Goal: Task Accomplishment & Management: Manage account settings

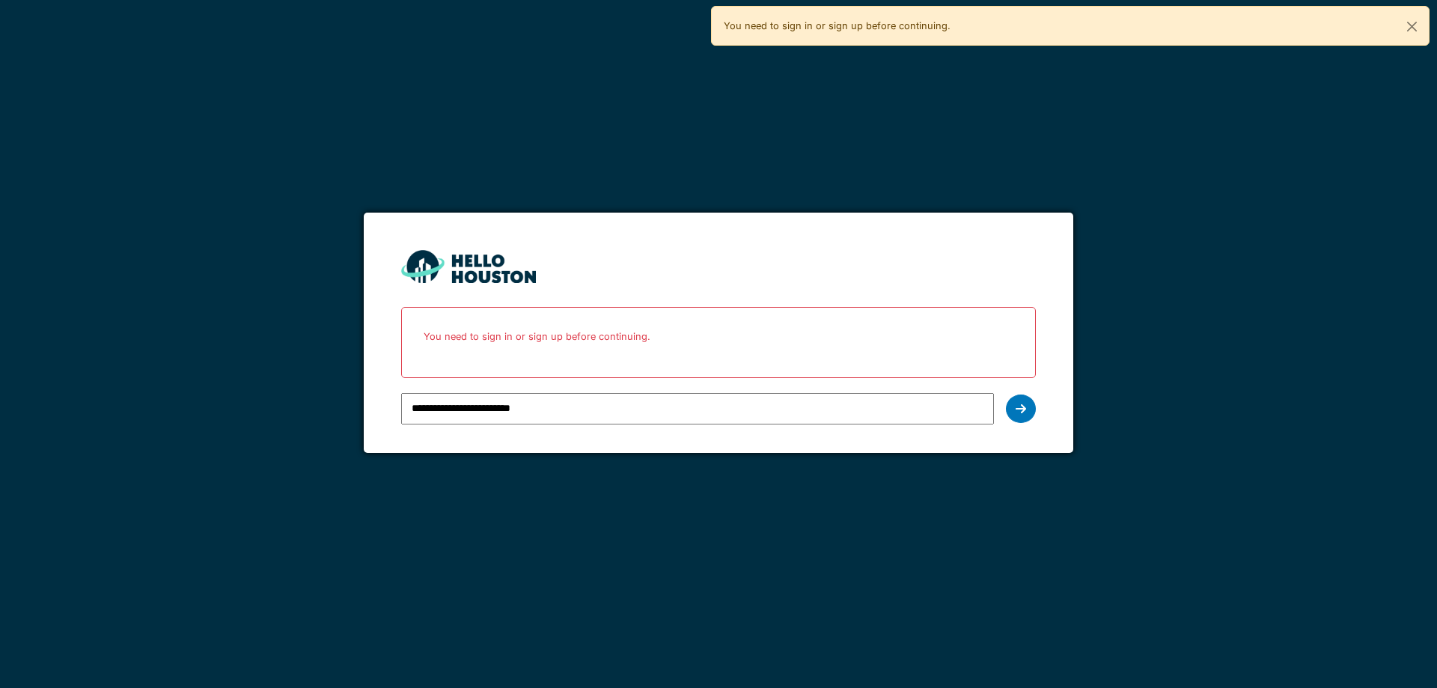
click at [722, 413] on input "**********" at bounding box center [697, 408] width 592 height 31
type input "*"
click at [578, 391] on div at bounding box center [697, 408] width 592 height 43
click at [573, 404] on input "email" at bounding box center [697, 408] width 592 height 31
type input "**********"
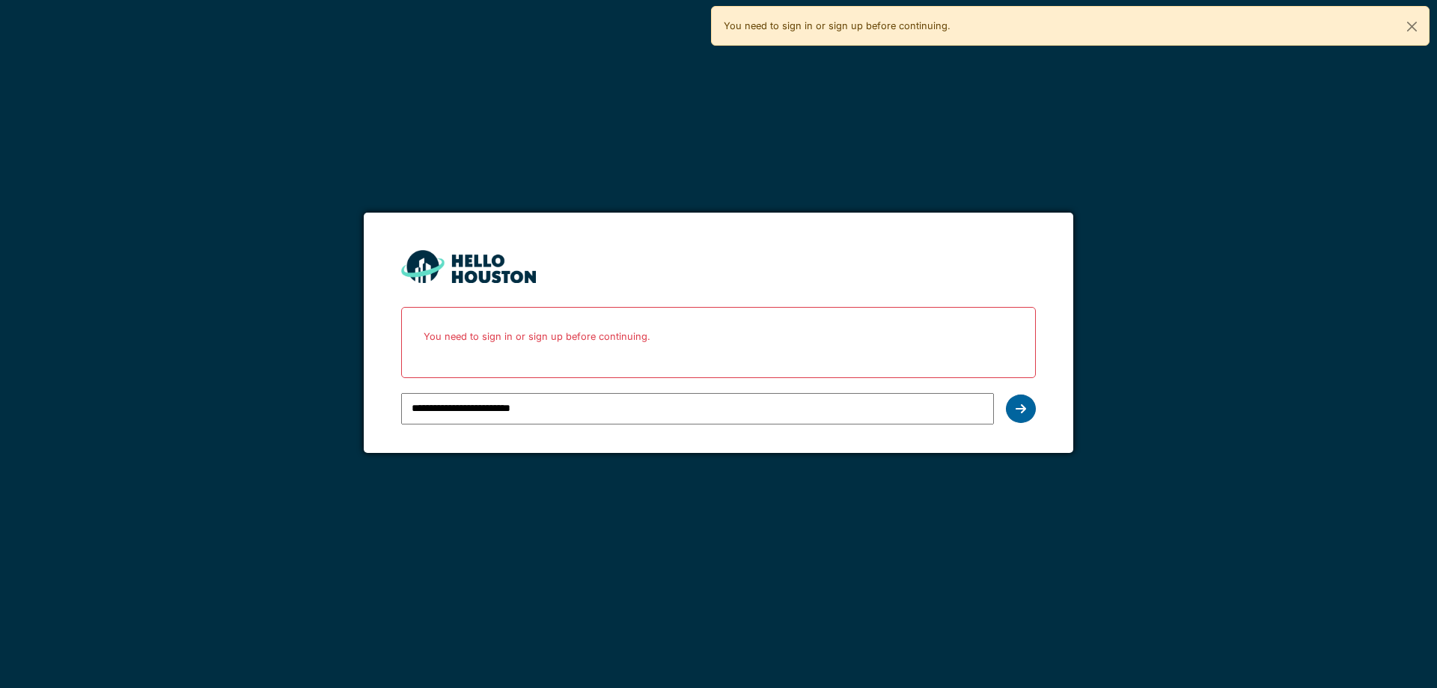
click at [1030, 413] on div at bounding box center [1021, 408] width 30 height 28
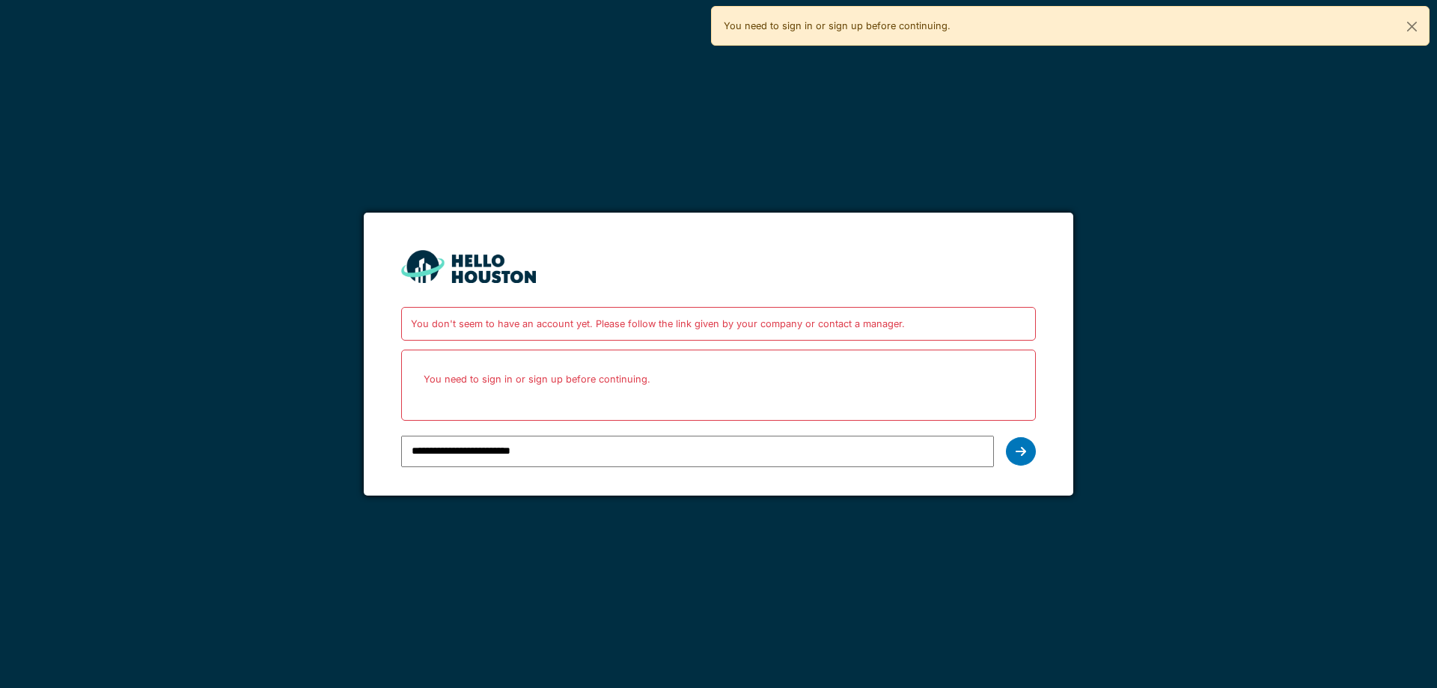
drag, startPoint x: 443, startPoint y: 435, endPoint x: 210, endPoint y: 451, distance: 233.3
click at [204, 454] on div "**********" at bounding box center [718, 344] width 1437 height 688
type input "**********"
click at [1011, 451] on div at bounding box center [1021, 451] width 30 height 28
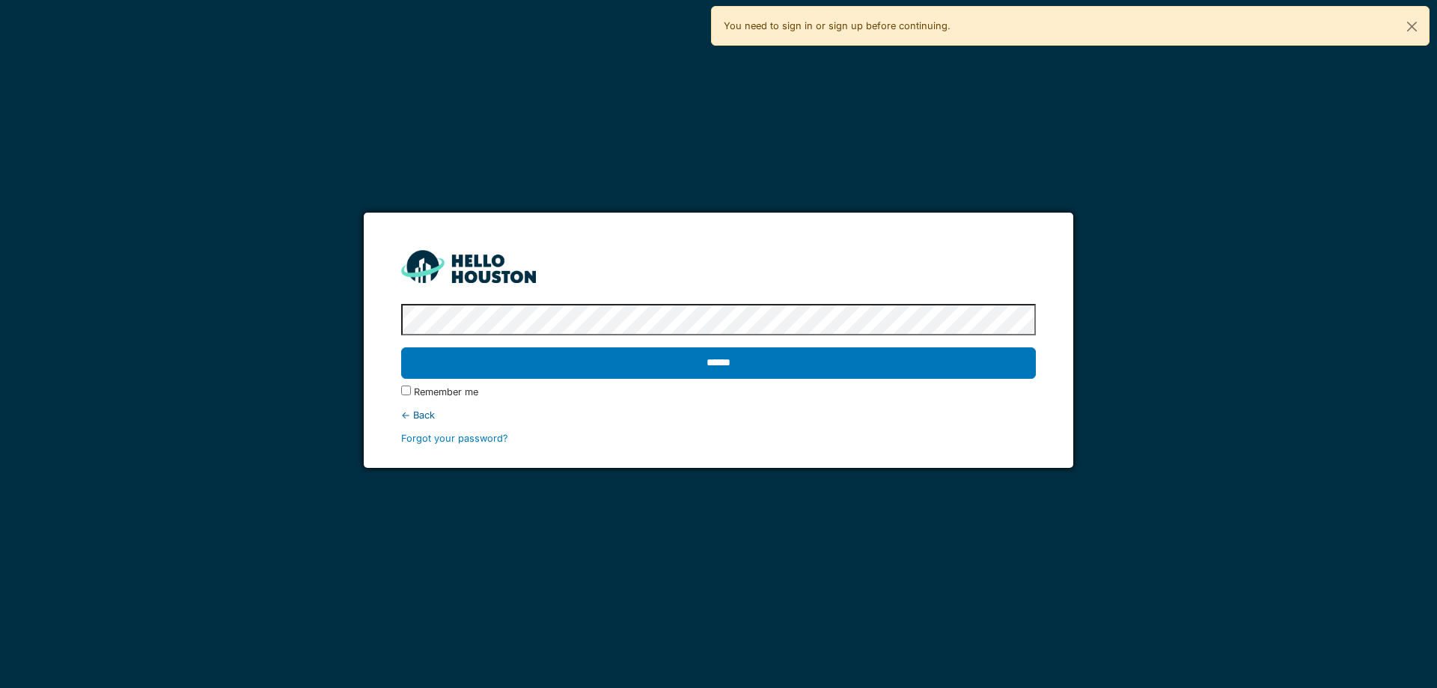
click at [424, 391] on label "Remember me" at bounding box center [446, 392] width 64 height 14
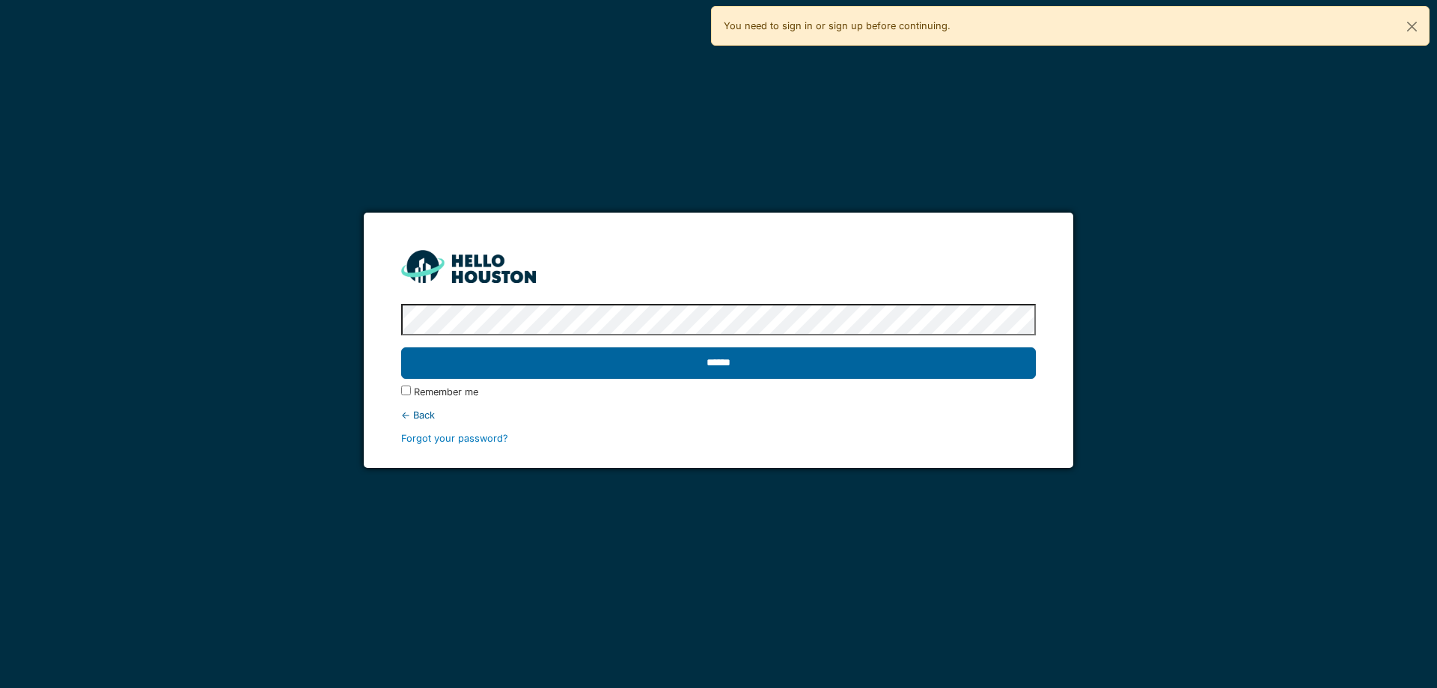
click at [622, 350] on input "******" at bounding box center [718, 362] width 634 height 31
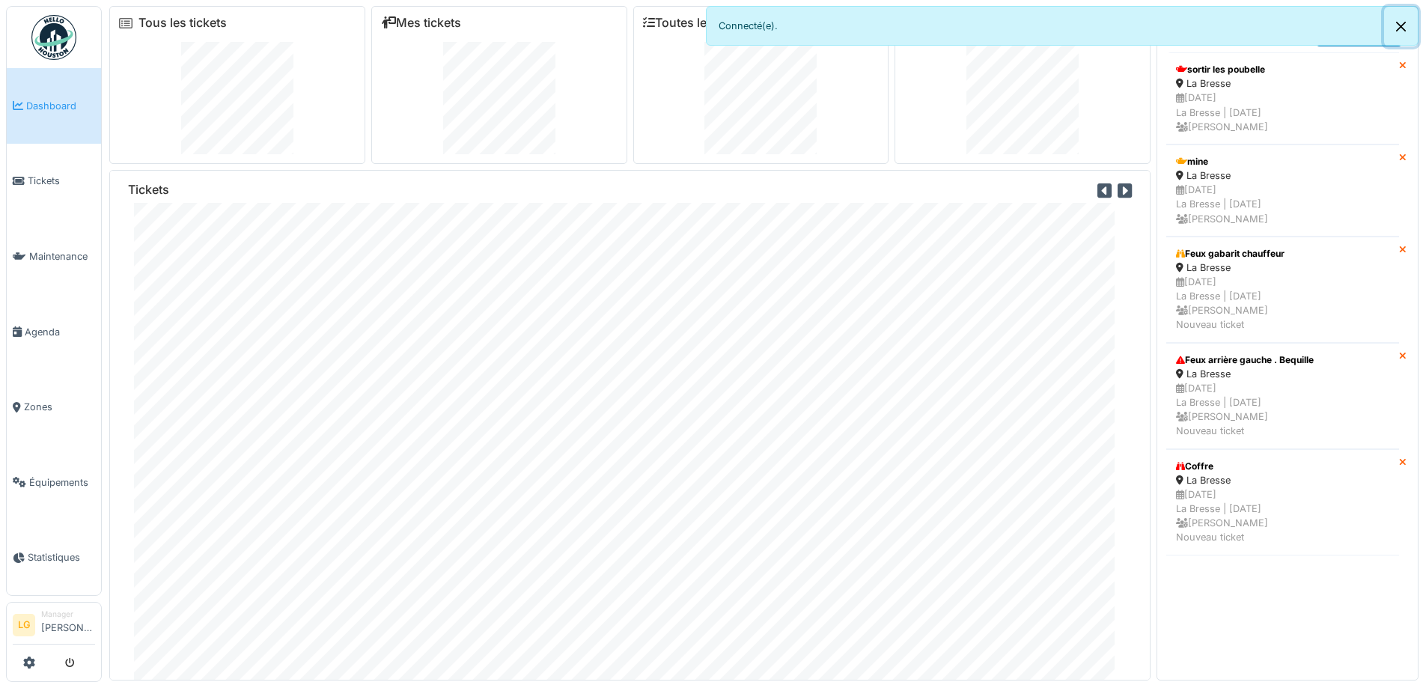
click at [1404, 28] on button "Close" at bounding box center [1401, 27] width 34 height 40
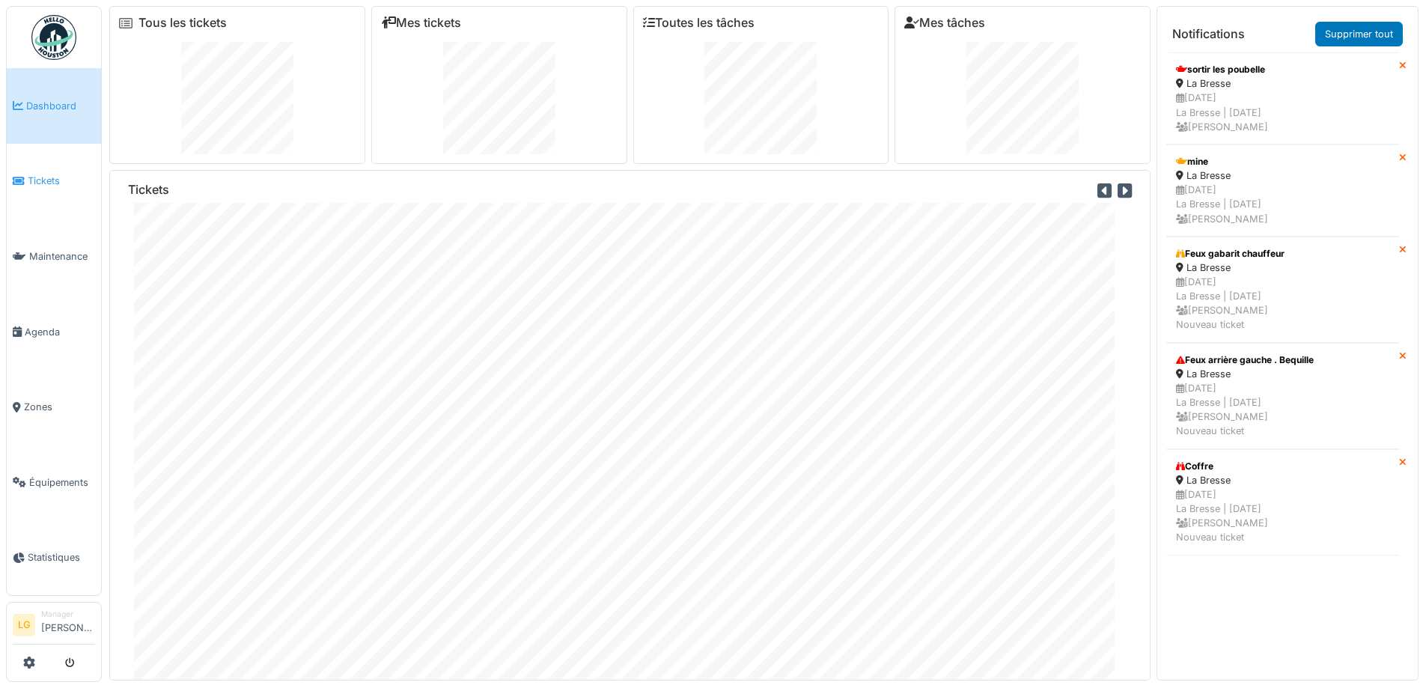
click at [47, 191] on link "Tickets" at bounding box center [54, 182] width 94 height 76
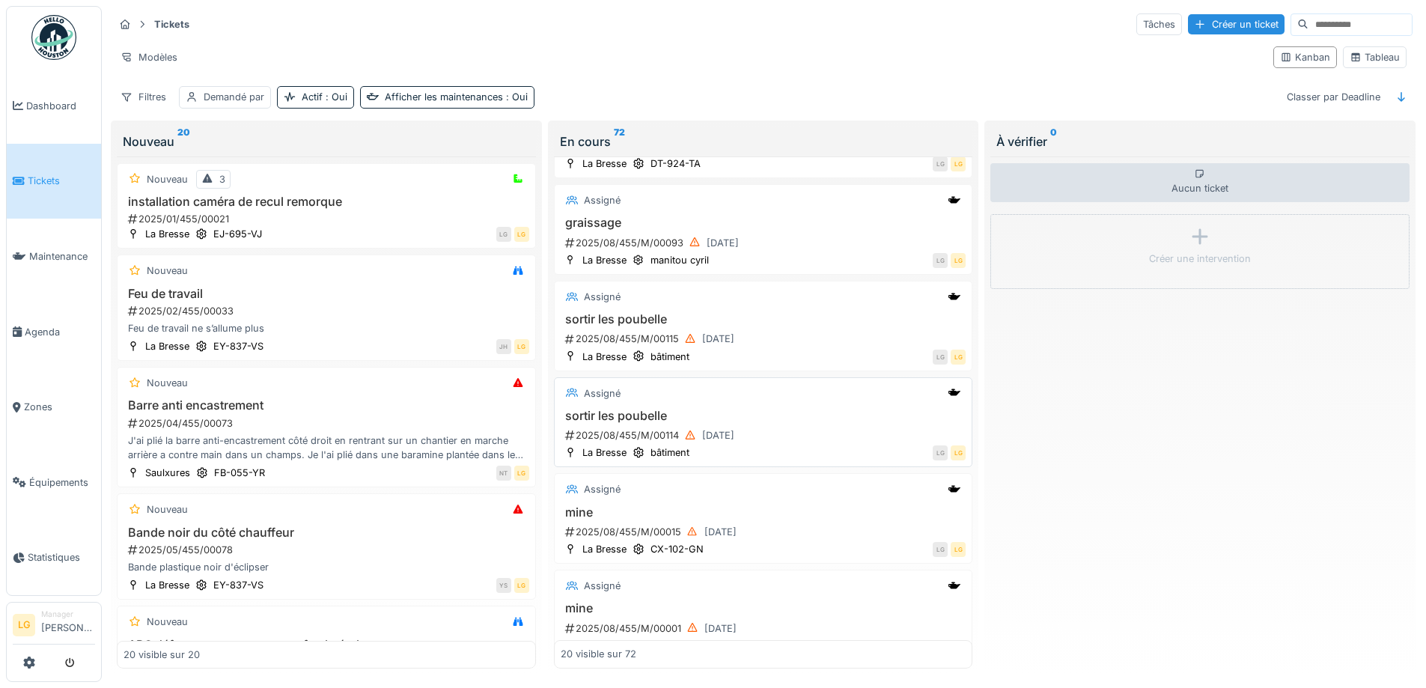
scroll to position [374, 0]
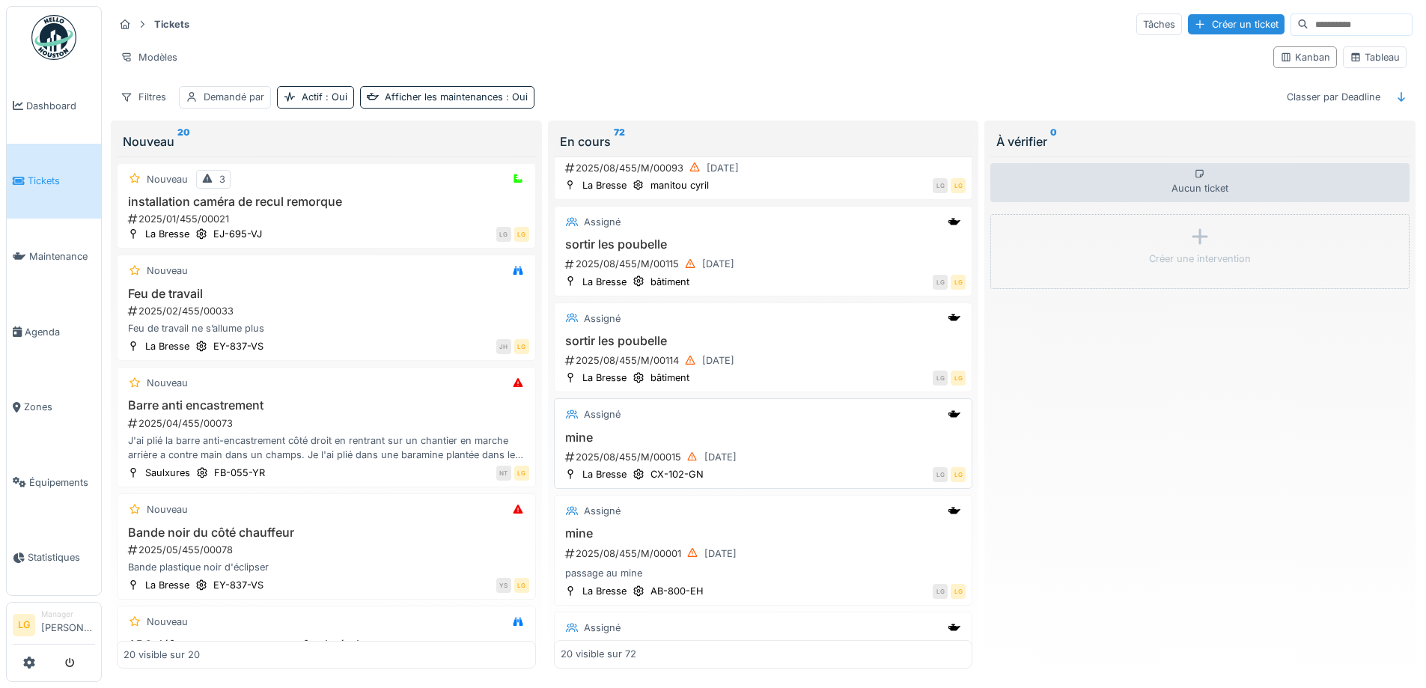
click at [737, 425] on div "Assigné mine 2025/08/455/M/00015 [DATE] La Bresse CX-102-GN LG LG" at bounding box center [763, 443] width 419 height 91
click at [644, 432] on h3 "mine" at bounding box center [764, 437] width 406 height 14
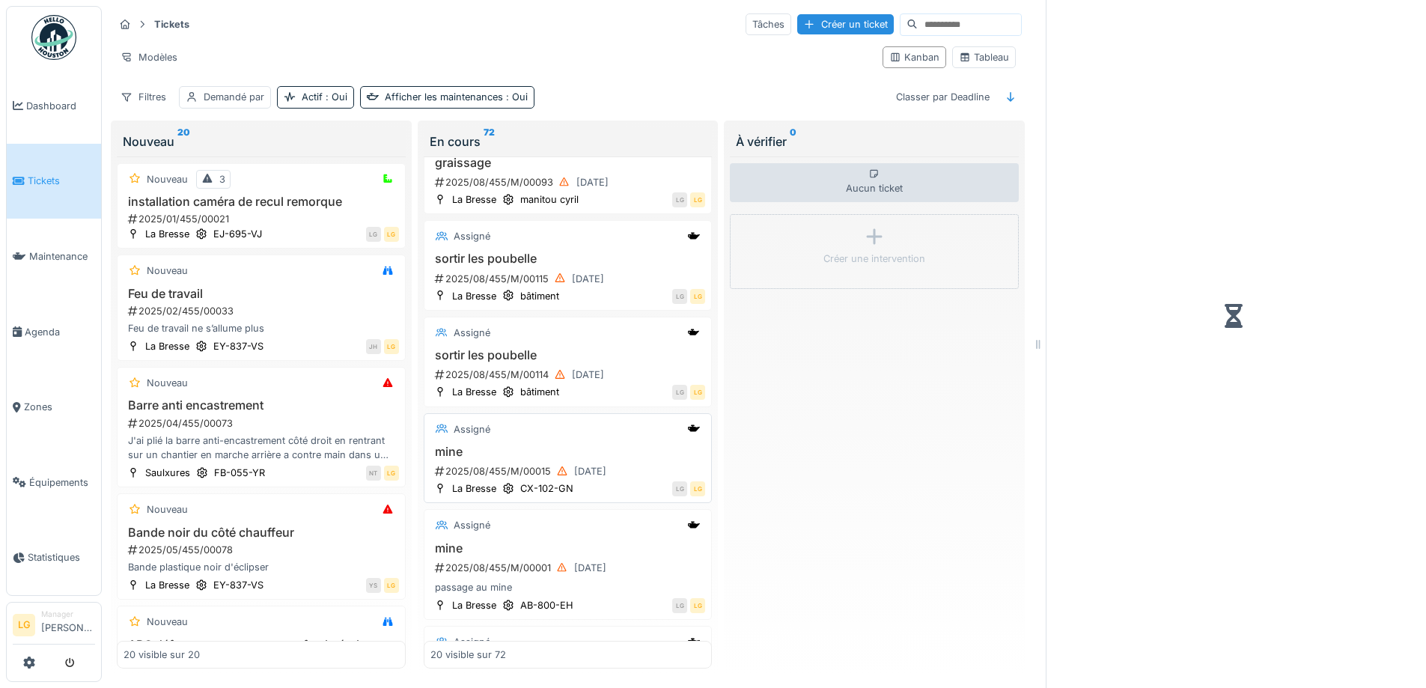
scroll to position [388, 0]
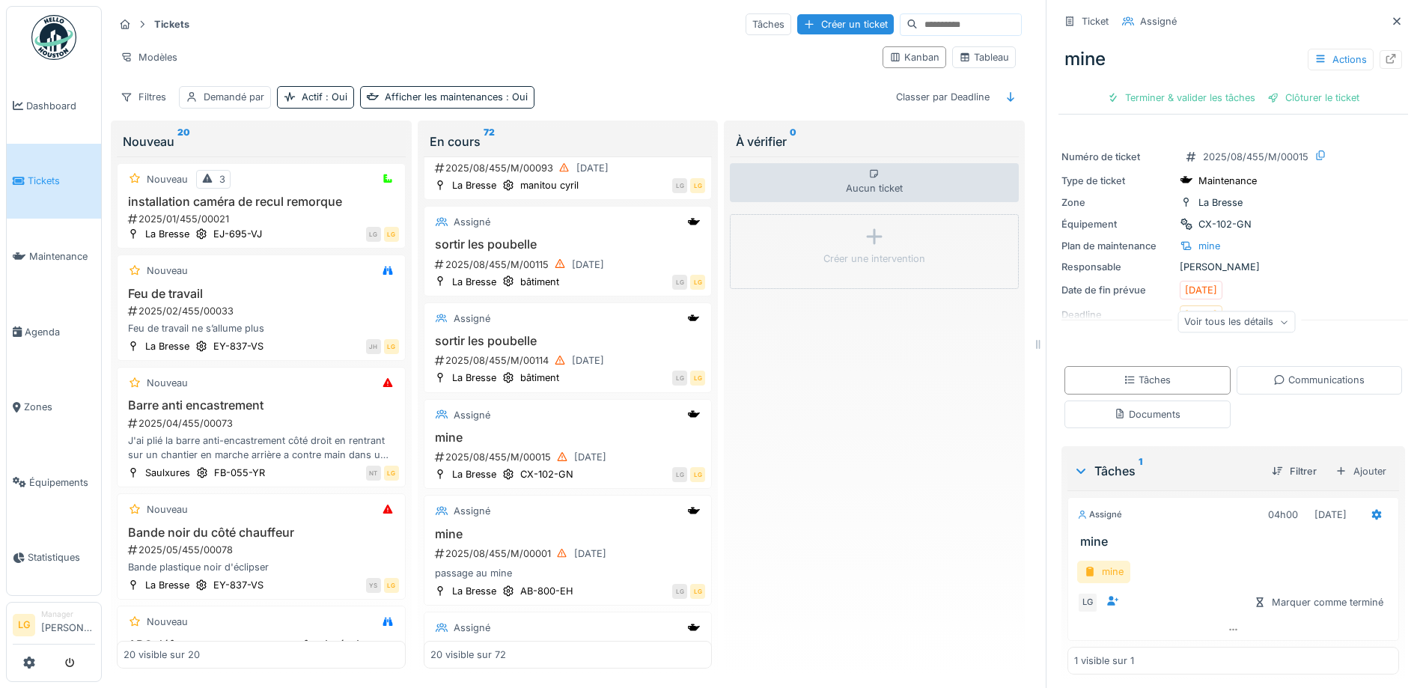
click at [1086, 573] on div "mine" at bounding box center [1103, 572] width 53 height 22
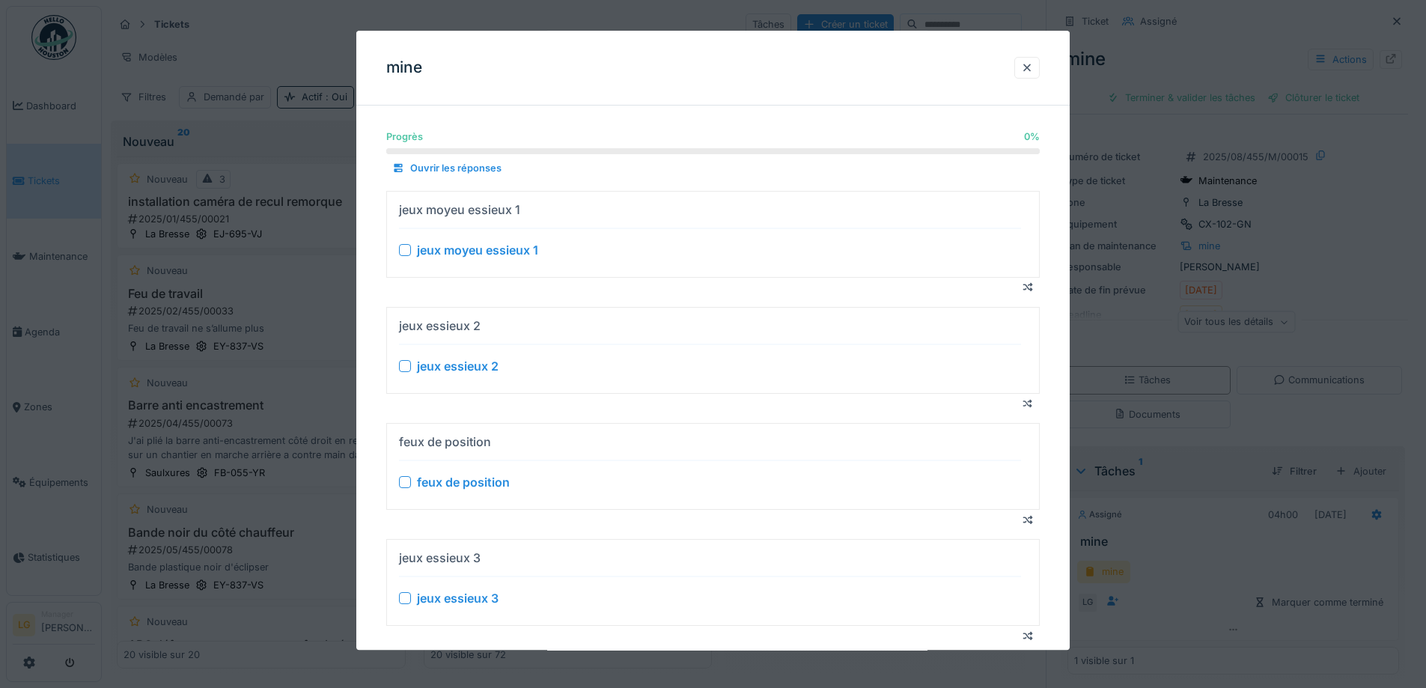
click at [405, 251] on div at bounding box center [405, 250] width 12 height 12
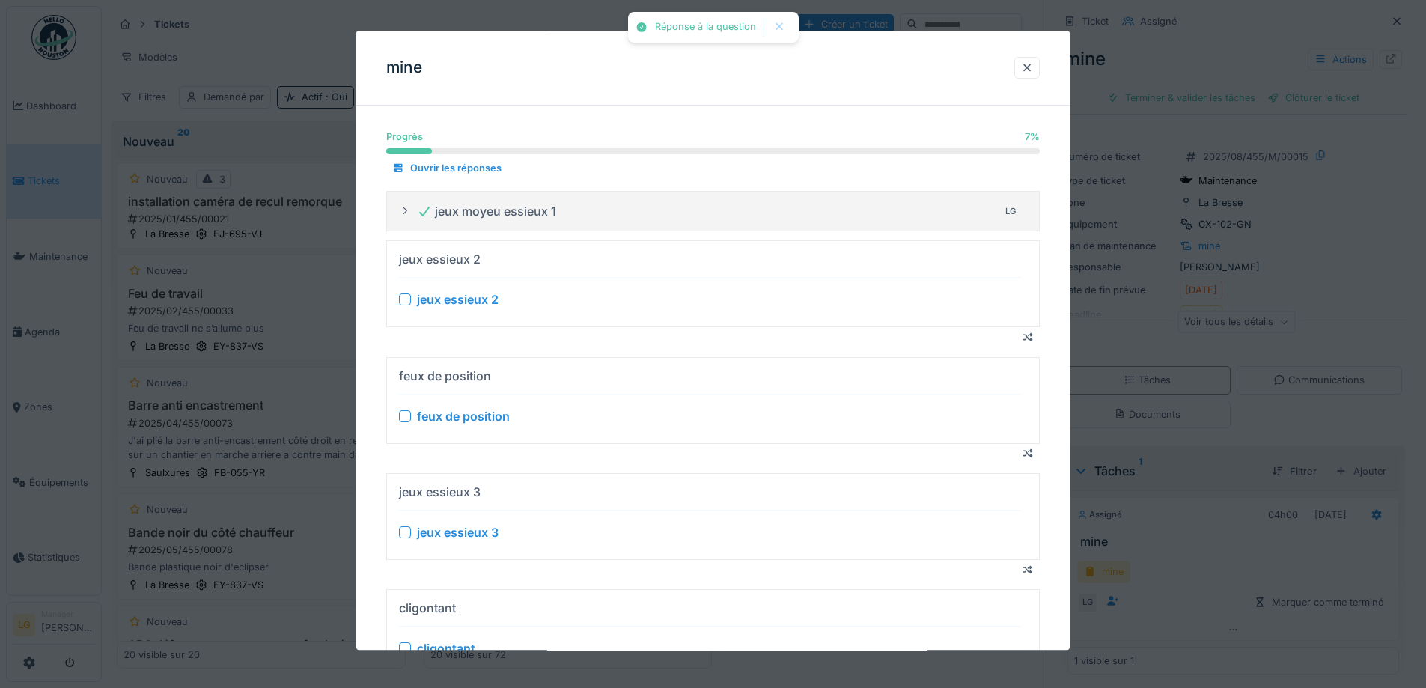
click at [395, 300] on summary "jeux essieux 2 jeux essieux 2" at bounding box center [713, 284] width 640 height 73
click at [401, 299] on div at bounding box center [405, 300] width 12 height 12
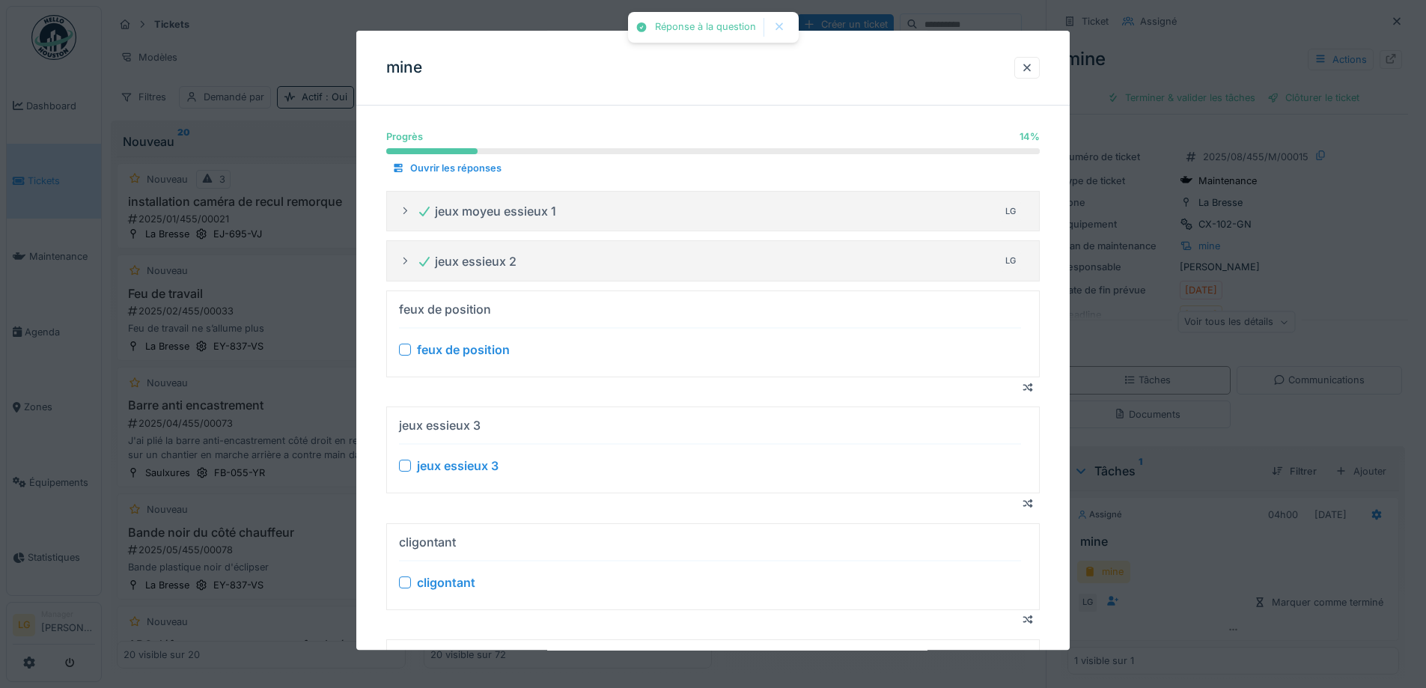
click at [402, 350] on div at bounding box center [405, 350] width 12 height 12
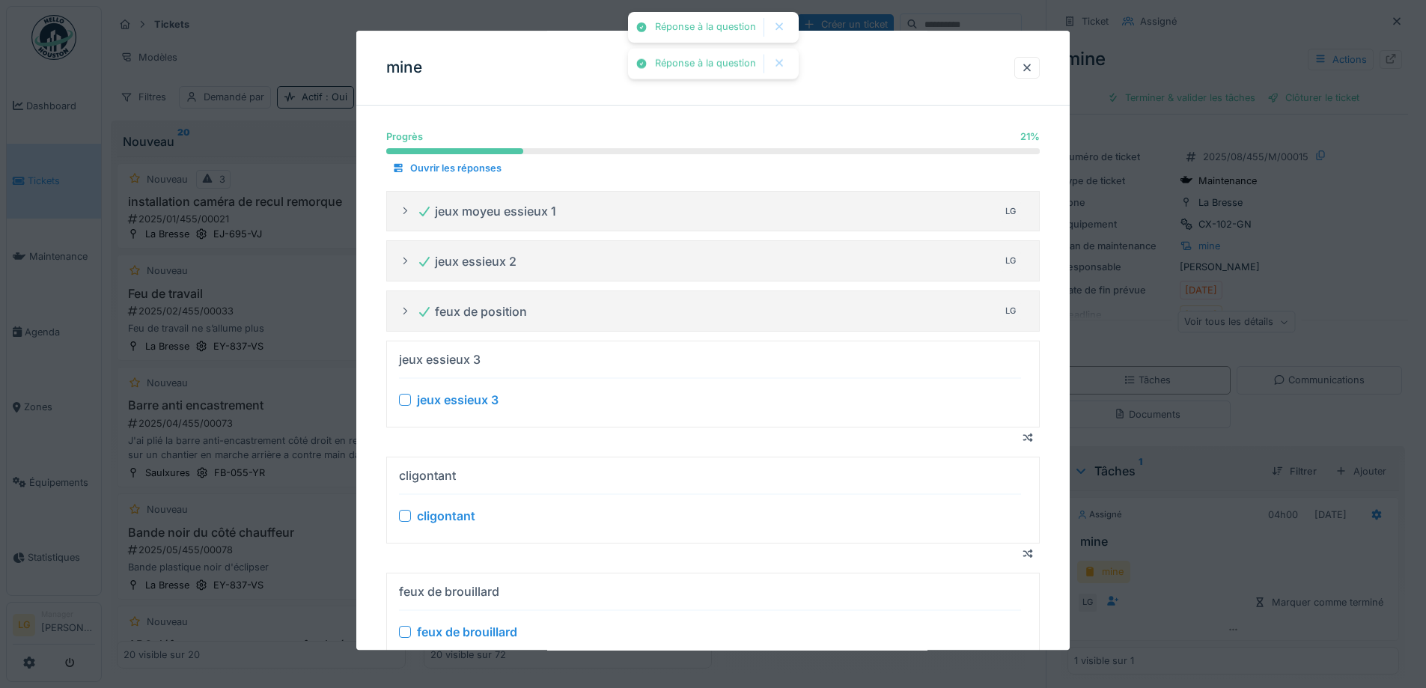
click at [401, 399] on div at bounding box center [405, 400] width 12 height 12
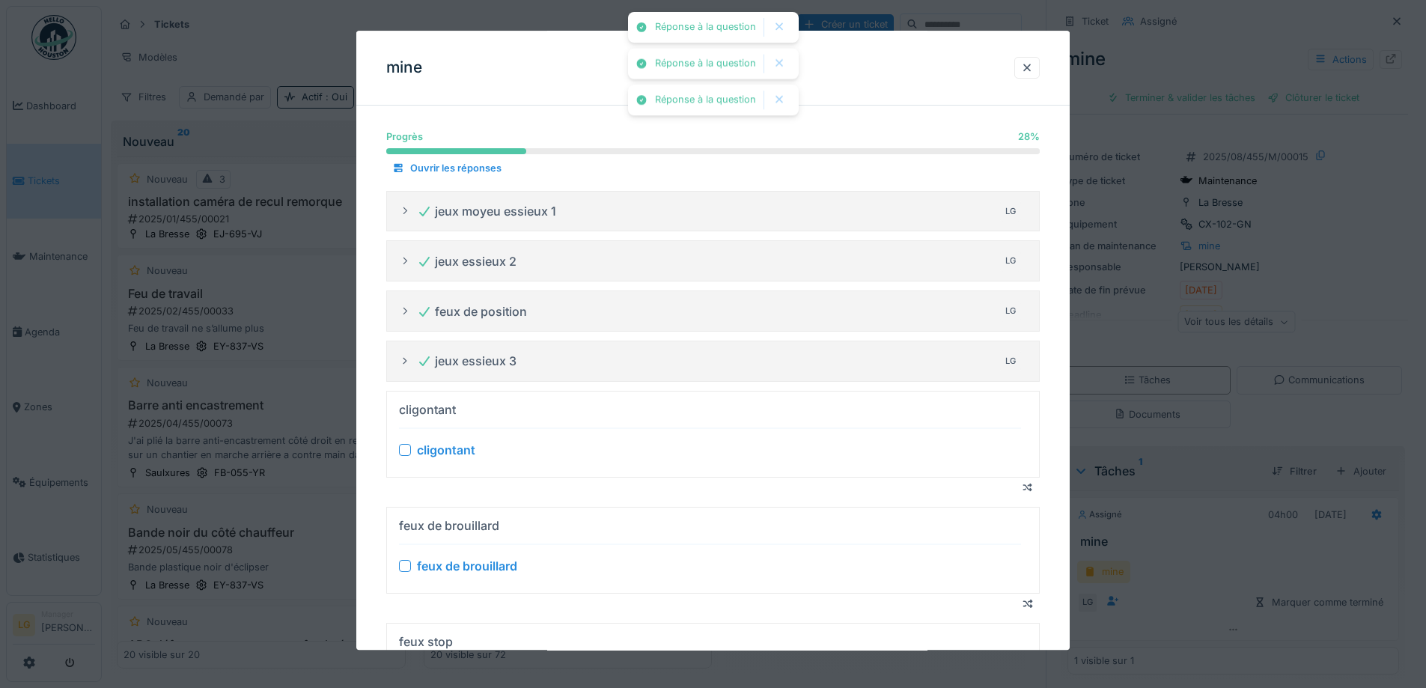
scroll to position [150, 0]
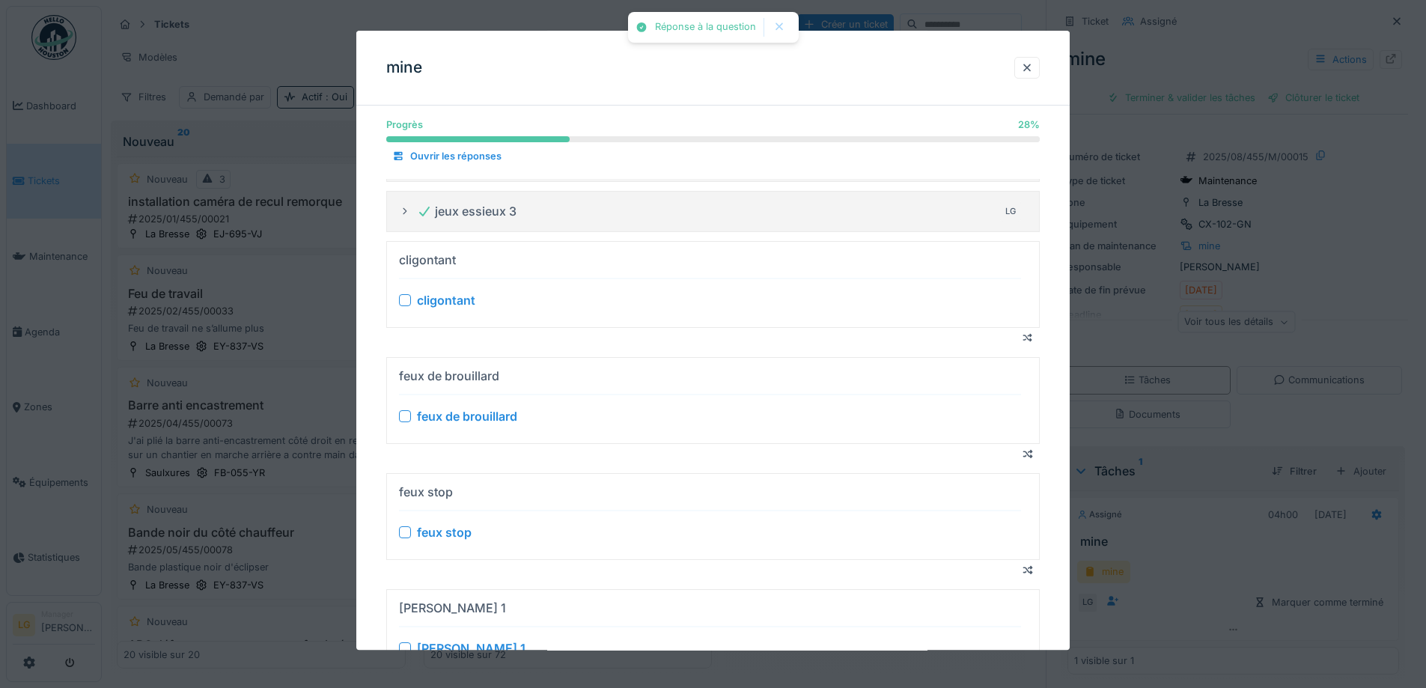
click at [403, 301] on div at bounding box center [405, 300] width 12 height 12
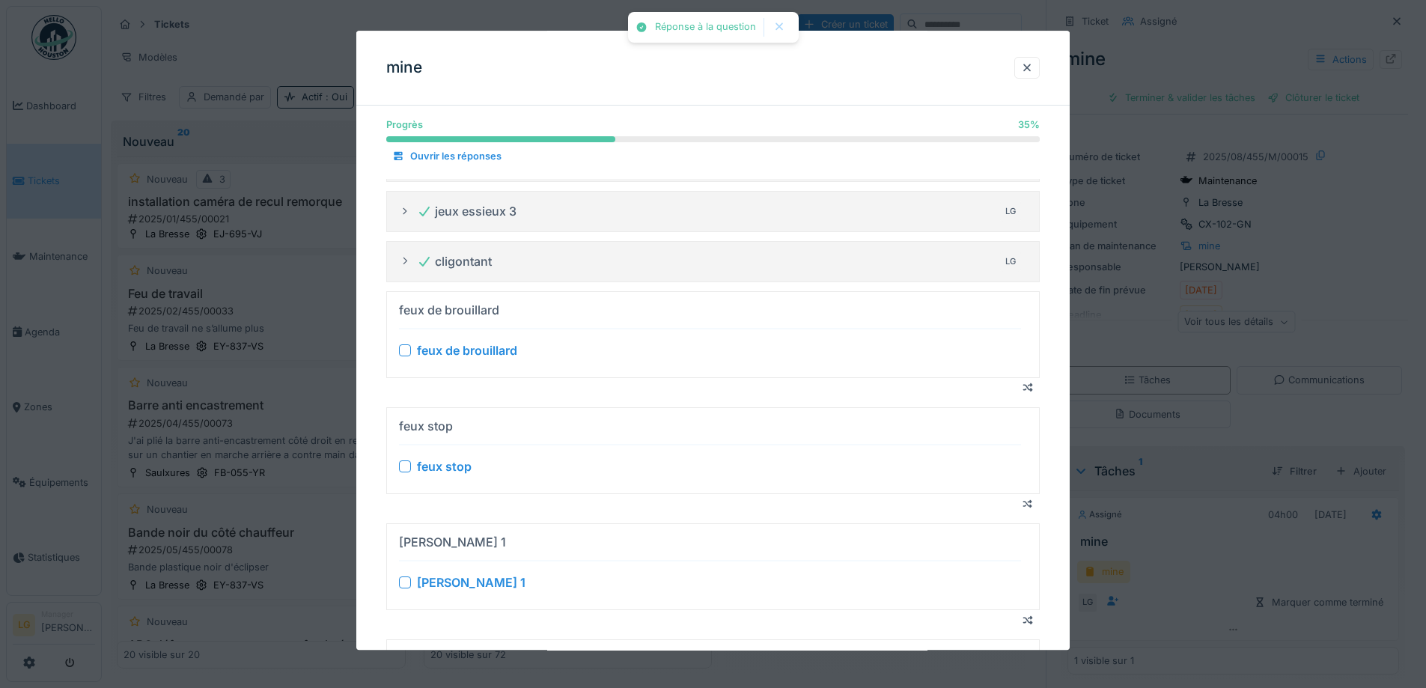
click at [404, 352] on div at bounding box center [405, 350] width 12 height 12
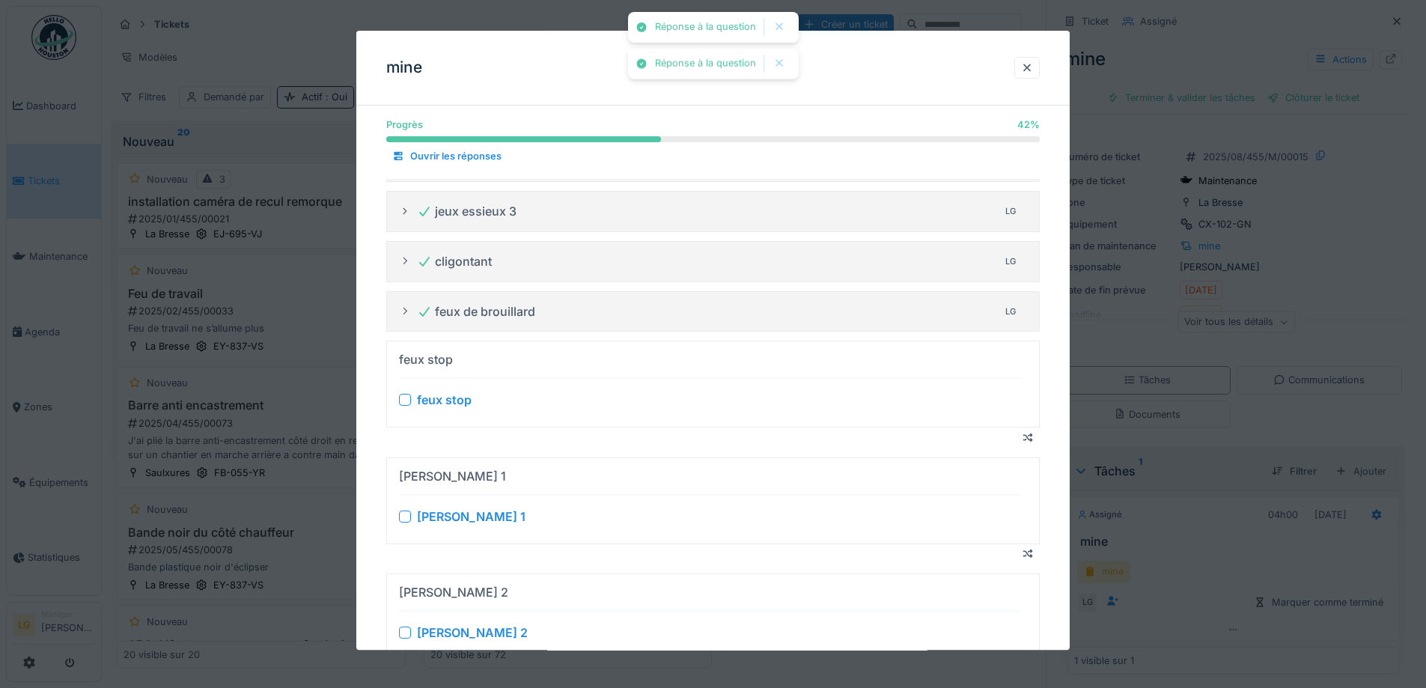
click at [406, 397] on div at bounding box center [405, 400] width 12 height 12
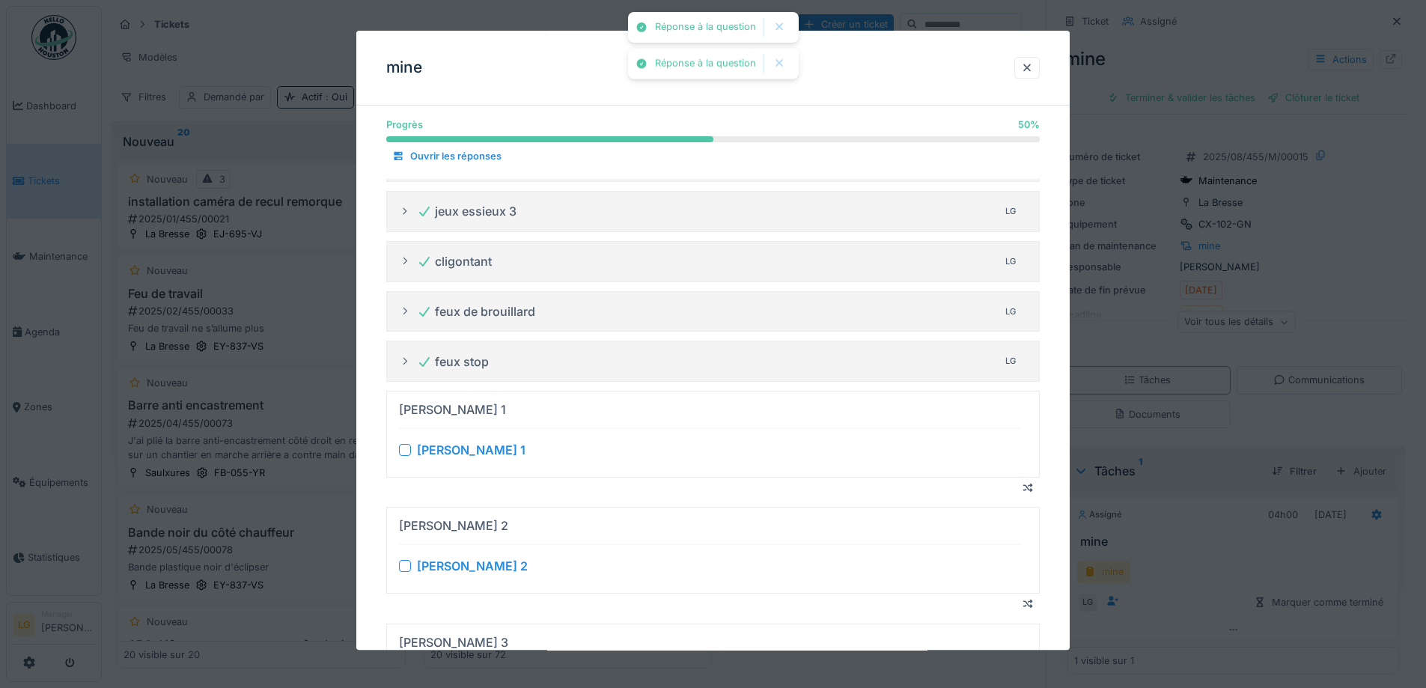
click at [406, 446] on div at bounding box center [405, 450] width 12 height 12
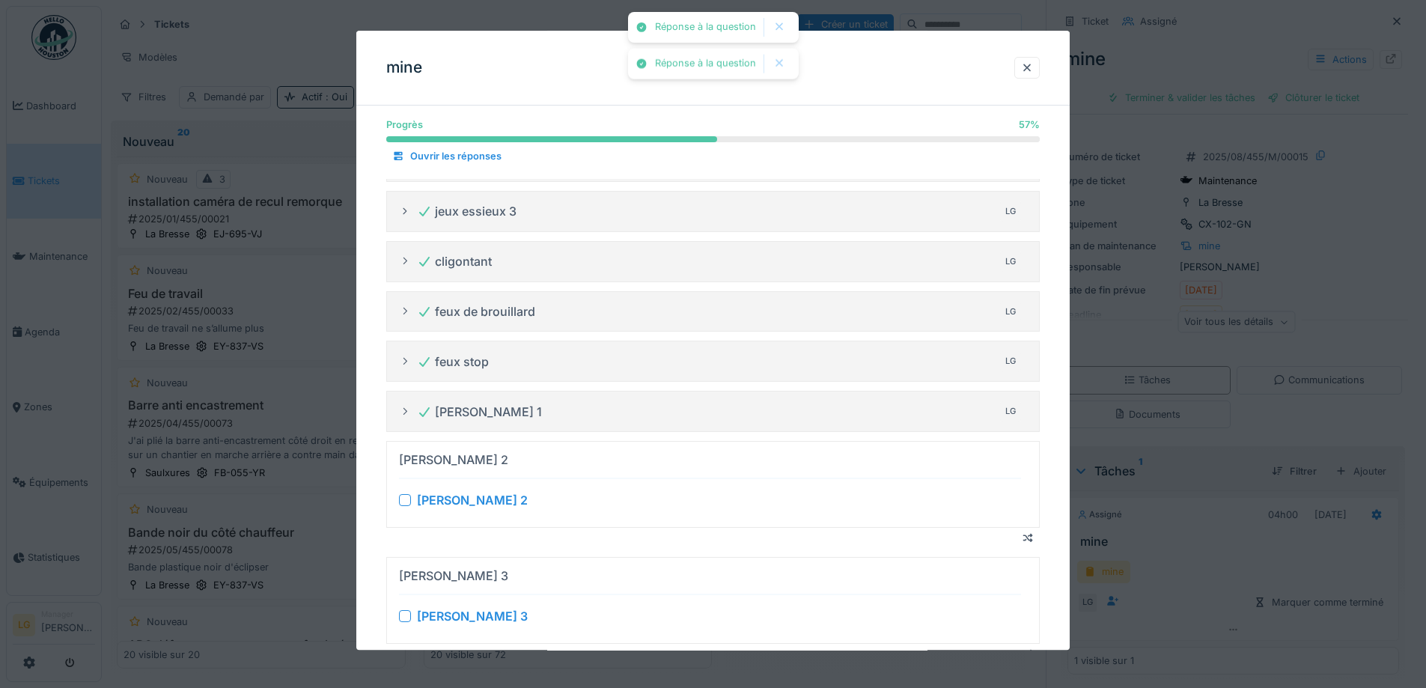
scroll to position [299, 0]
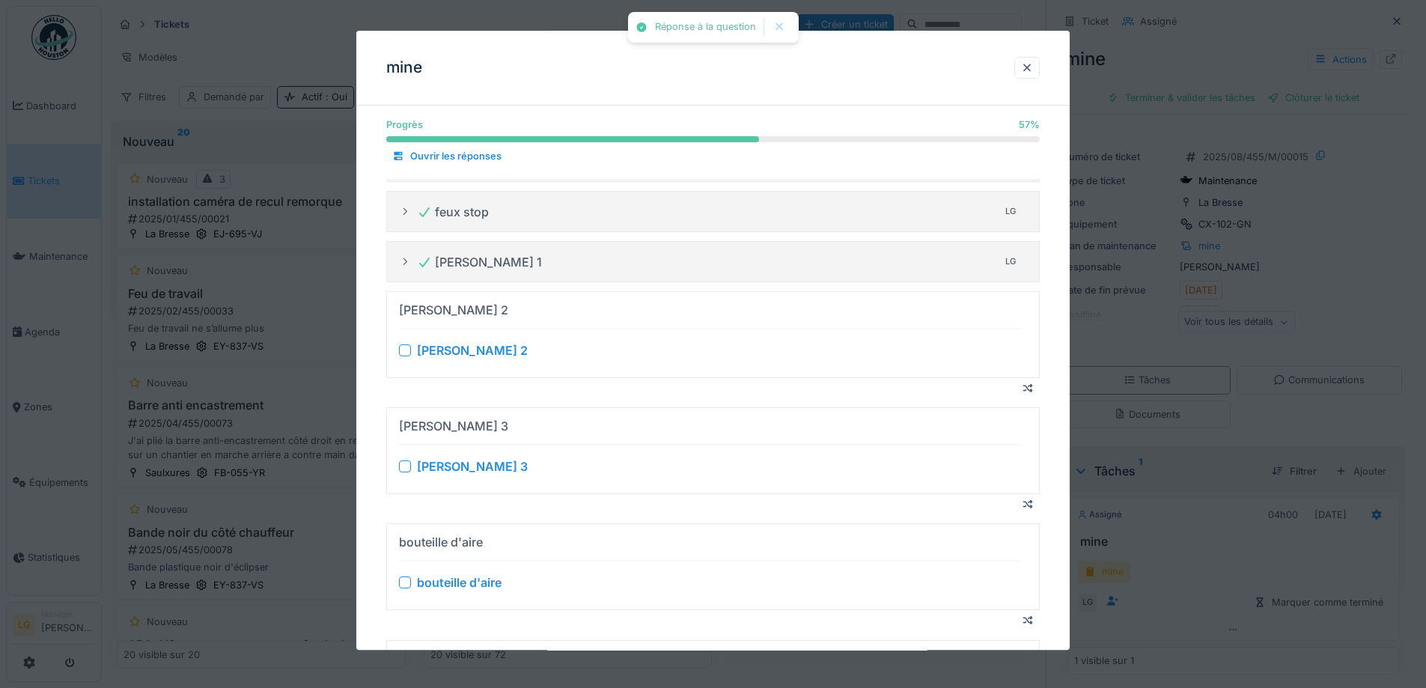
click at [409, 356] on div at bounding box center [405, 350] width 12 height 12
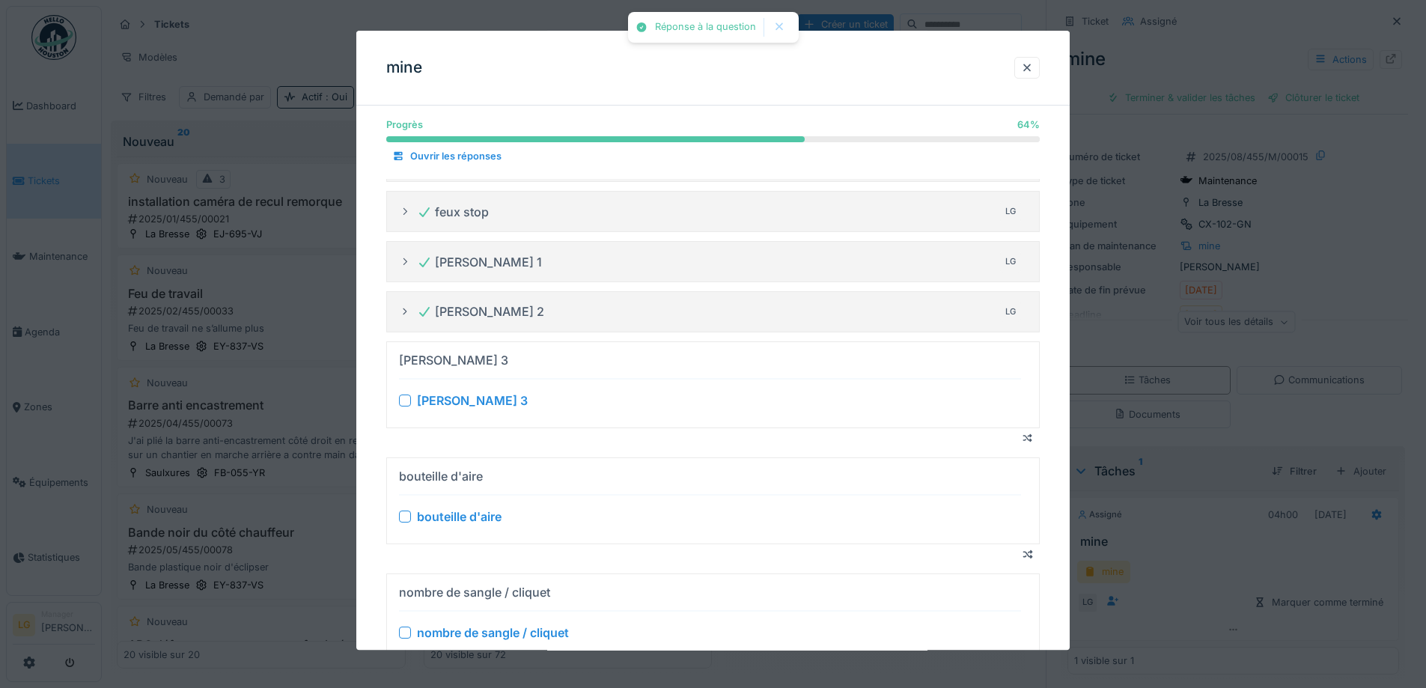
click at [404, 403] on div at bounding box center [405, 400] width 12 height 12
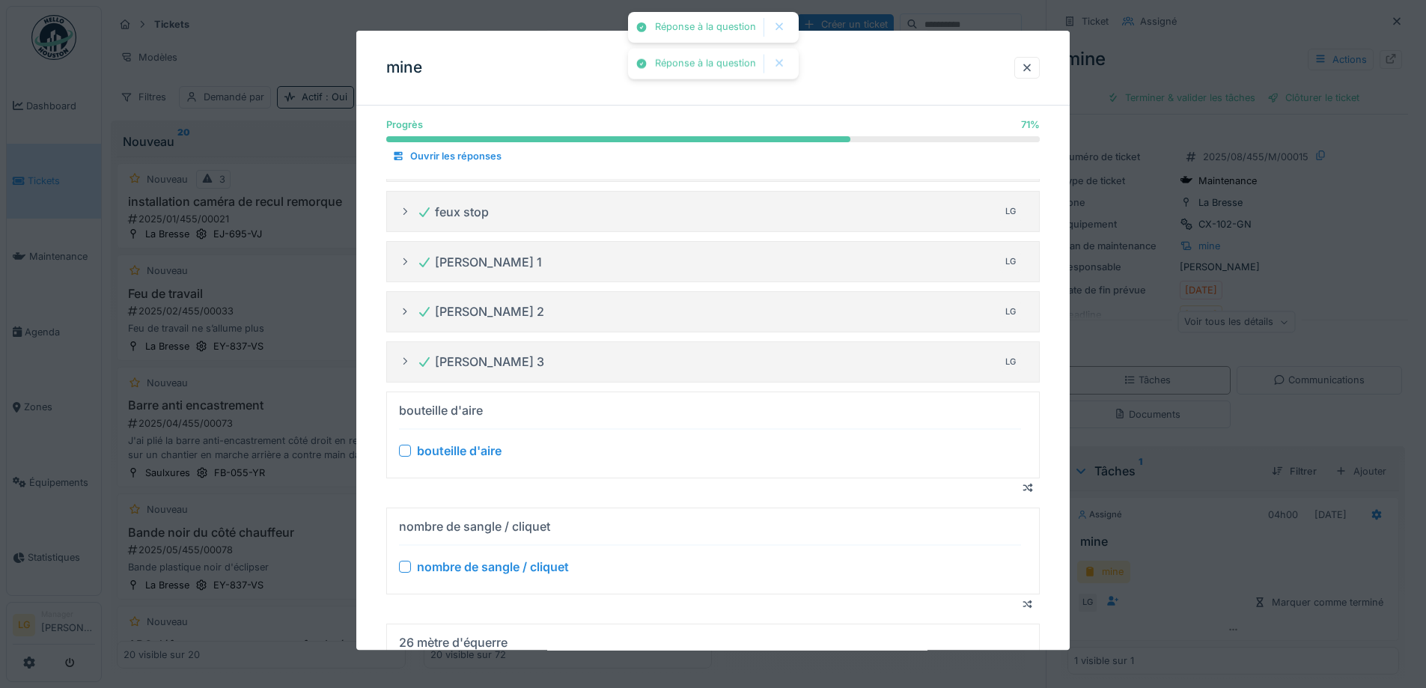
click at [405, 450] on div at bounding box center [405, 451] width 12 height 12
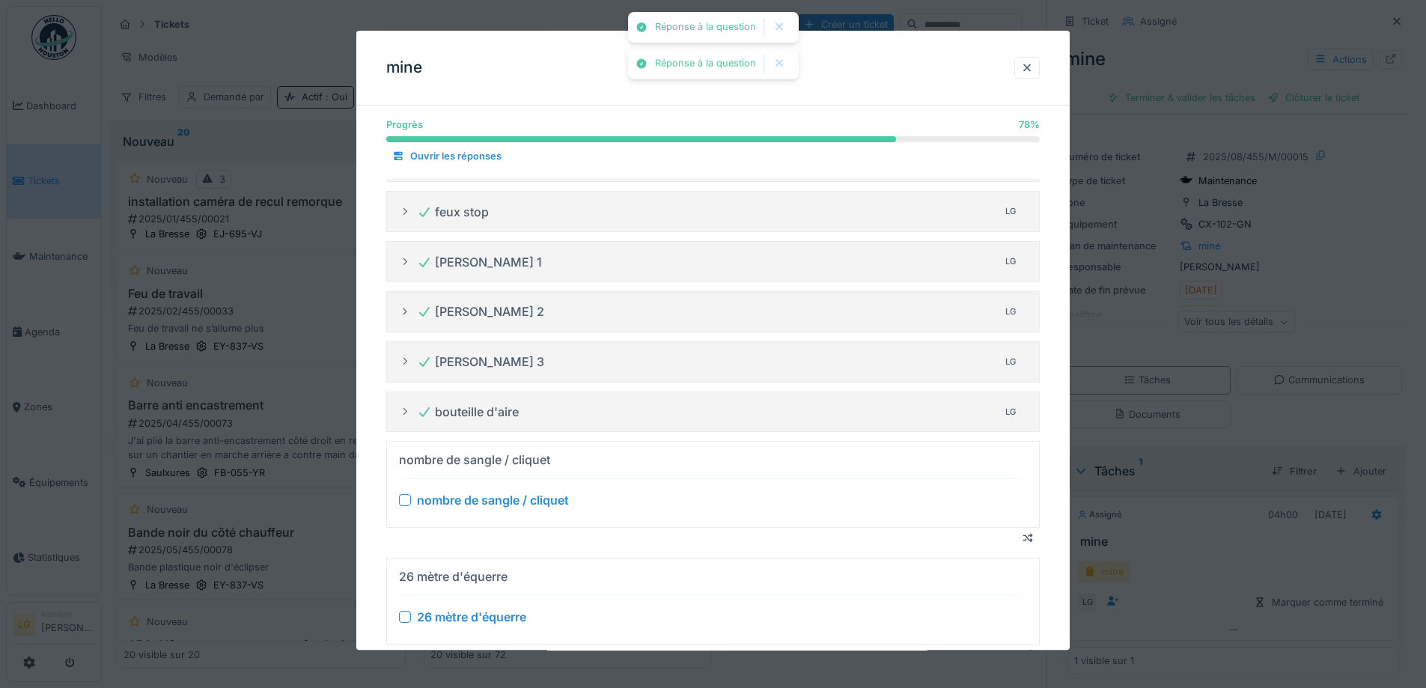
click at [409, 500] on div at bounding box center [405, 501] width 12 height 12
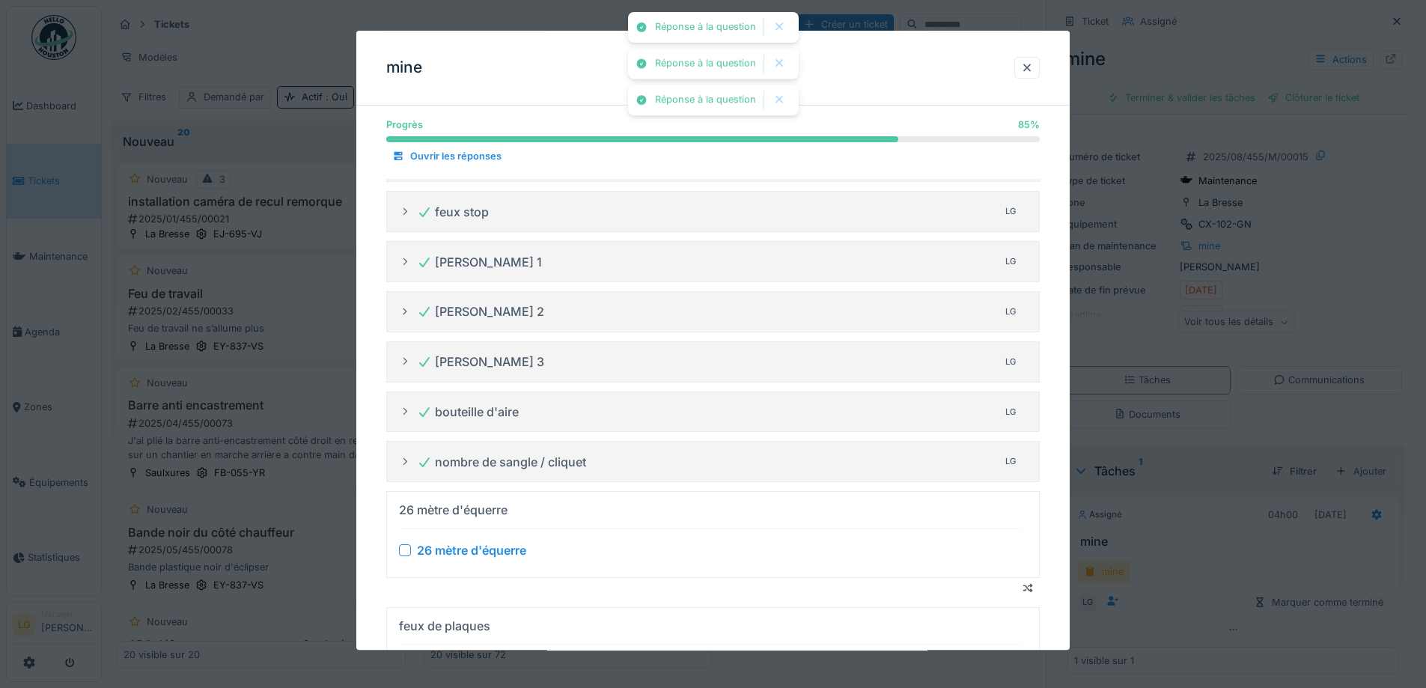
scroll to position [403, 0]
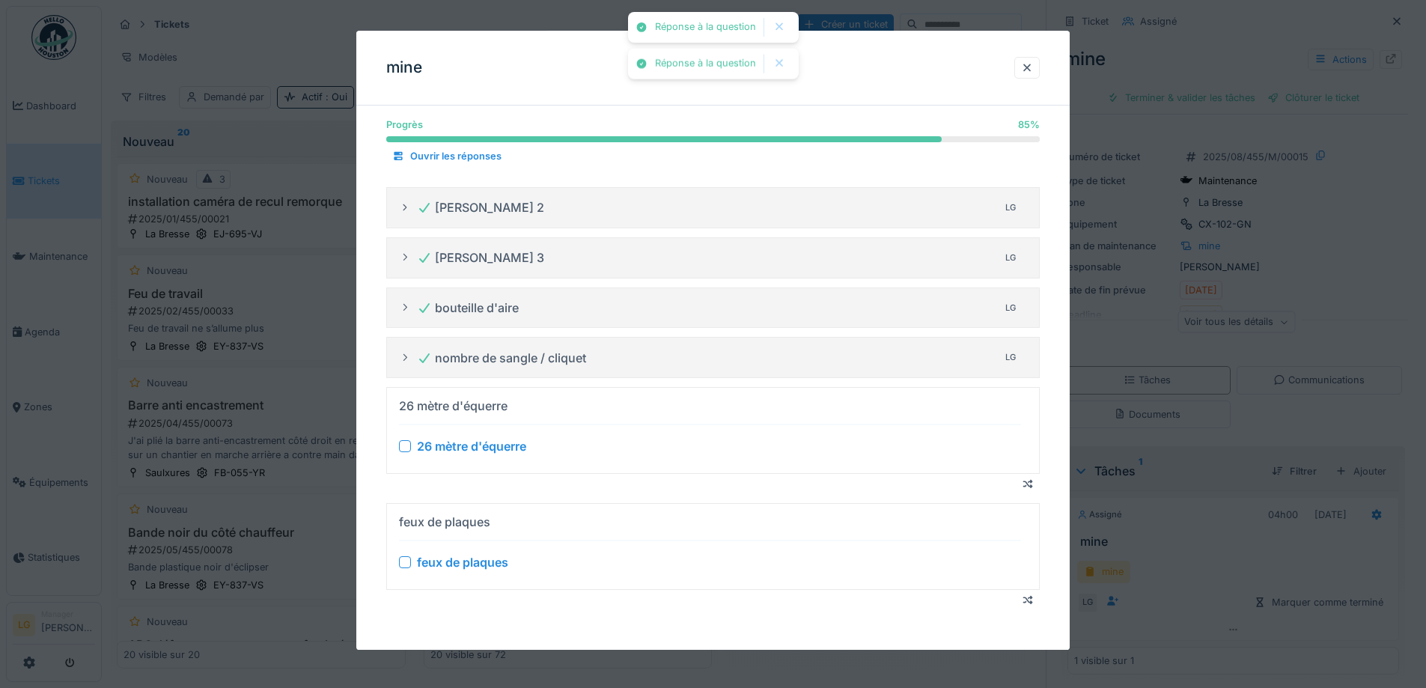
click at [404, 449] on div at bounding box center [405, 446] width 12 height 12
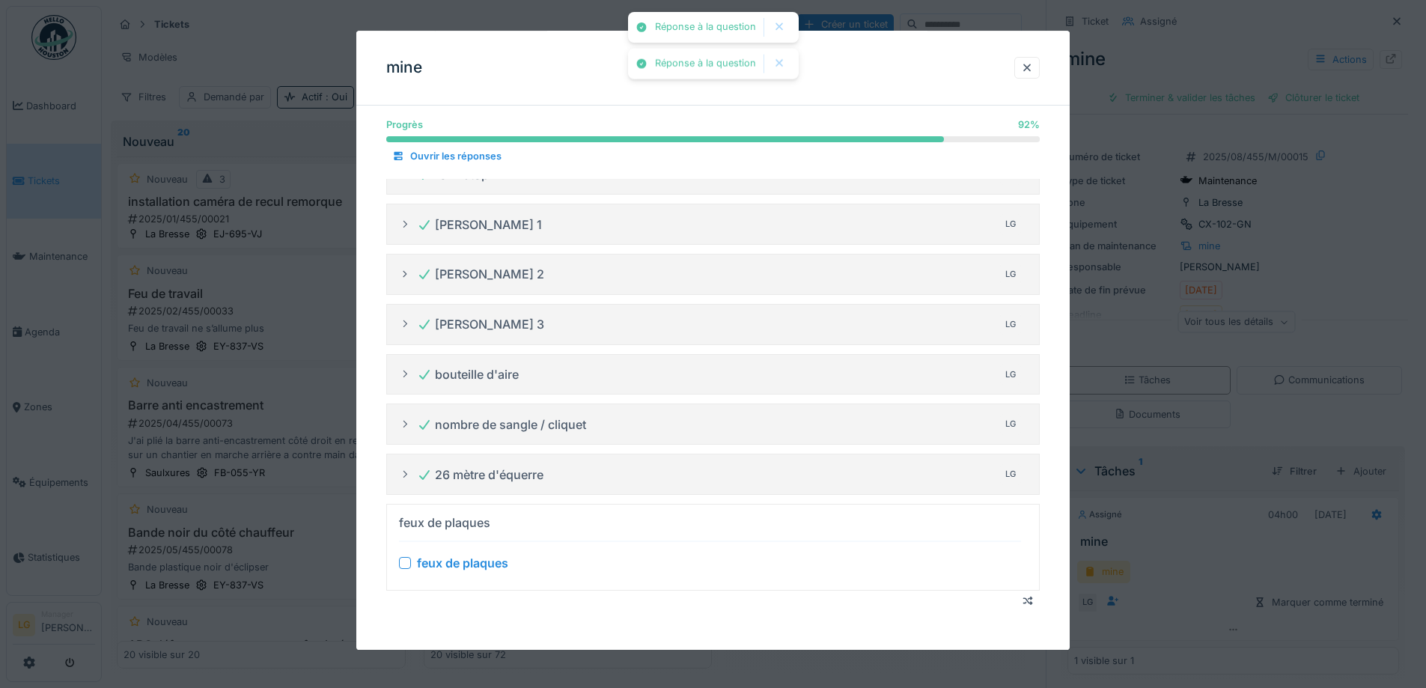
scroll to position [337, 0]
click at [403, 563] on div at bounding box center [405, 563] width 12 height 12
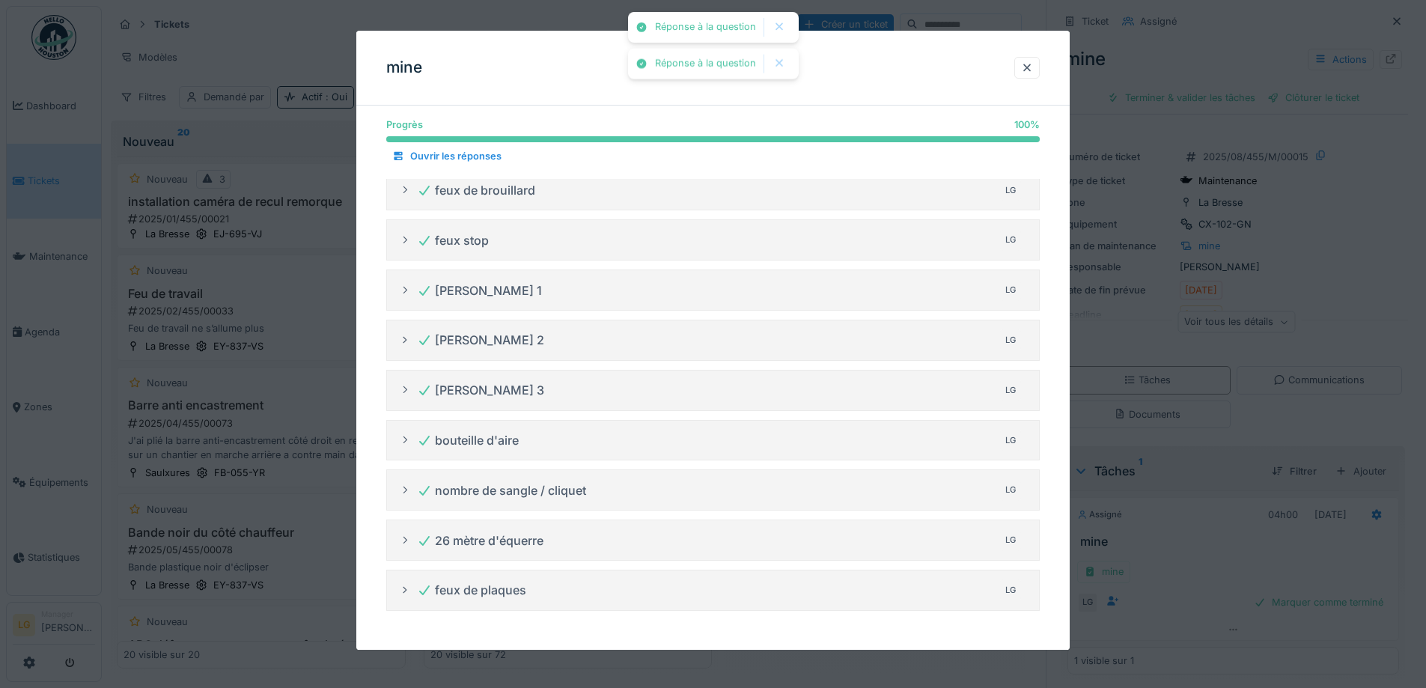
scroll to position [11, 0]
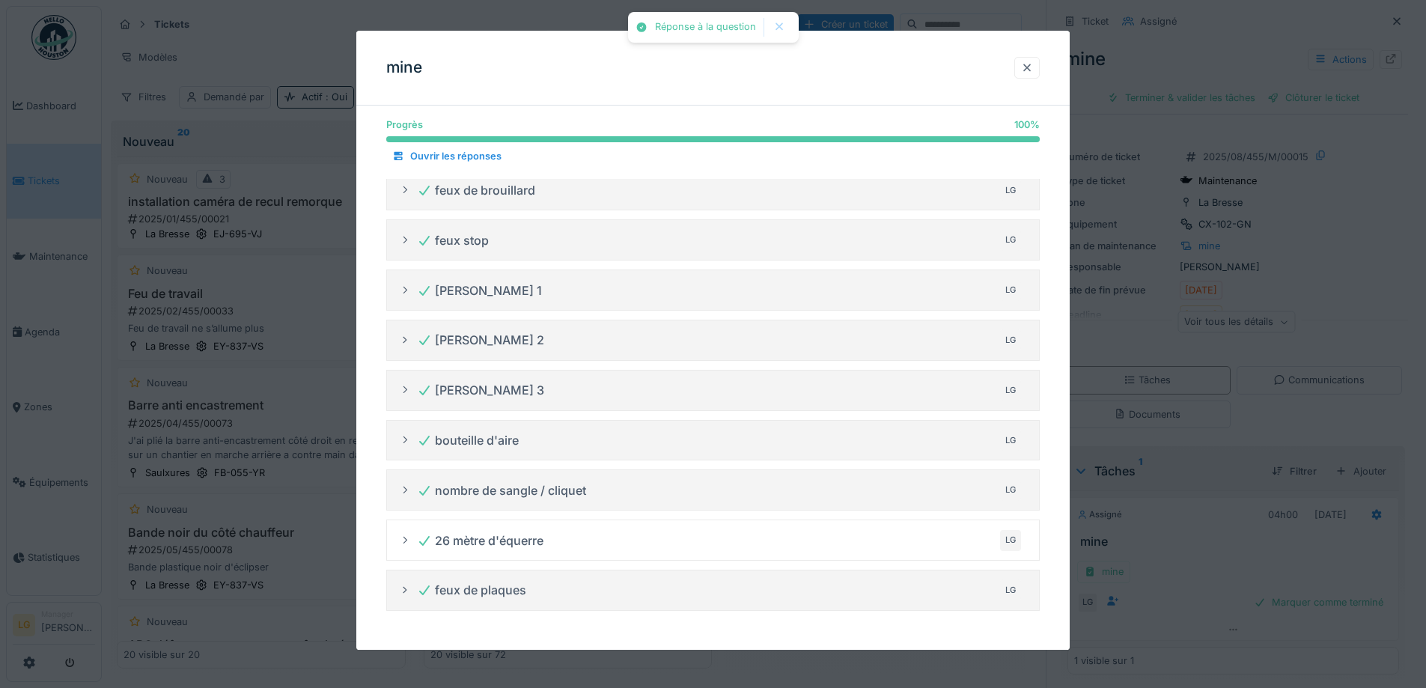
click at [1031, 65] on div at bounding box center [1027, 68] width 12 height 14
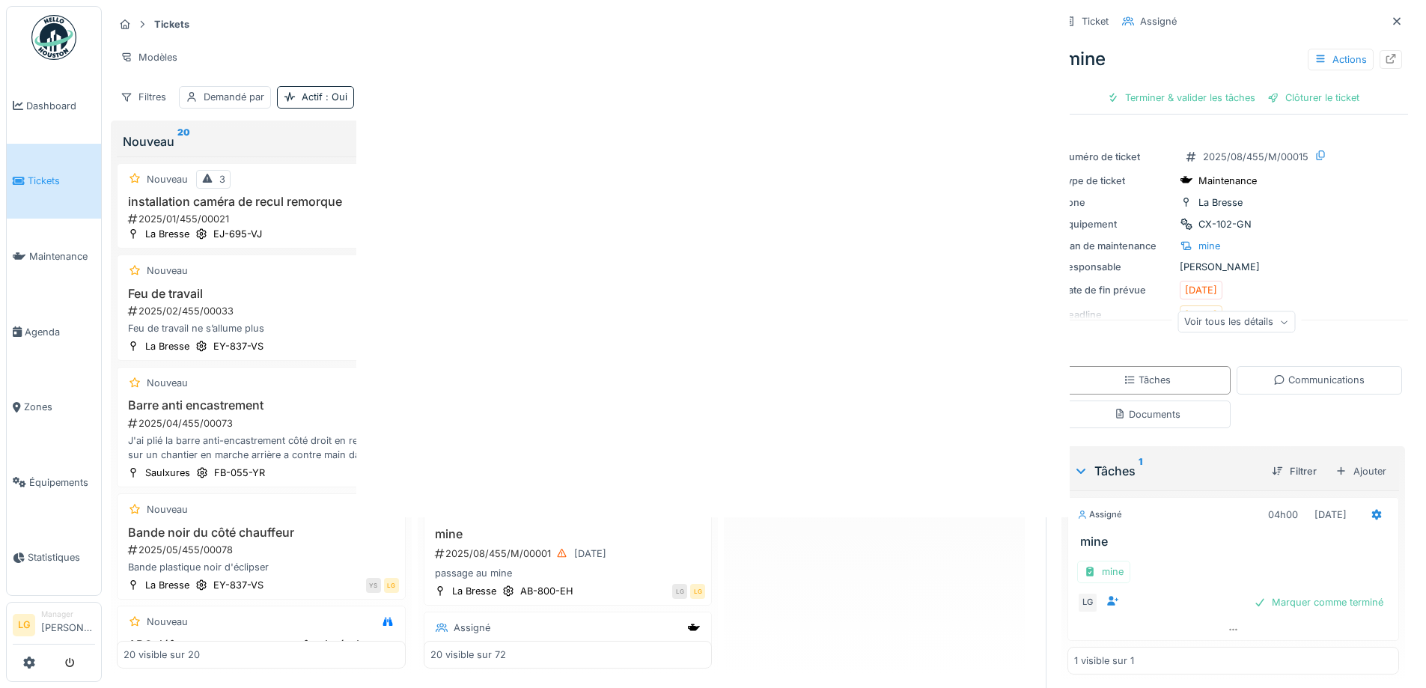
scroll to position [0, 0]
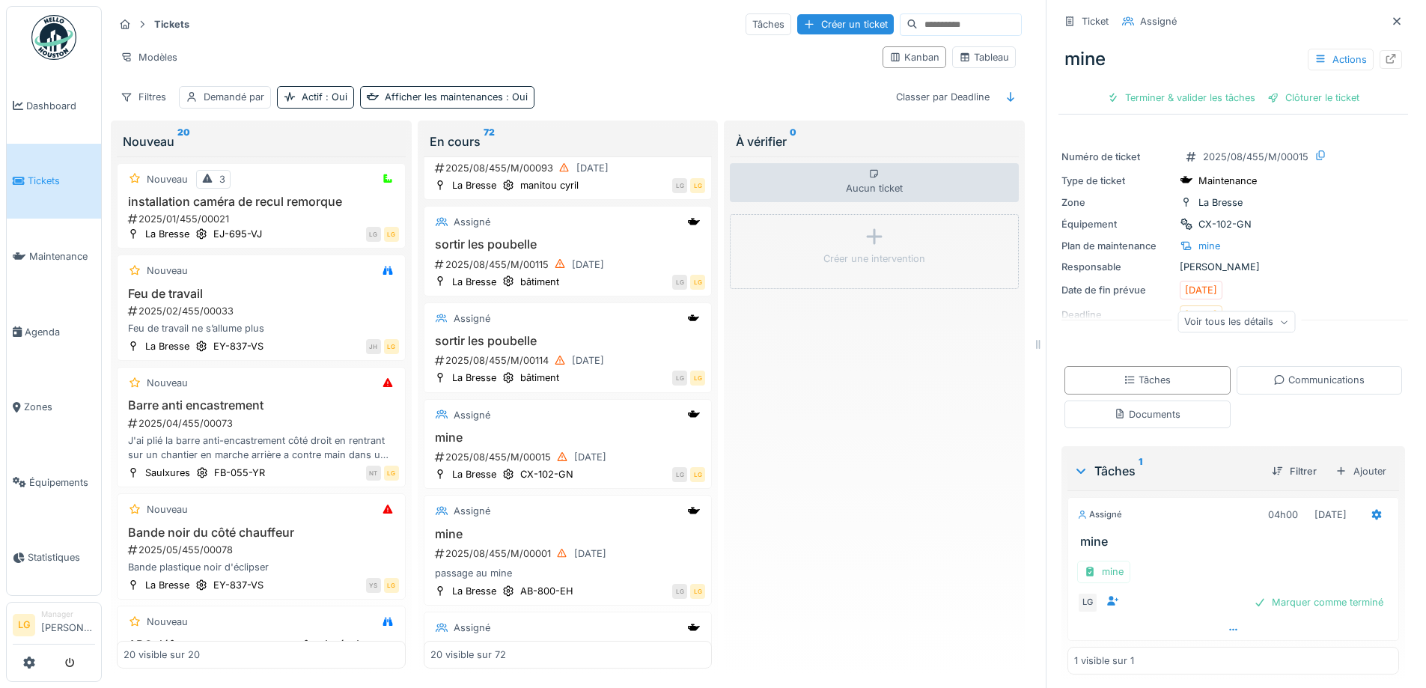
drag, startPoint x: 1287, startPoint y: 590, endPoint x: 1237, endPoint y: 611, distance: 53.7
click at [1287, 592] on div "Marquer comme terminé" at bounding box center [1318, 602] width 141 height 20
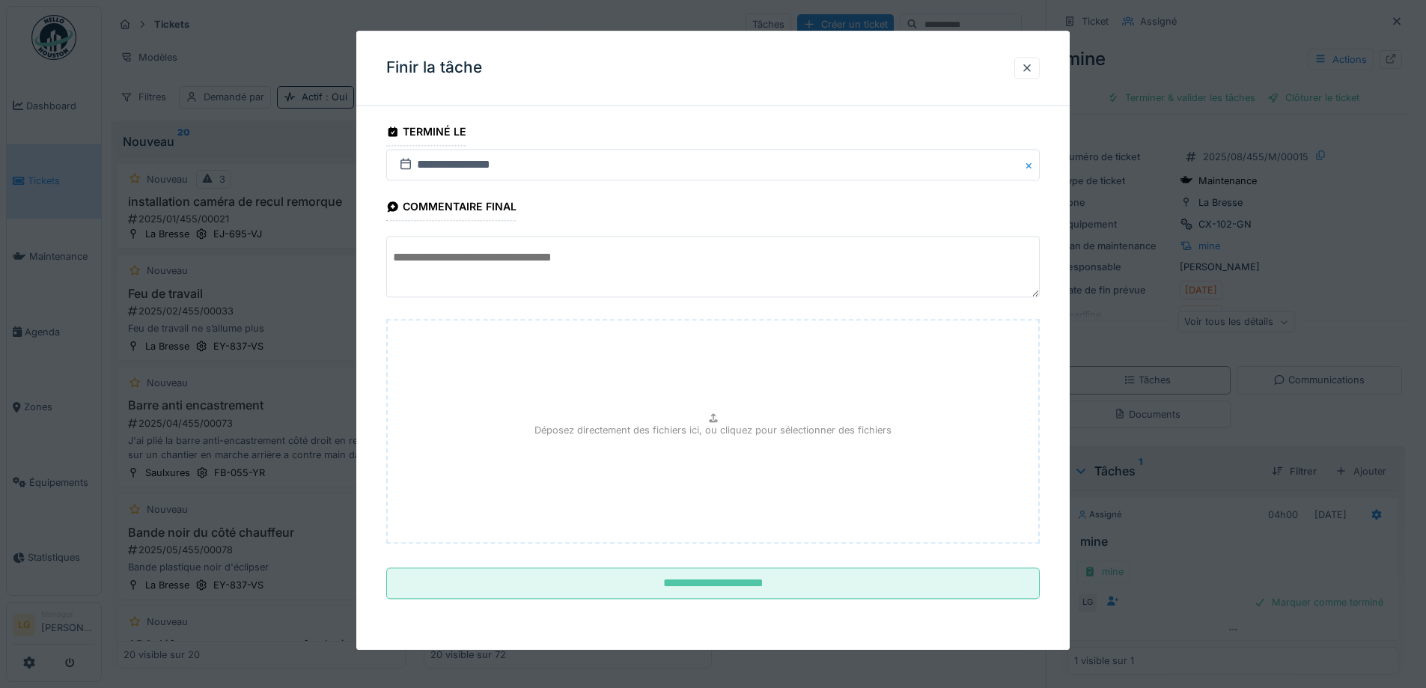
click at [555, 254] on textarea at bounding box center [712, 267] width 653 height 61
click at [430, 259] on textarea "**********" at bounding box center [712, 267] width 653 height 61
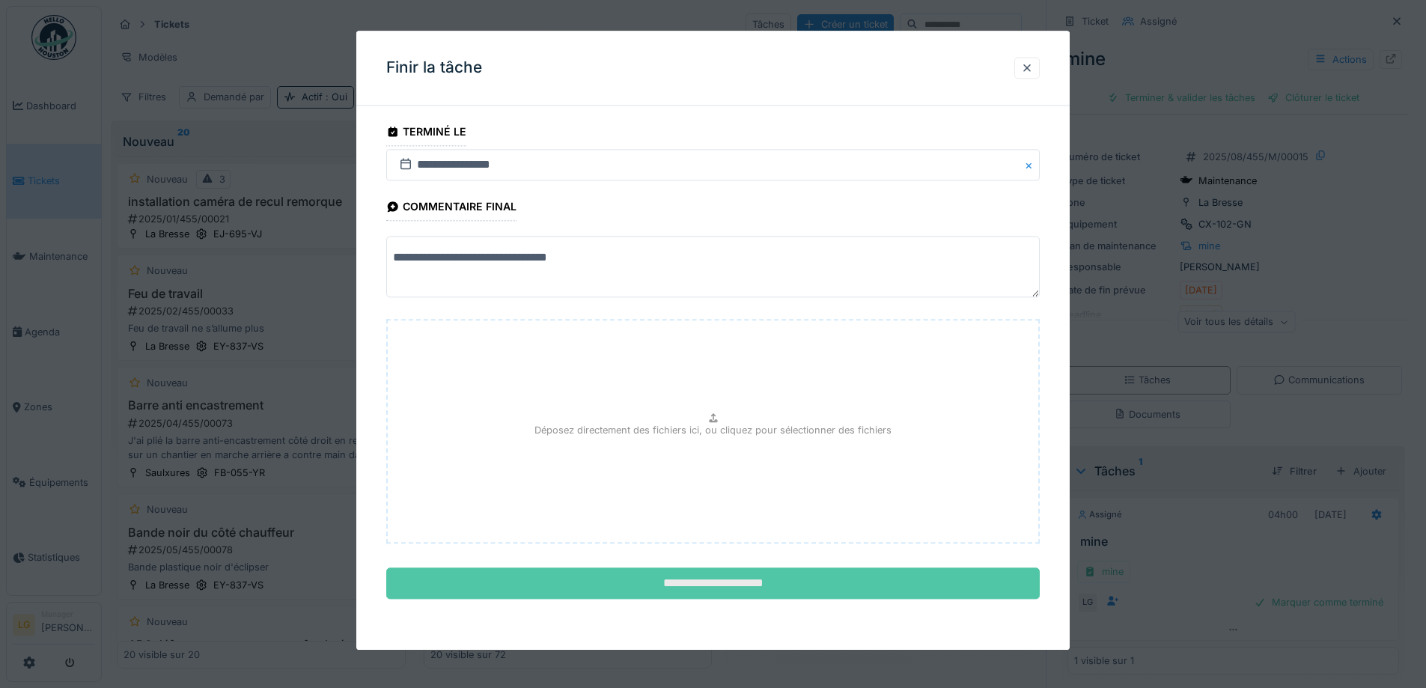
type textarea "**********"
click at [734, 582] on input "**********" at bounding box center [712, 583] width 653 height 31
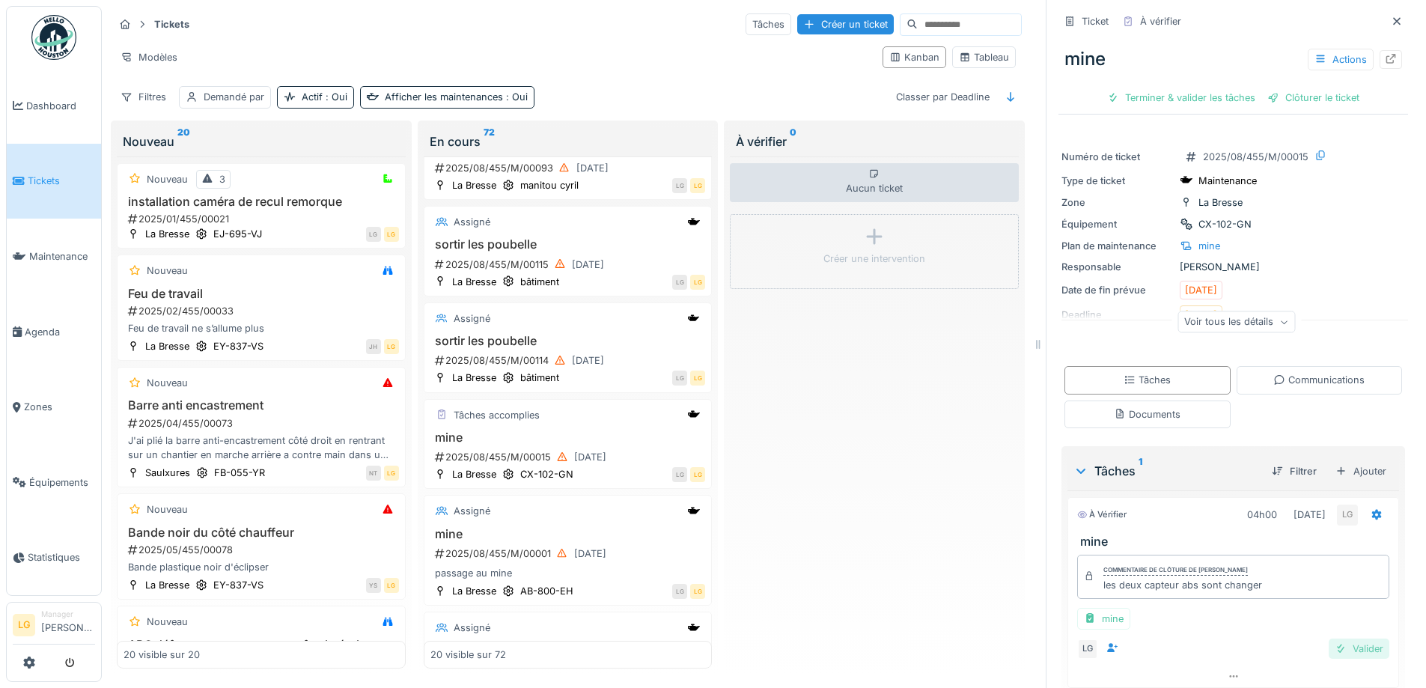
click at [1329, 638] on div "Valider" at bounding box center [1359, 648] width 61 height 20
click at [1239, 88] on div "Clôturer le ticket" at bounding box center [1233, 98] width 104 height 20
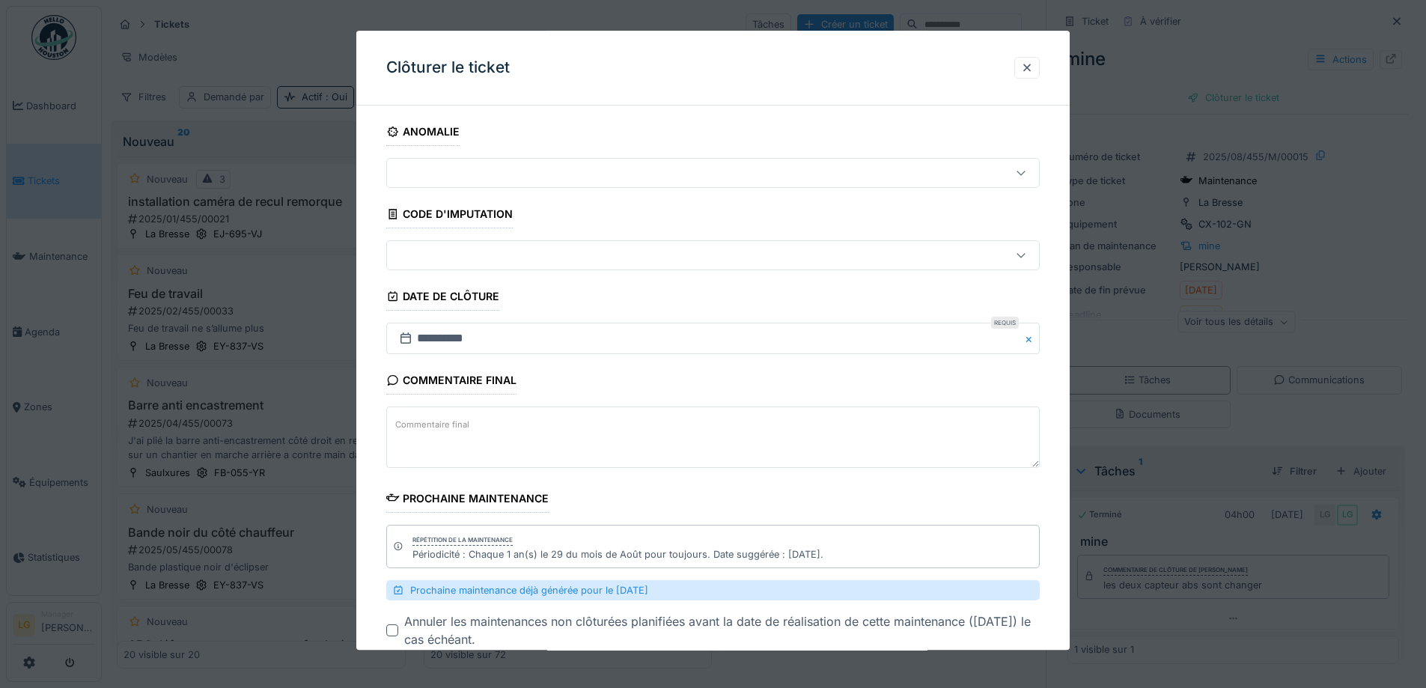
scroll to position [90, 0]
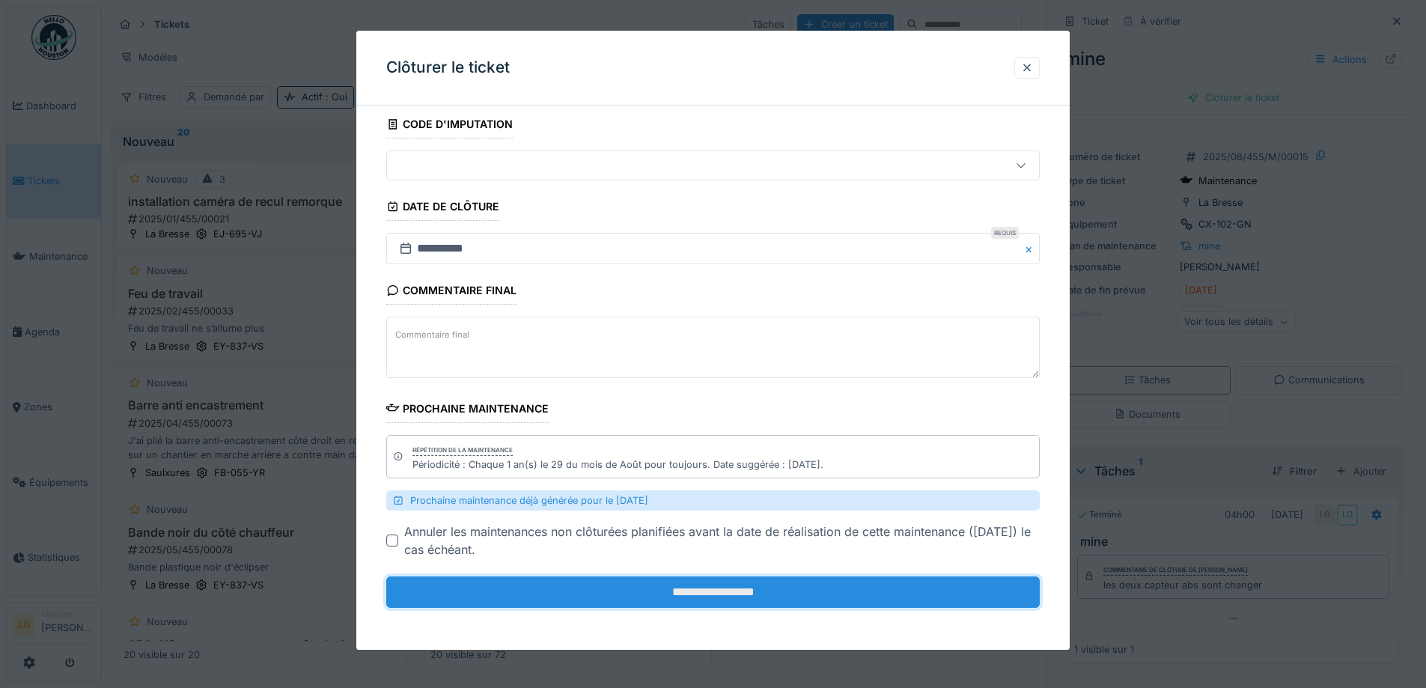
click at [600, 603] on input "**********" at bounding box center [712, 592] width 653 height 31
click at [604, 598] on div "**********" at bounding box center [712, 340] width 713 height 619
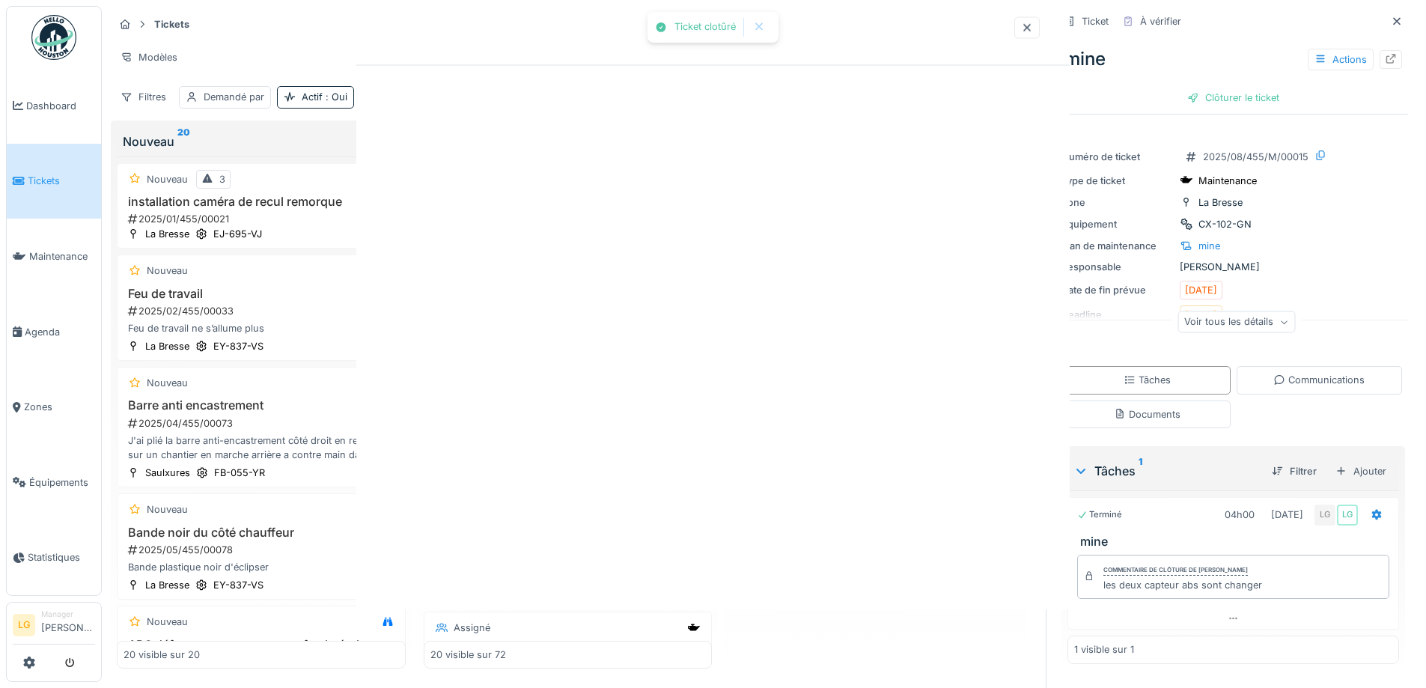
scroll to position [0, 0]
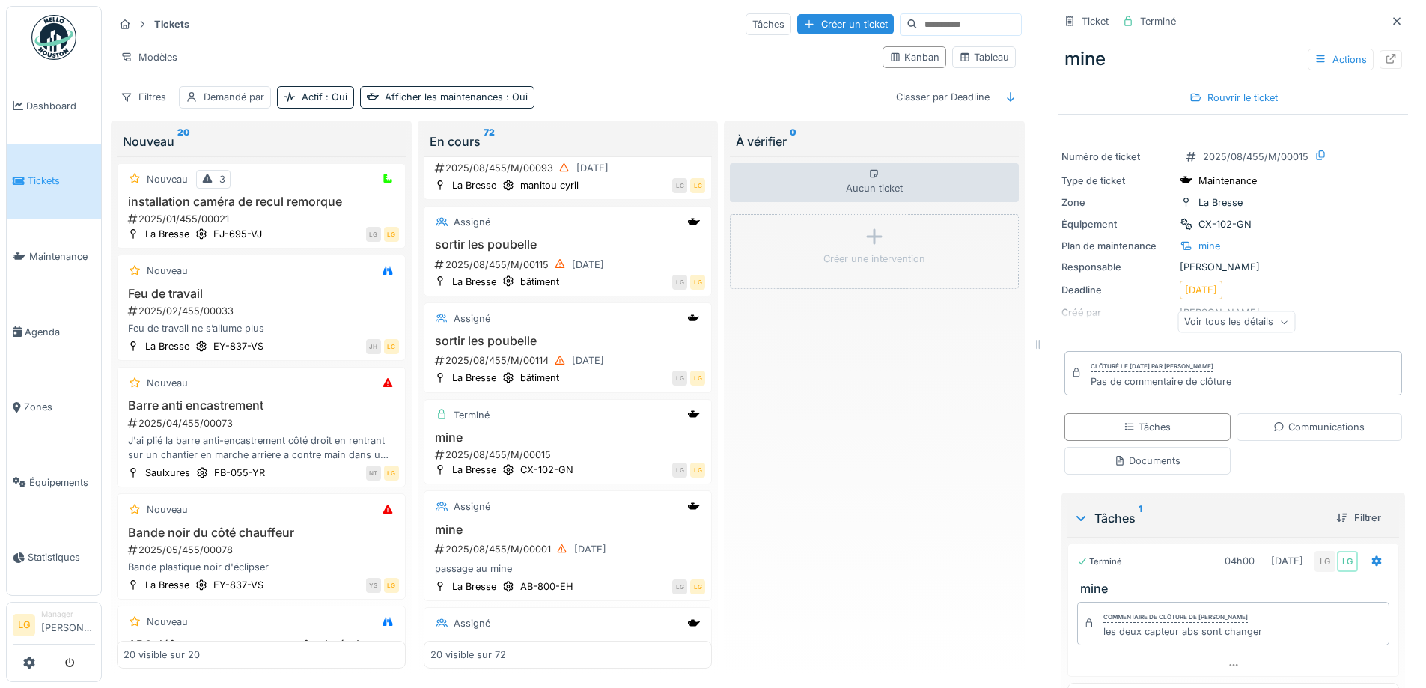
drag, startPoint x: 604, startPoint y: 593, endPoint x: 955, endPoint y: 422, distance: 390.3
click at [956, 422] on div "Aucun ticket Créer une intervention" at bounding box center [874, 412] width 289 height 512
click at [817, 376] on div "Aucun ticket Créer une intervention" at bounding box center [874, 412] width 289 height 512
click at [1391, 16] on icon at bounding box center [1397, 21] width 12 height 10
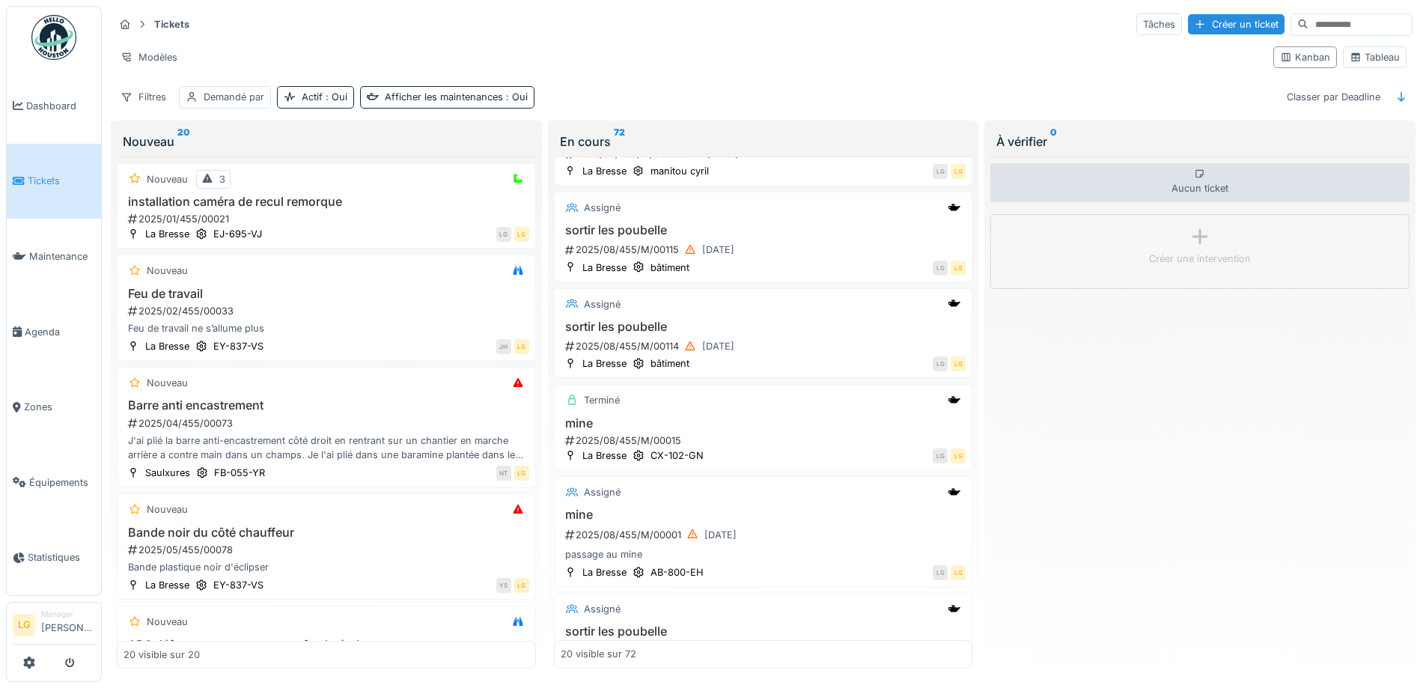
scroll to position [374, 0]
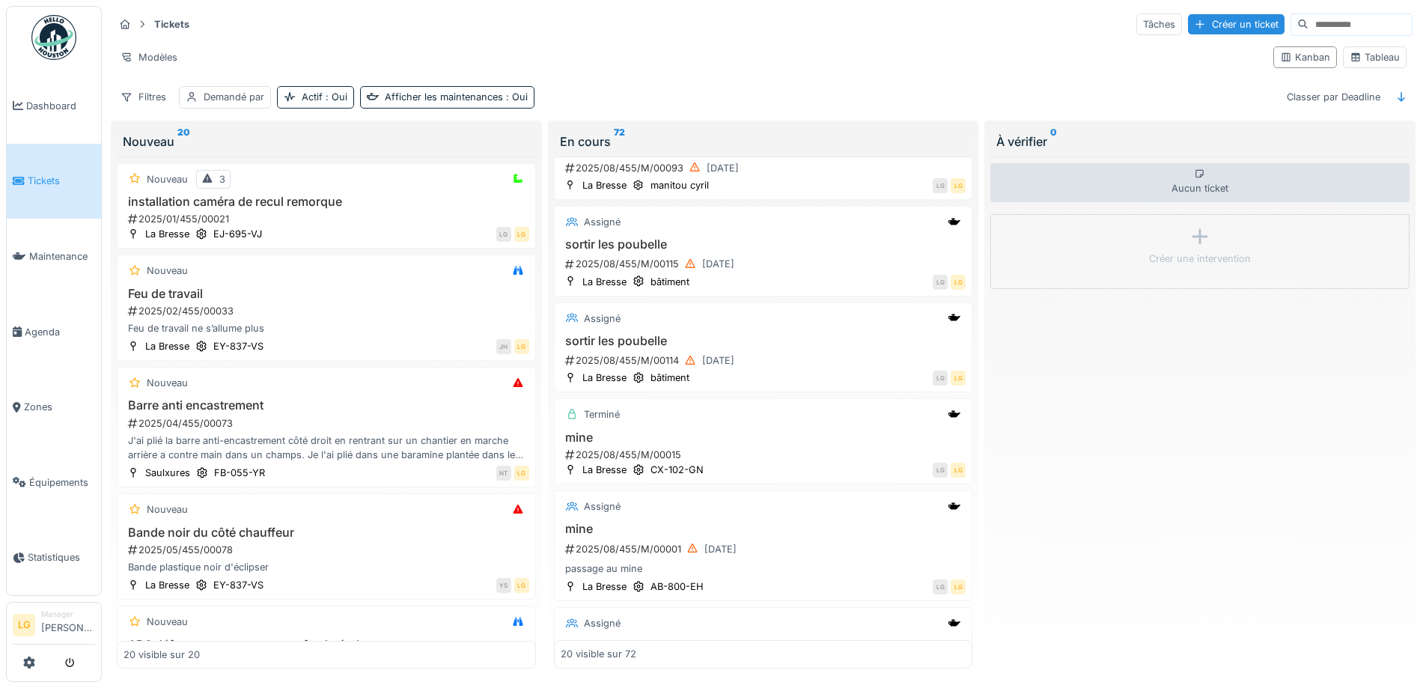
click at [1079, 397] on div "Aucun ticket Créer une intervention" at bounding box center [1199, 412] width 419 height 512
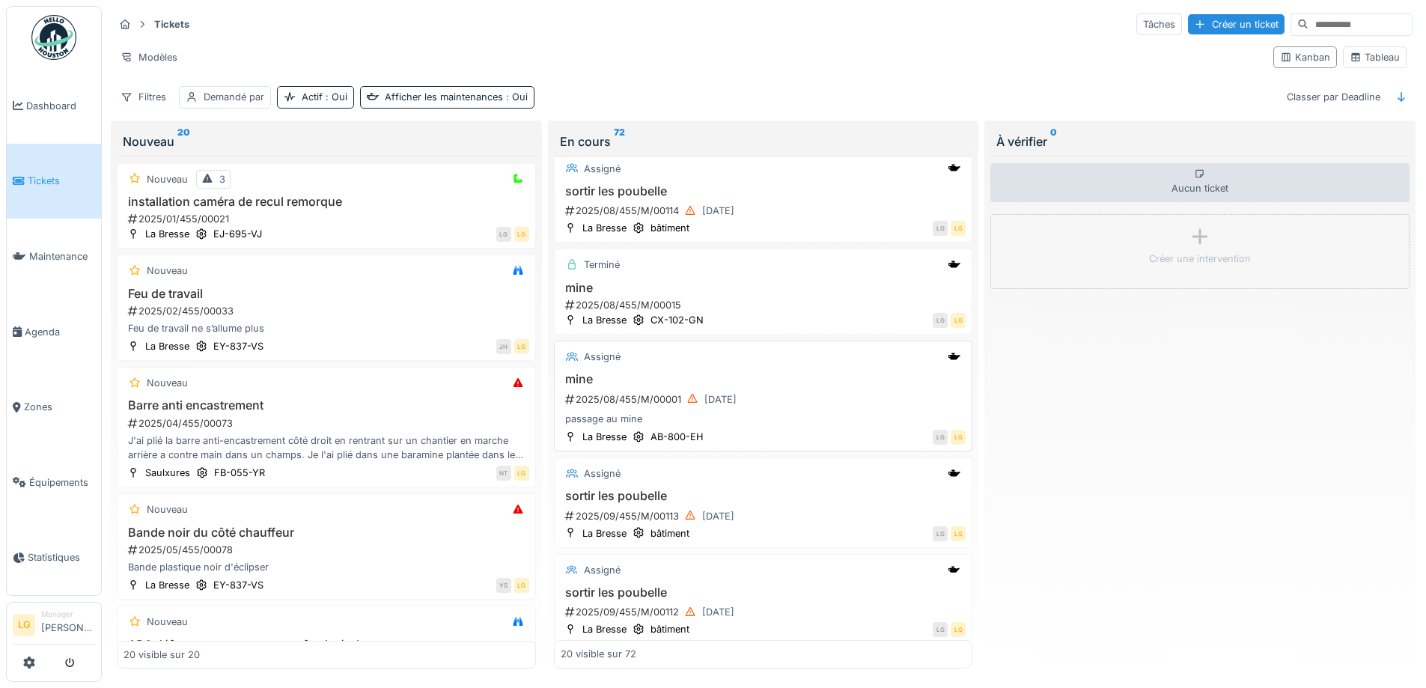
scroll to position [674, 0]
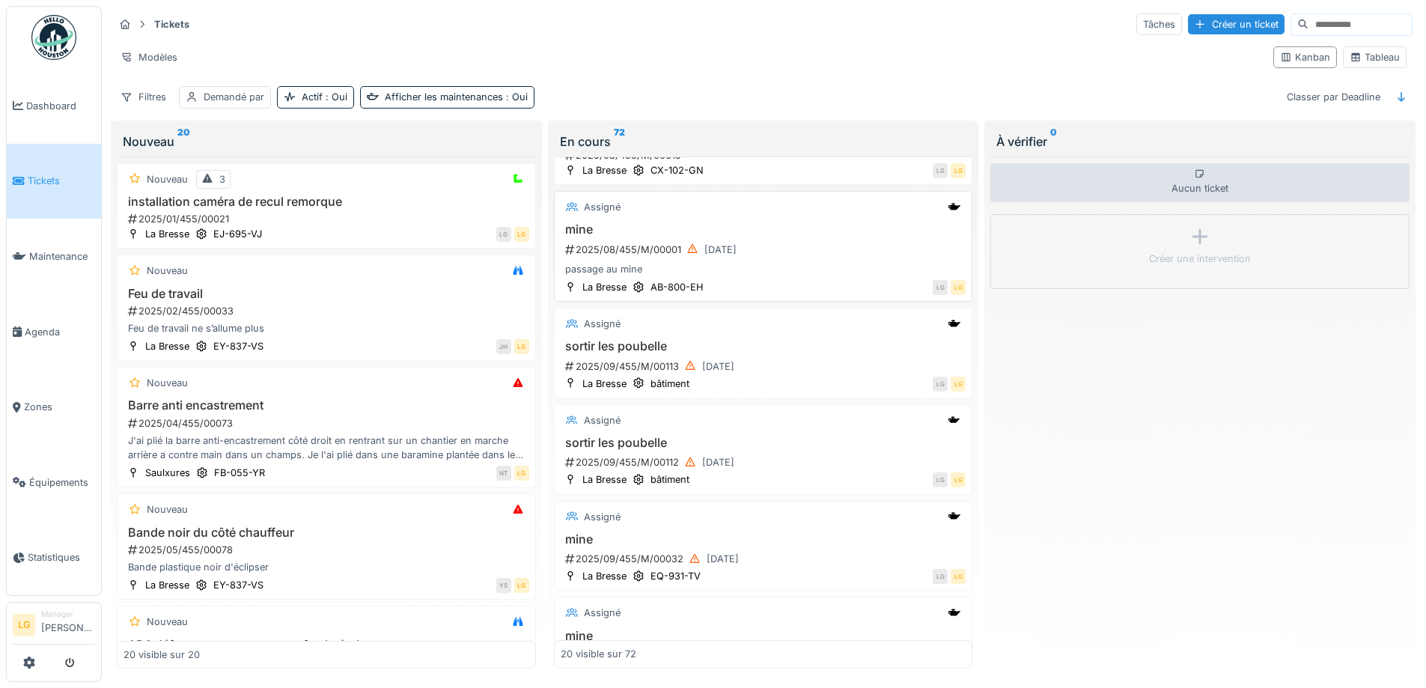
click at [887, 230] on h3 "mine" at bounding box center [764, 229] width 406 height 14
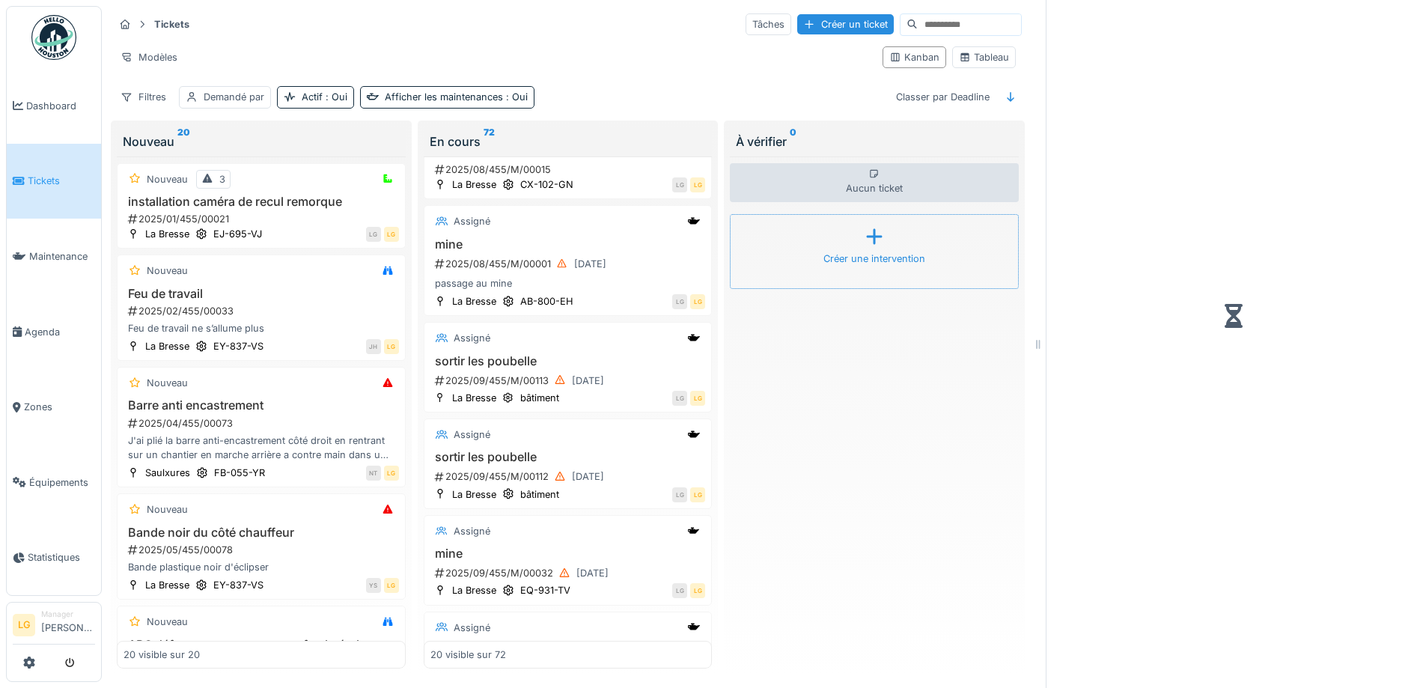
scroll to position [689, 0]
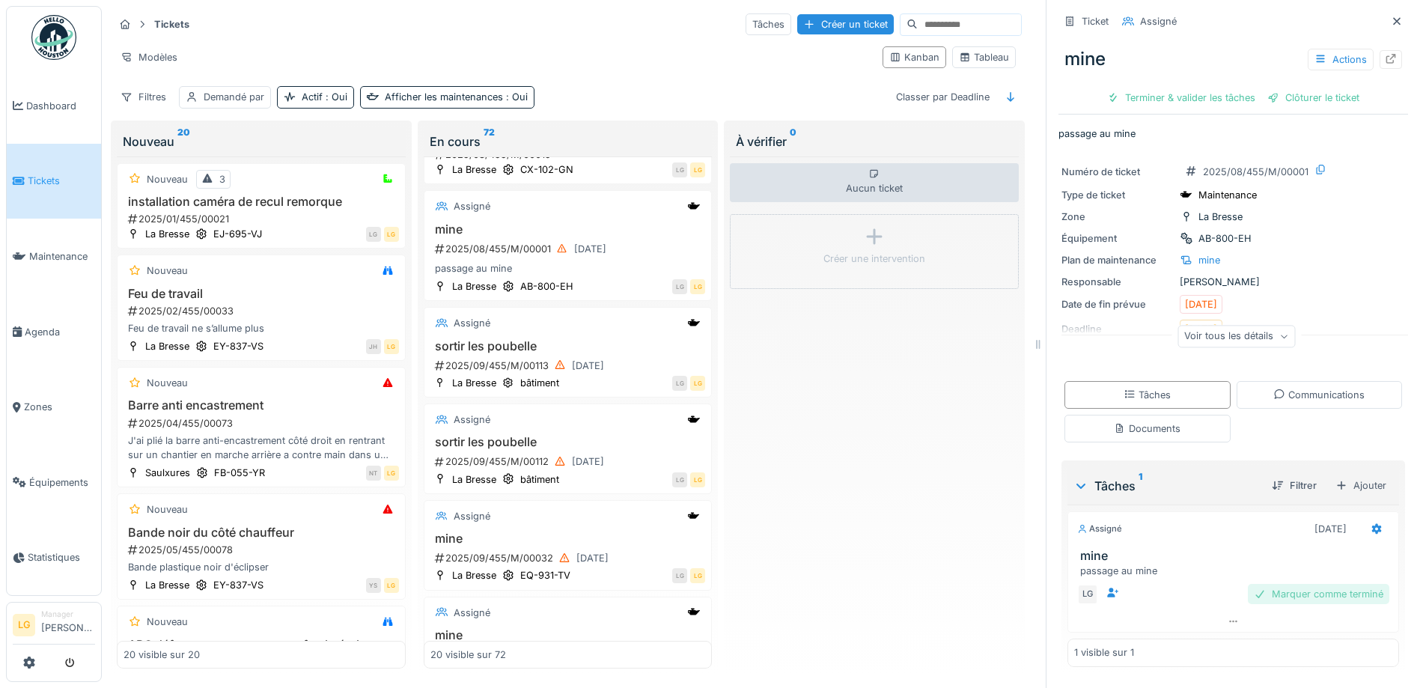
click at [1270, 594] on div "Marquer comme terminé" at bounding box center [1318, 594] width 141 height 20
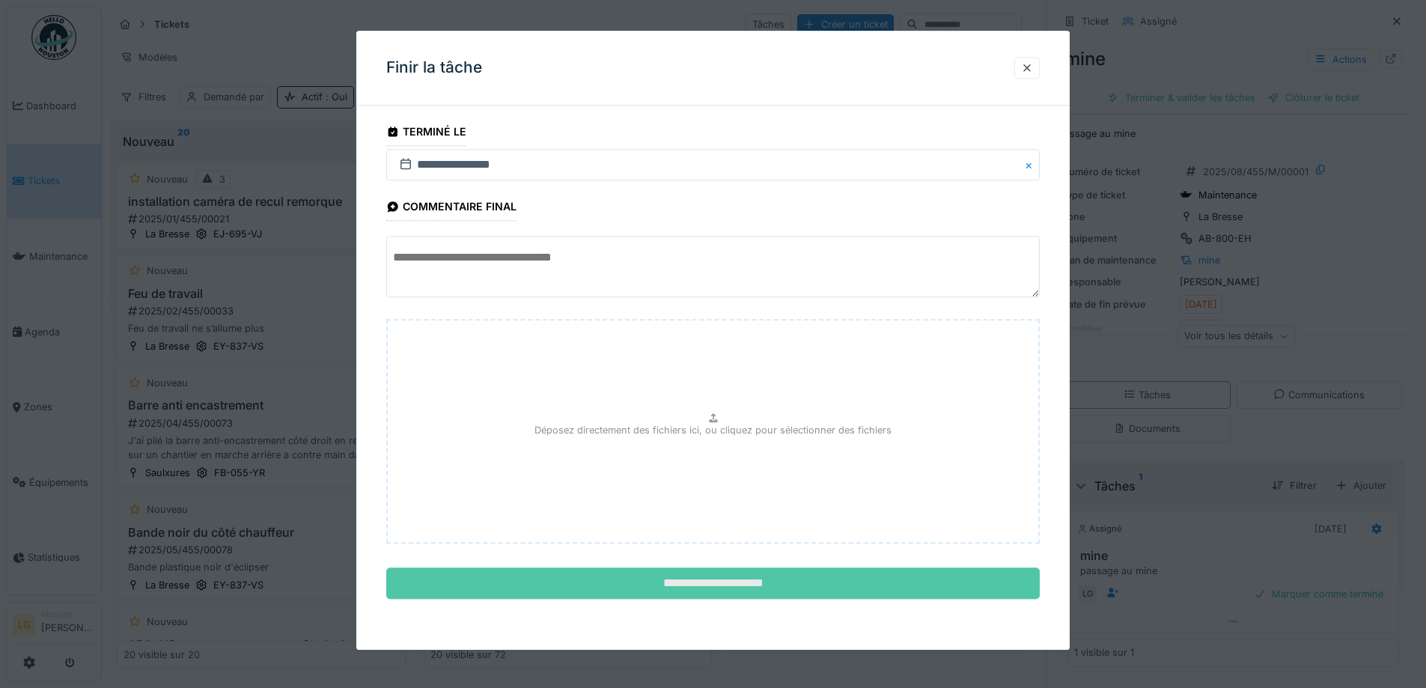
click at [791, 582] on input "**********" at bounding box center [712, 583] width 653 height 31
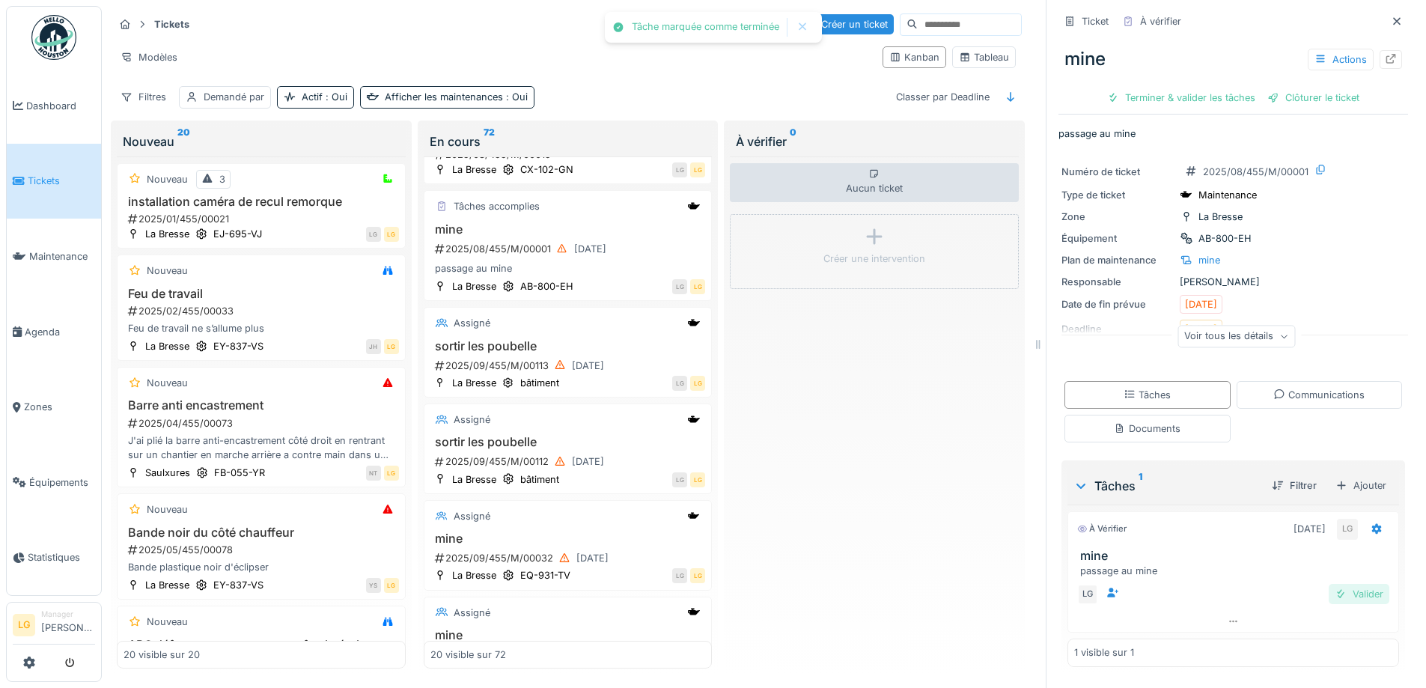
click at [1329, 597] on div "Valider" at bounding box center [1359, 594] width 61 height 20
click at [1205, 93] on div "Clôturer le ticket" at bounding box center [1233, 98] width 104 height 20
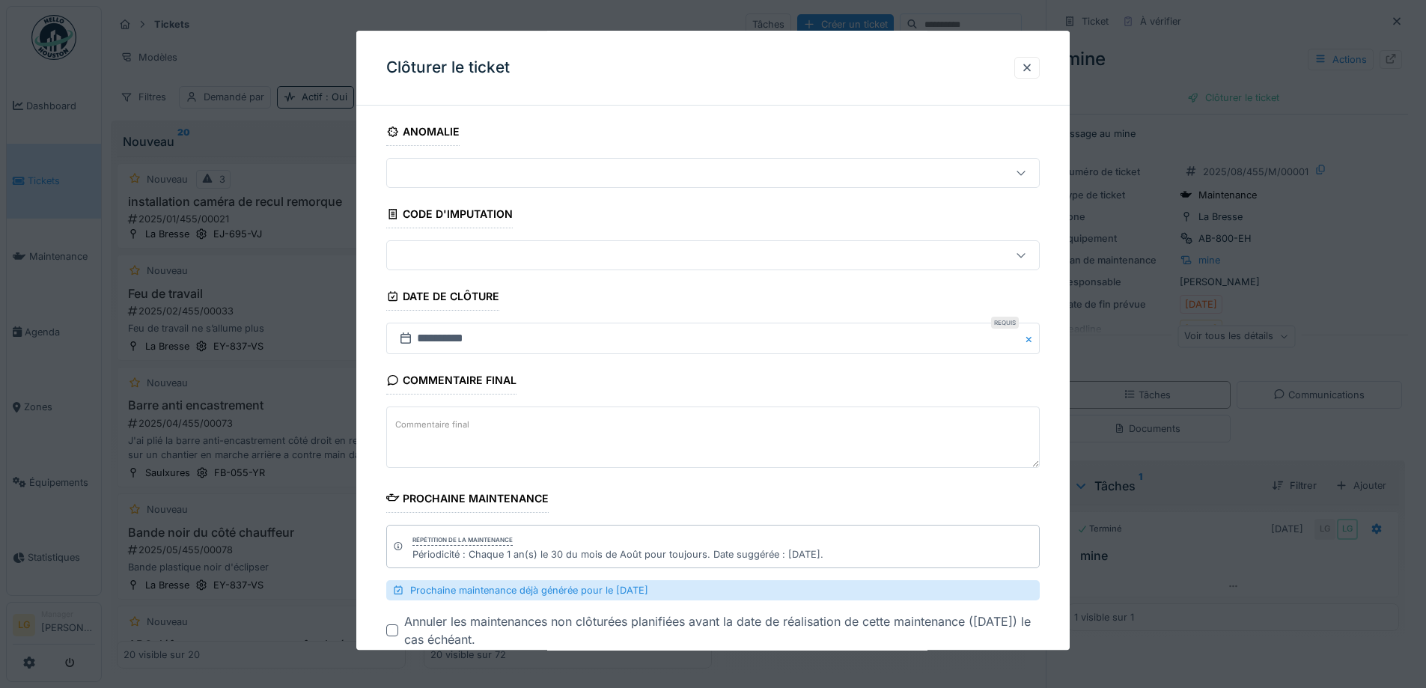
scroll to position [90, 0]
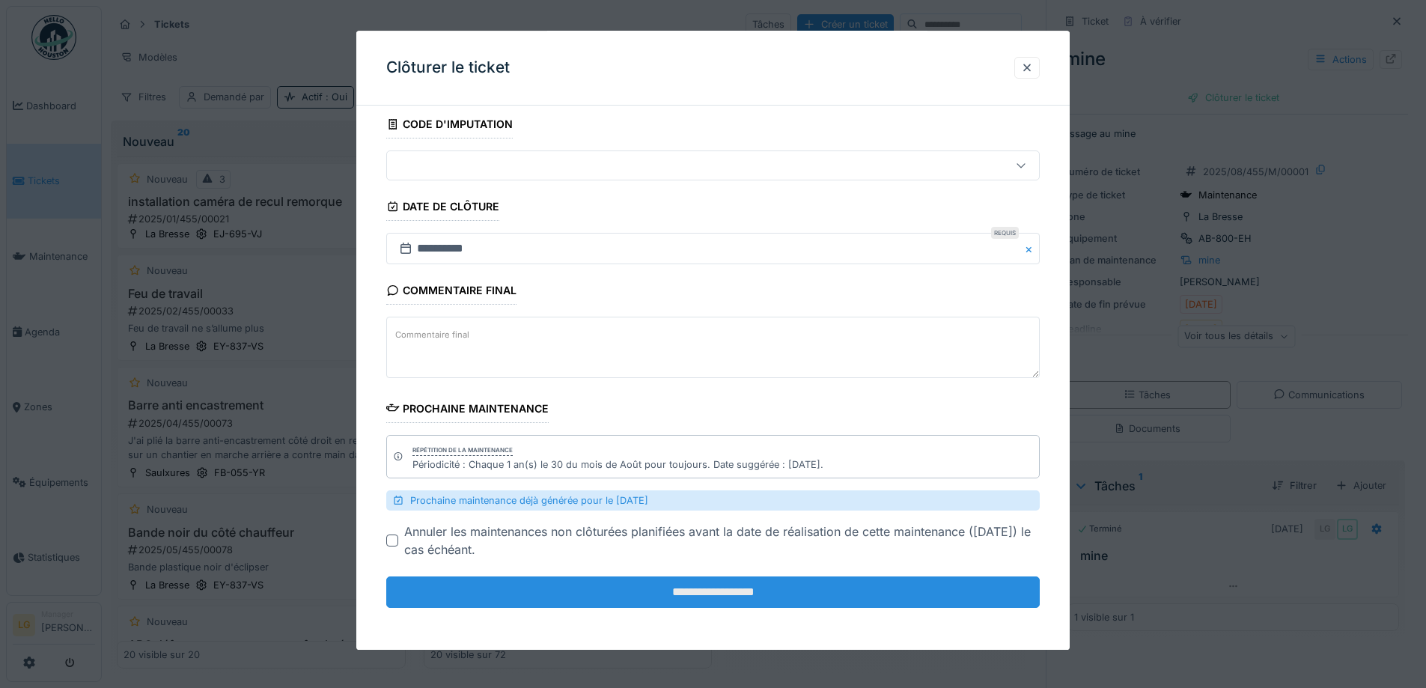
click at [634, 587] on input "**********" at bounding box center [712, 592] width 653 height 31
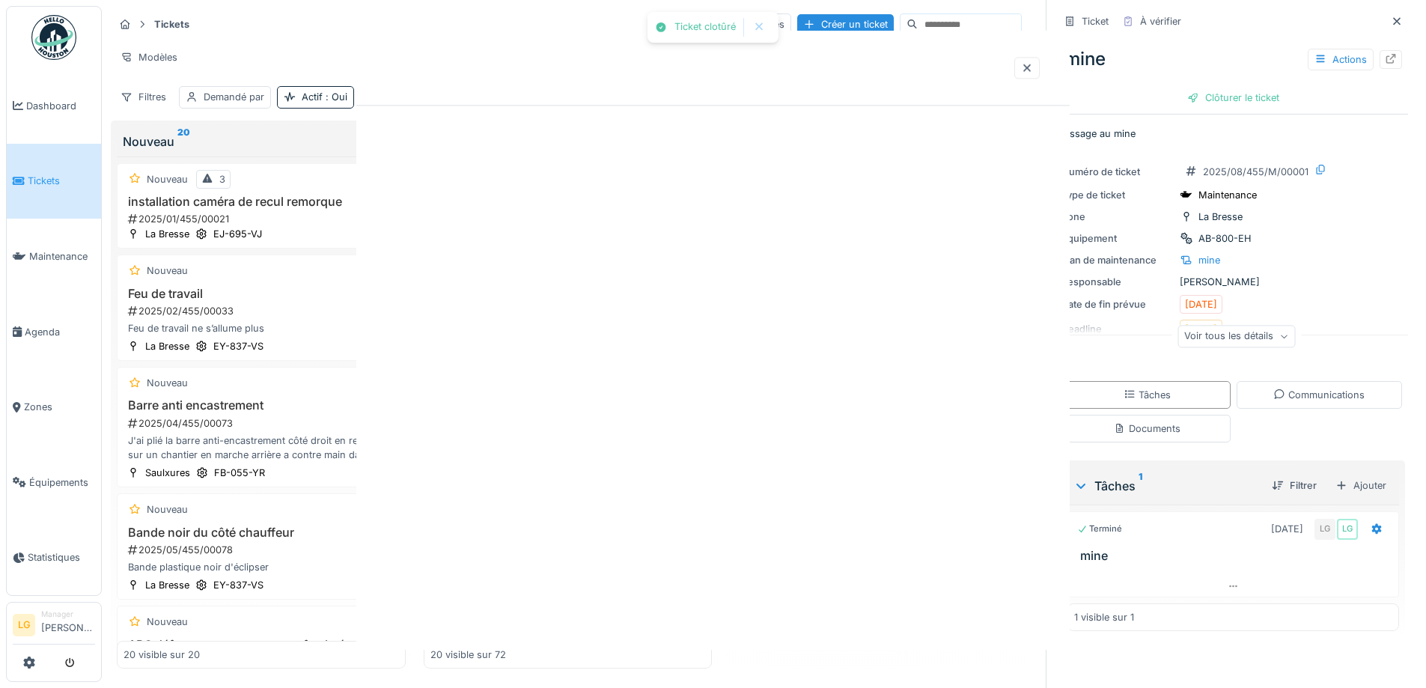
scroll to position [0, 0]
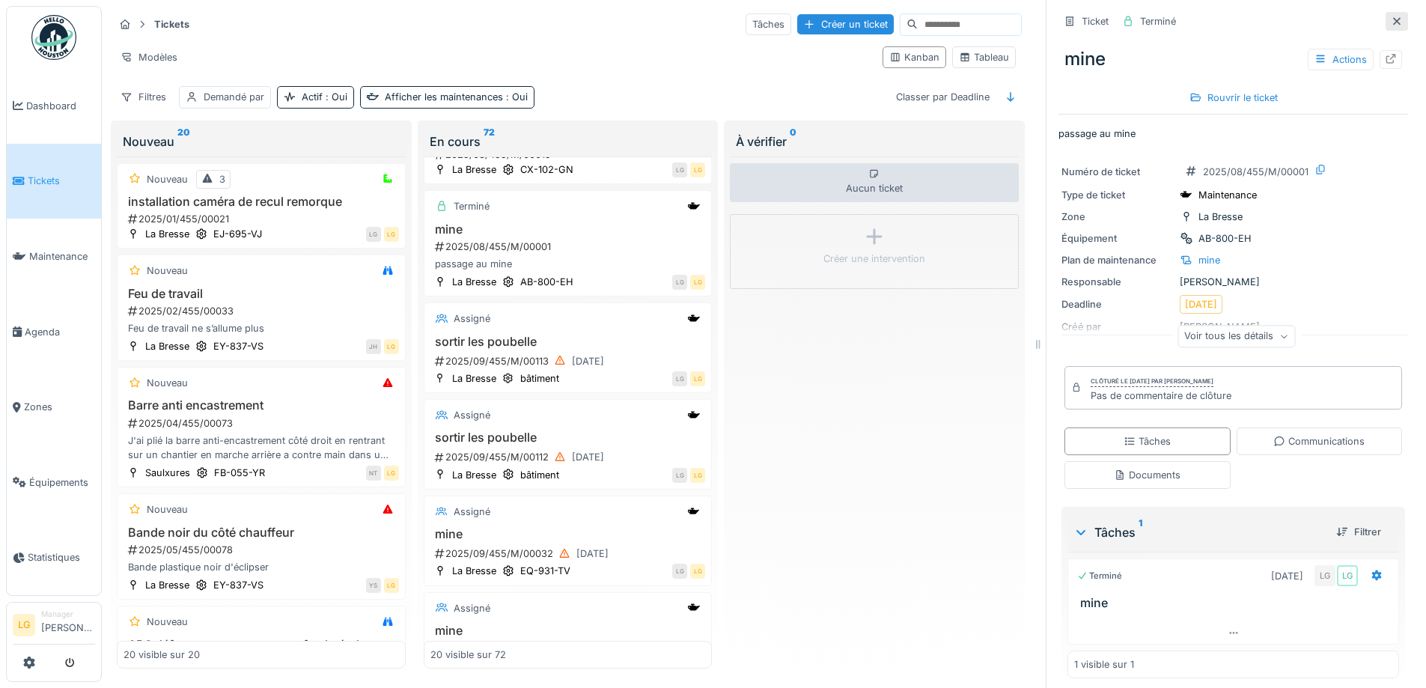
click at [1391, 16] on icon at bounding box center [1397, 21] width 12 height 10
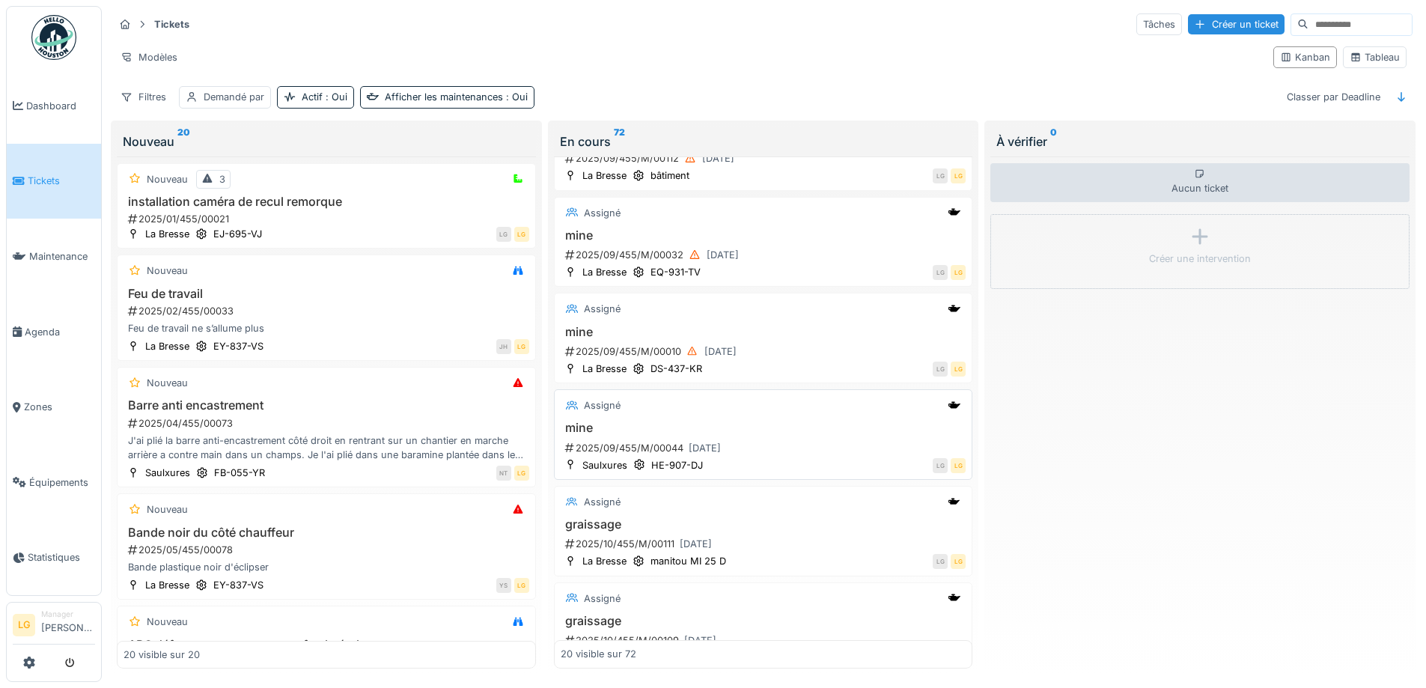
scroll to position [1048, 0]
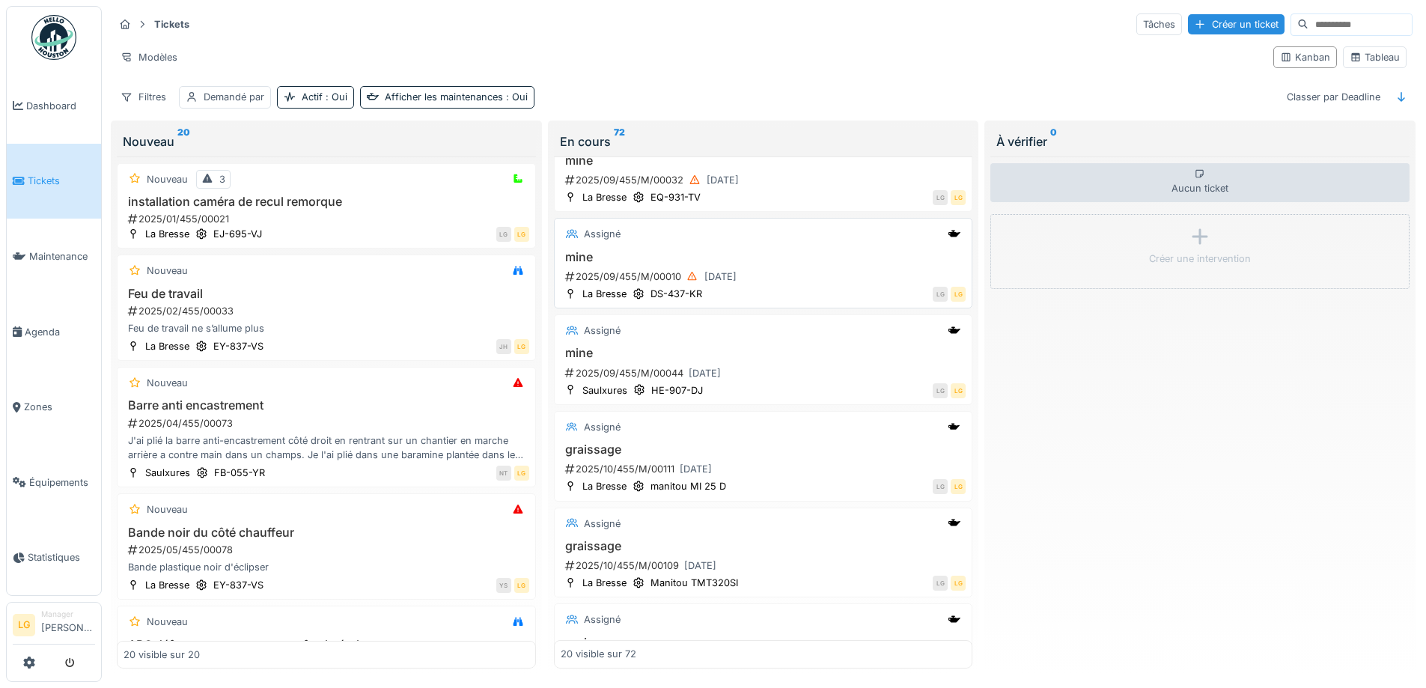
click at [824, 255] on div "mine 2025/09/455/M/00010 14/09/2025" at bounding box center [764, 268] width 406 height 36
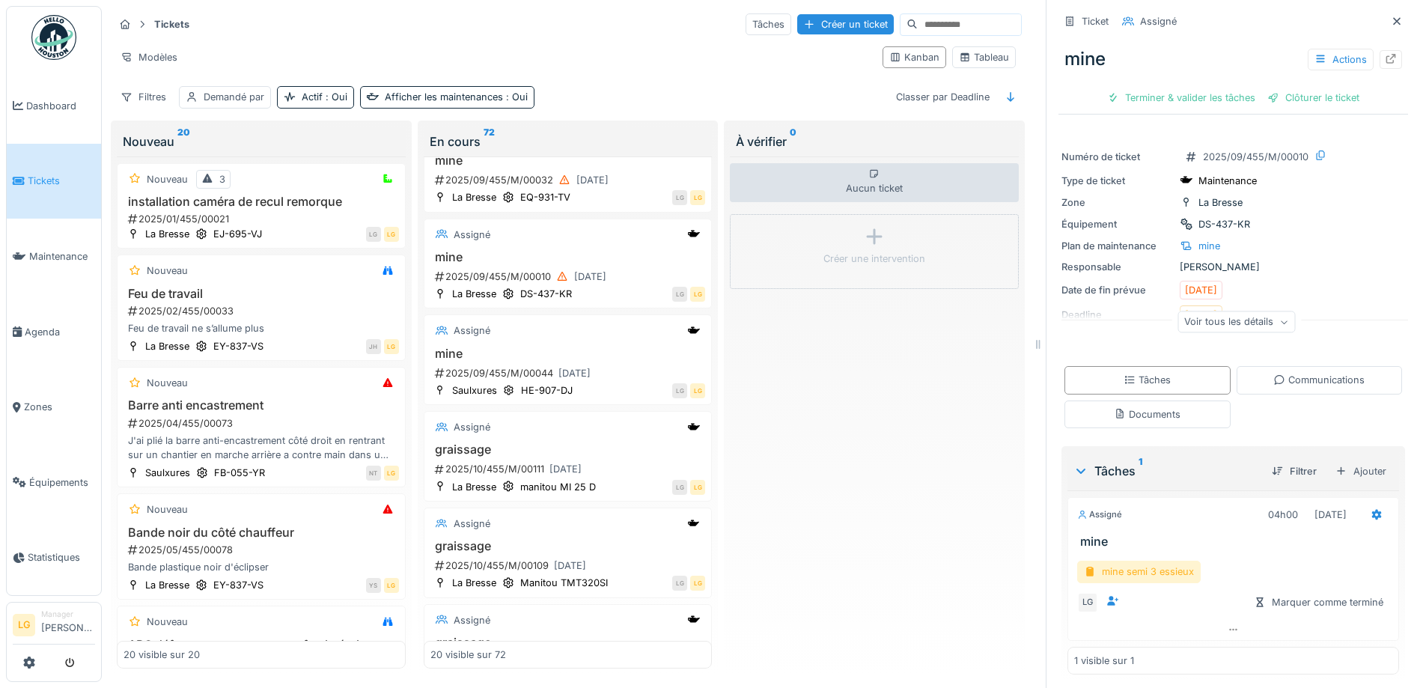
click at [1135, 561] on div "mine semi 3 essieux" at bounding box center [1139, 572] width 124 height 22
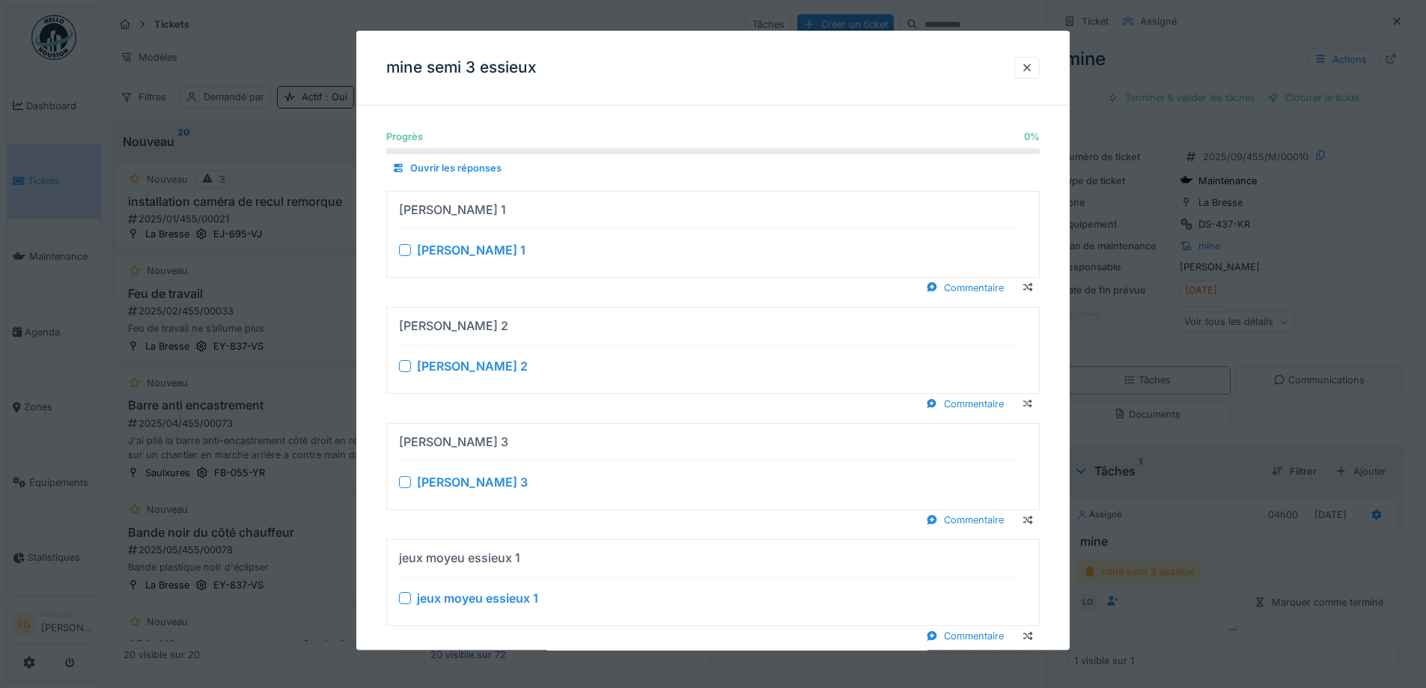
click at [407, 254] on div at bounding box center [405, 250] width 12 height 12
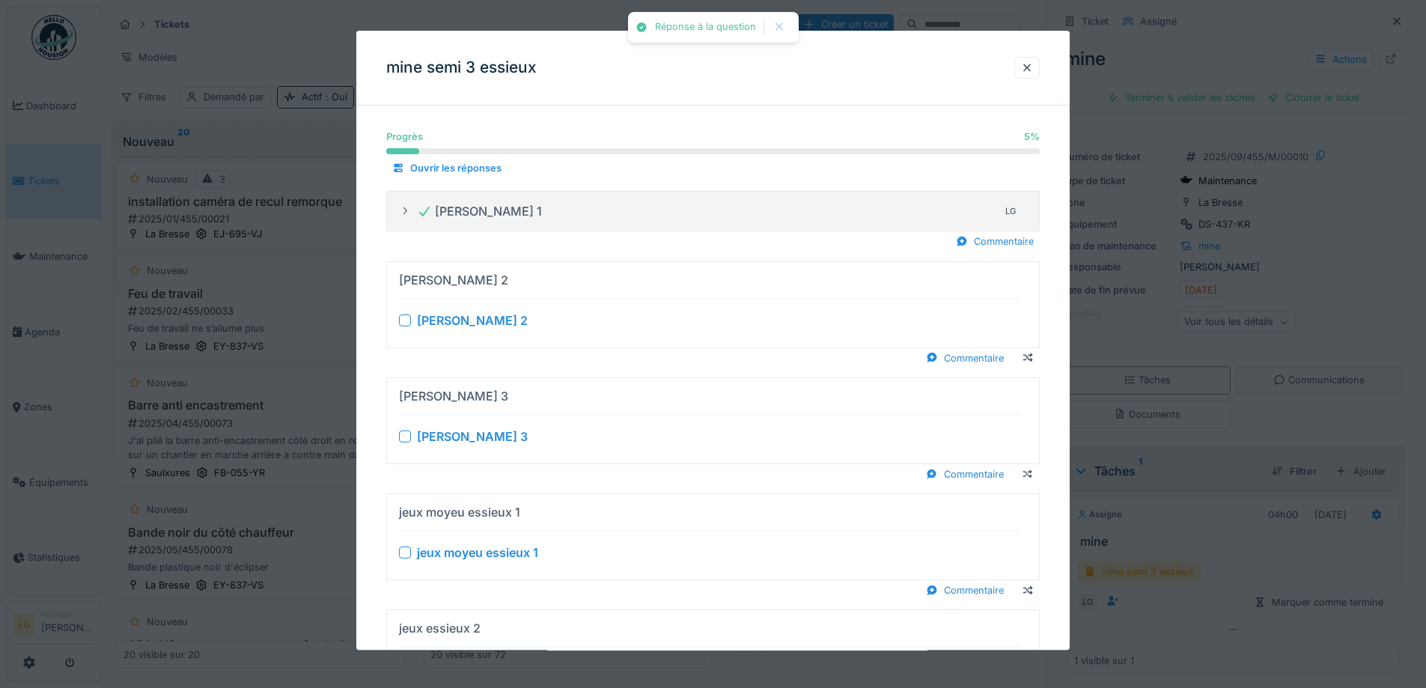
click at [401, 319] on div at bounding box center [405, 320] width 12 height 12
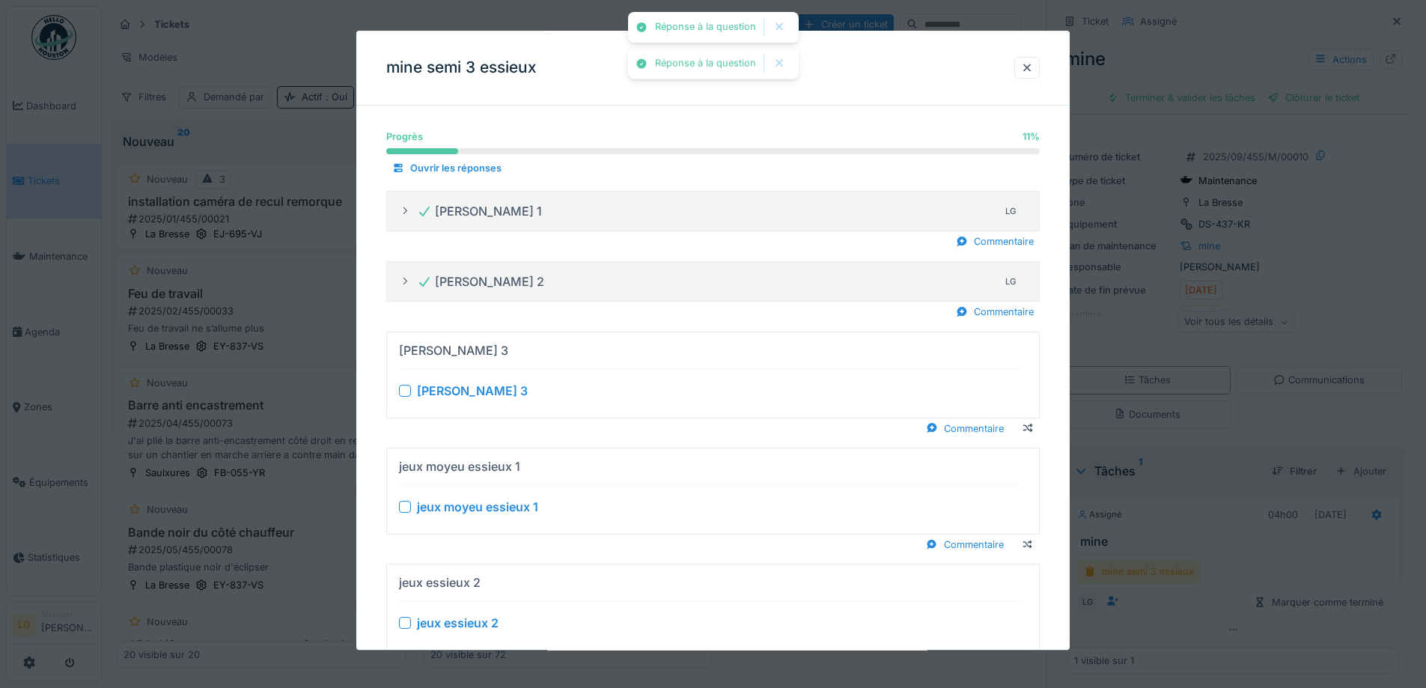
click at [406, 389] on div at bounding box center [405, 391] width 12 height 12
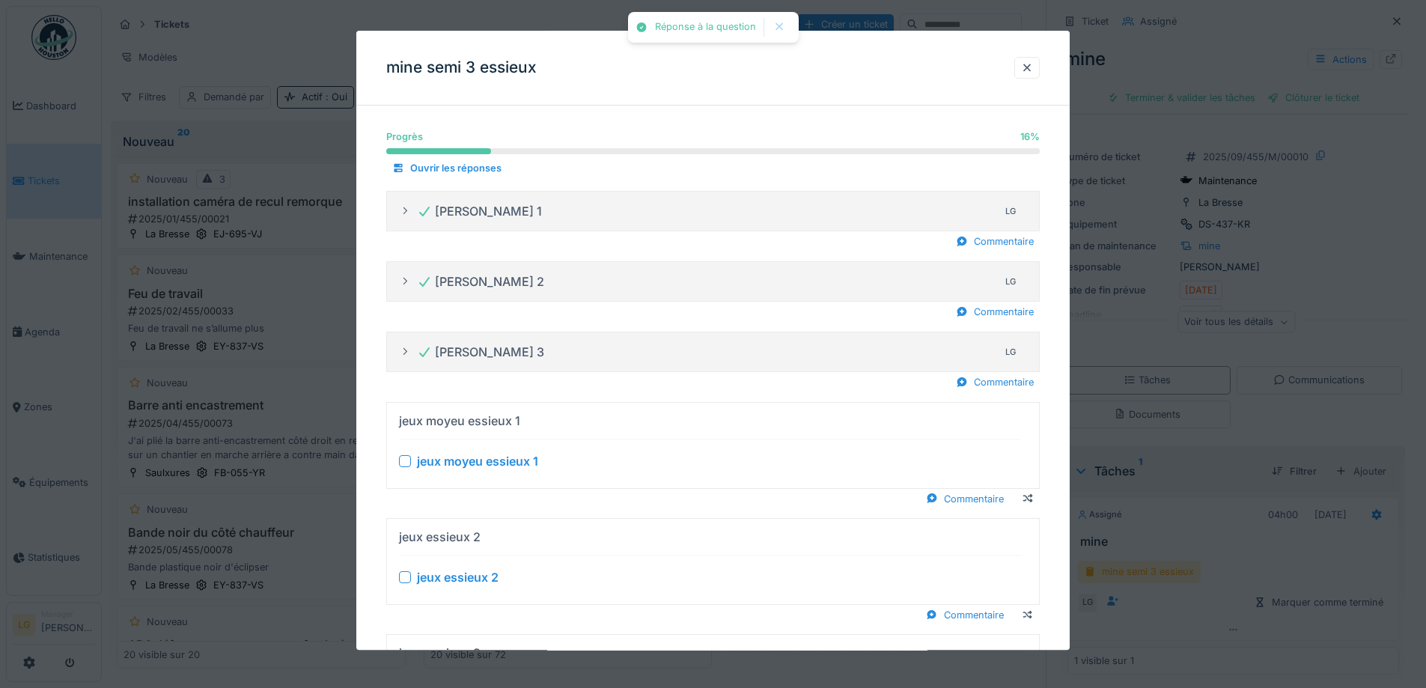
click at [408, 457] on div at bounding box center [405, 461] width 12 height 12
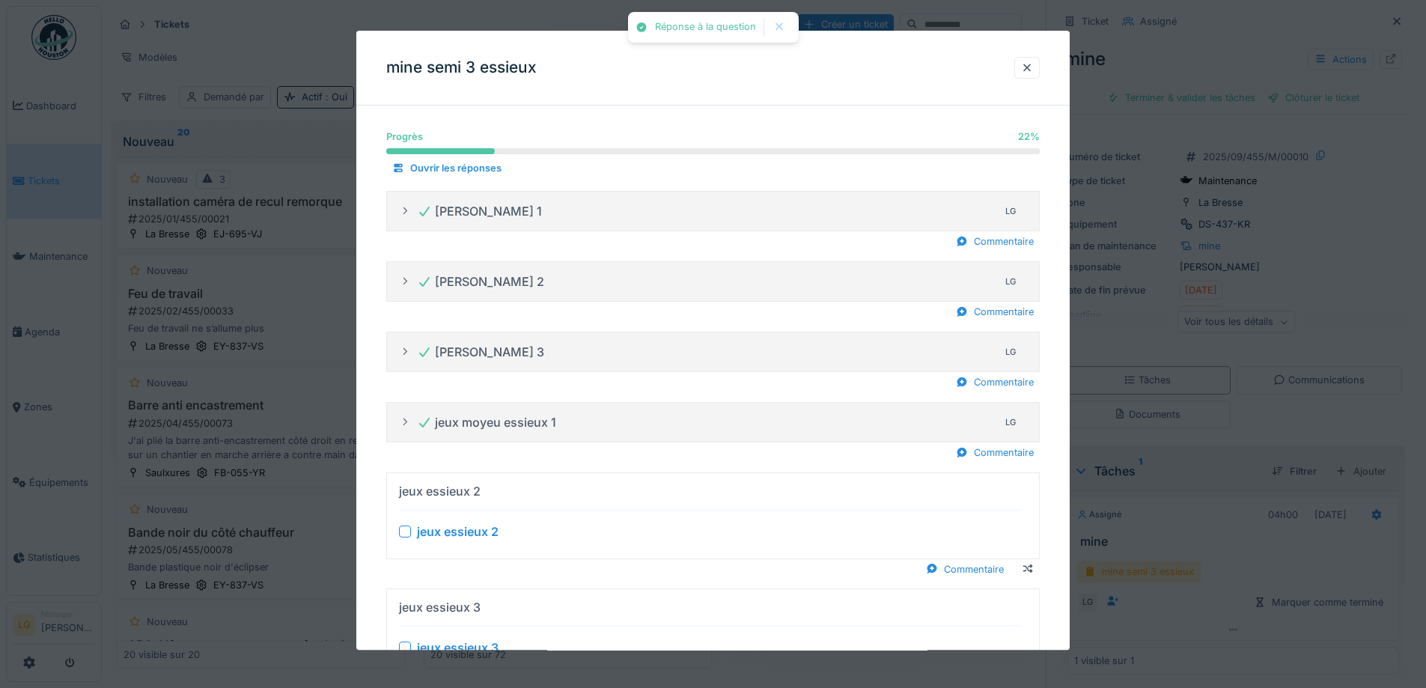
scroll to position [75, 0]
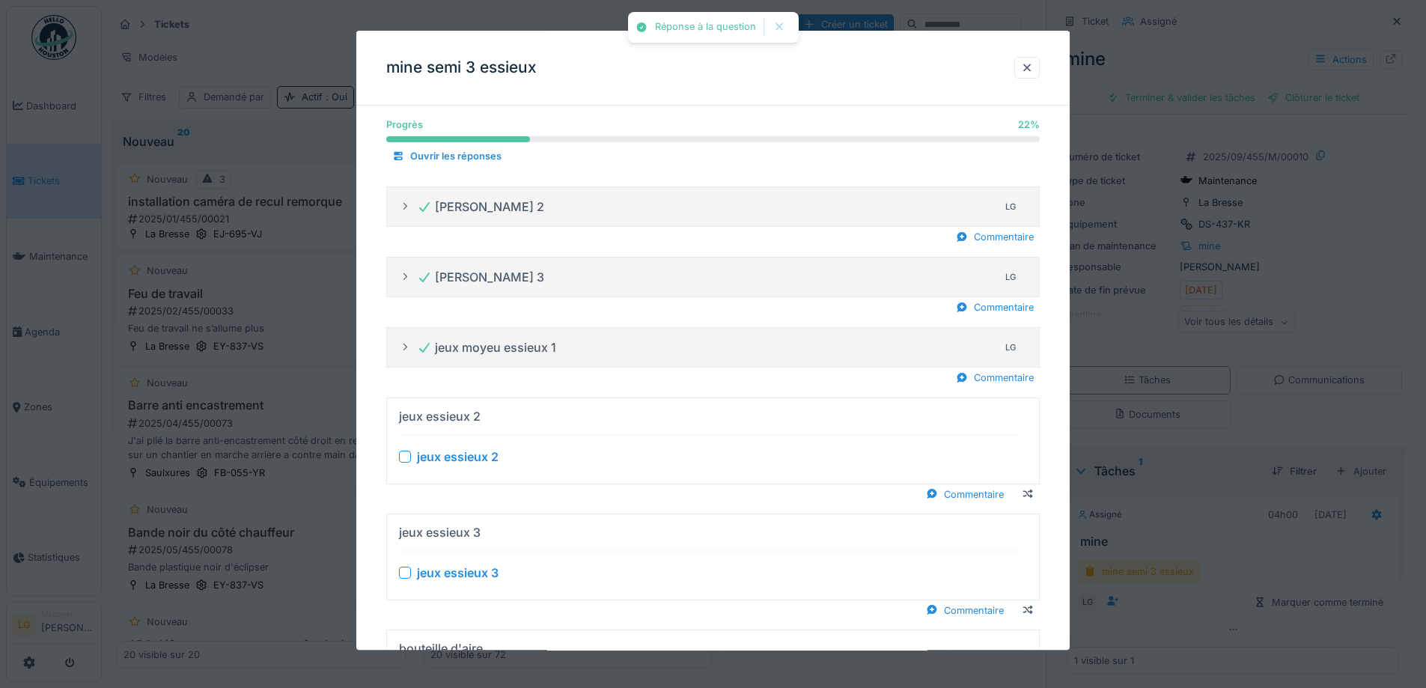
click at [411, 463] on div "jeux essieux 2" at bounding box center [710, 457] width 622 height 18
click at [405, 460] on div at bounding box center [405, 457] width 12 height 12
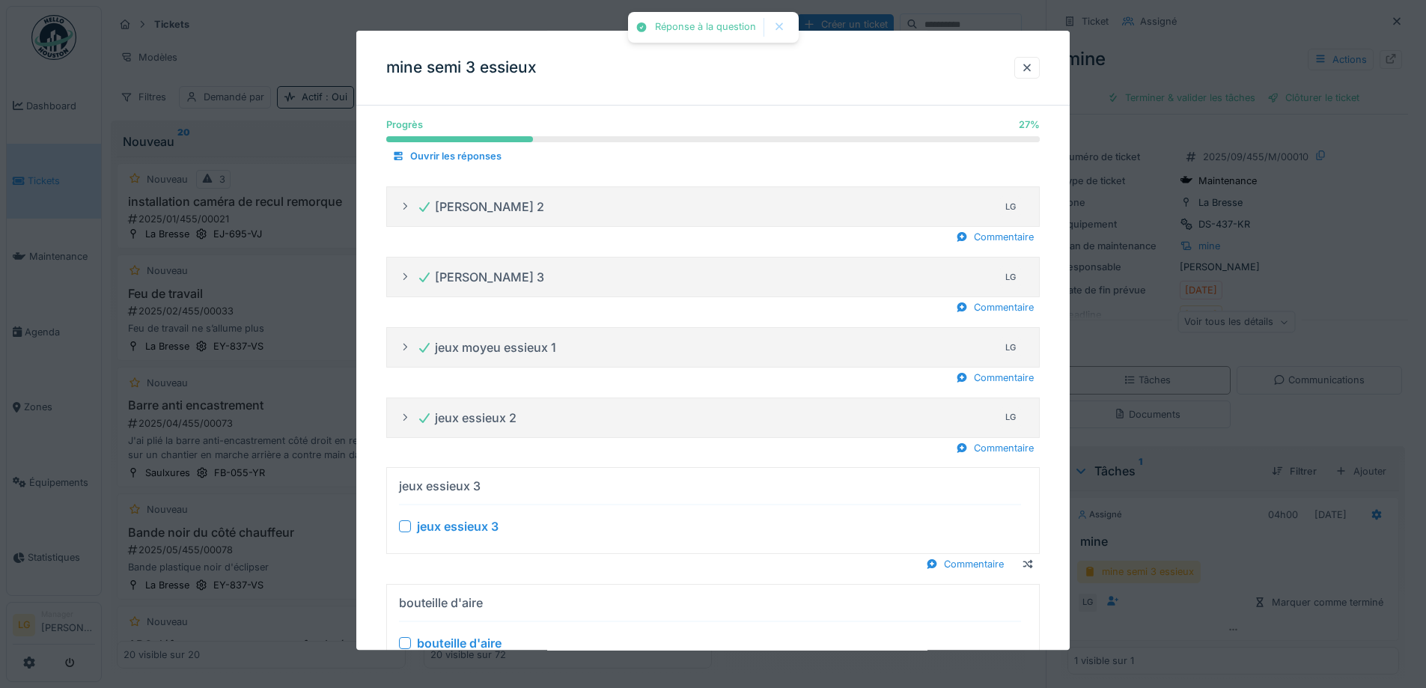
scroll to position [225, 0]
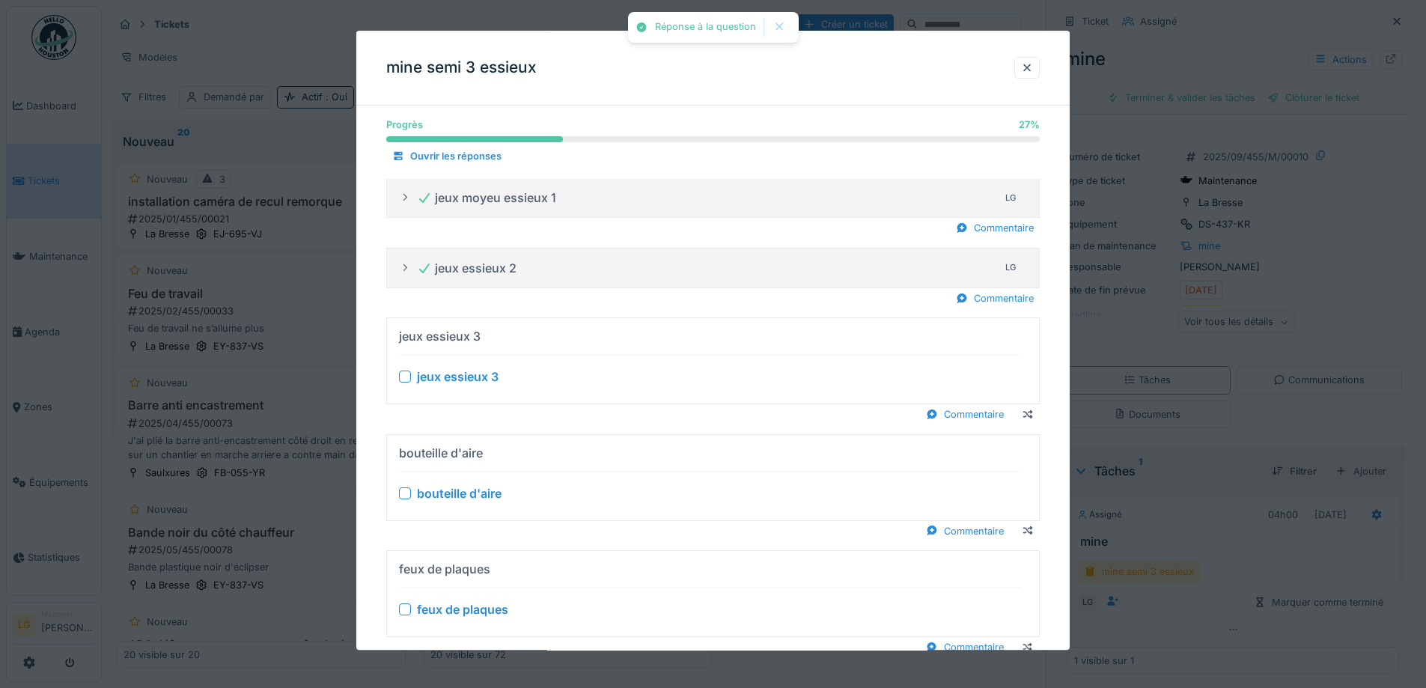
click at [400, 376] on div at bounding box center [405, 377] width 12 height 12
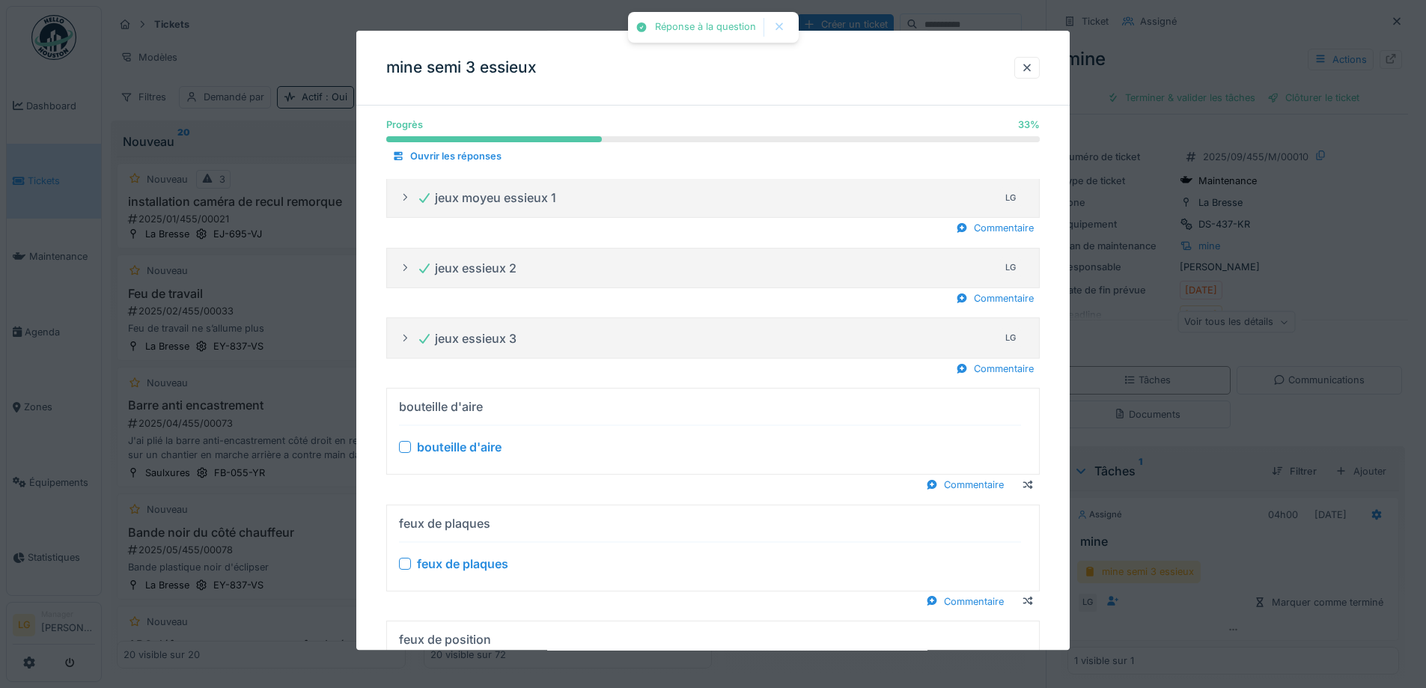
click at [406, 442] on div at bounding box center [405, 448] width 12 height 12
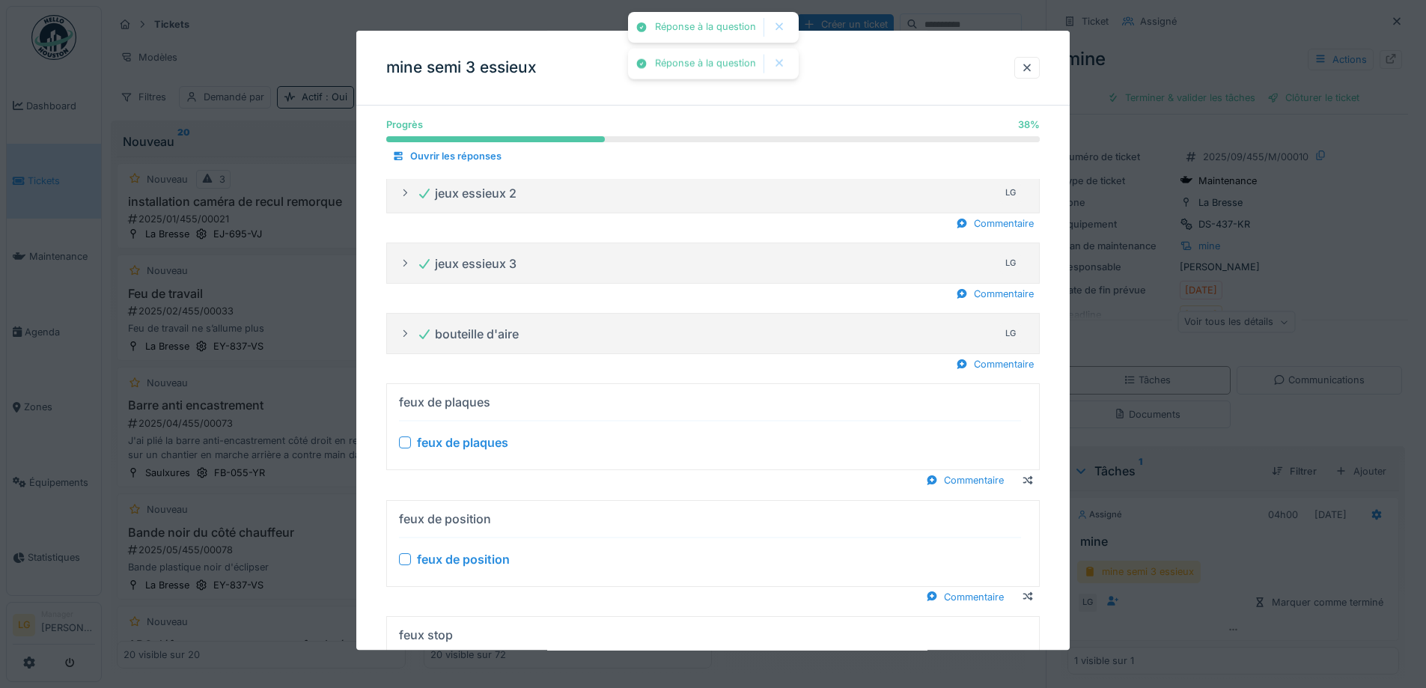
scroll to position [374, 0]
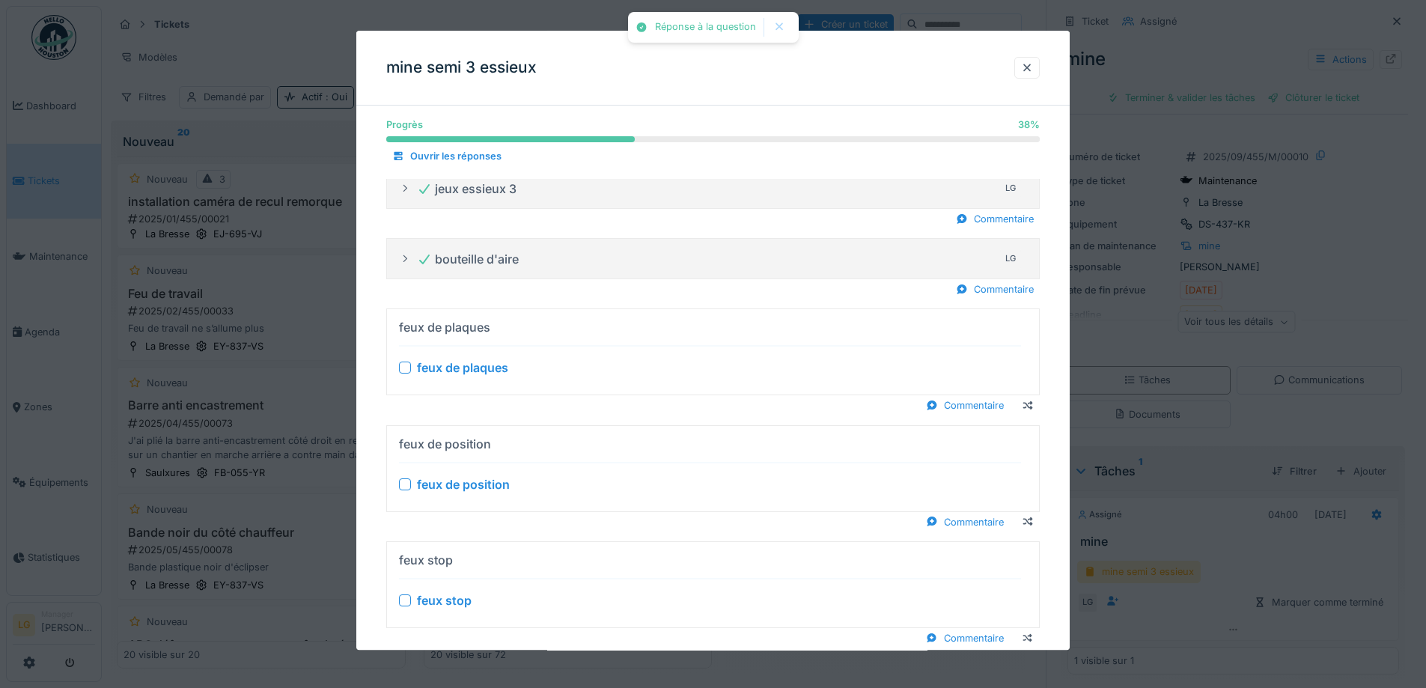
click at [406, 362] on div "feux de plaques" at bounding box center [710, 368] width 622 height 18
click at [403, 371] on div at bounding box center [405, 368] width 12 height 12
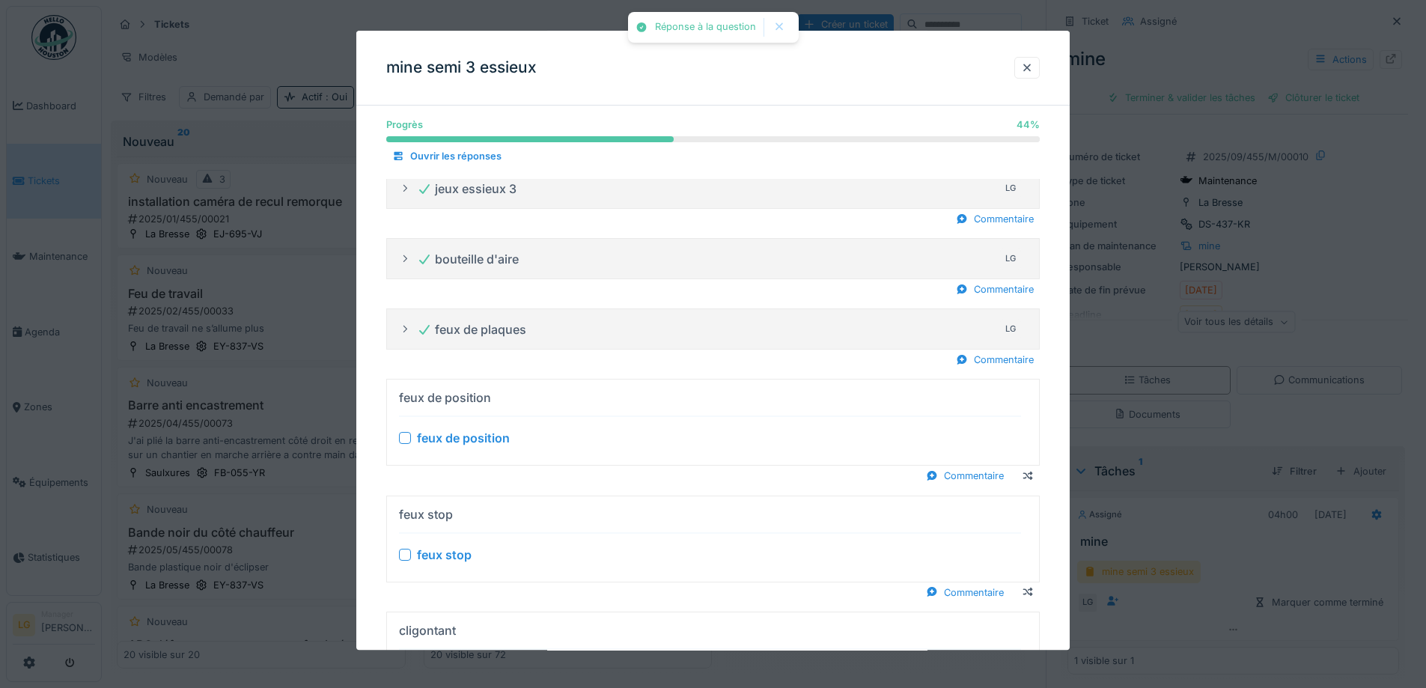
click at [403, 440] on div at bounding box center [405, 439] width 12 height 12
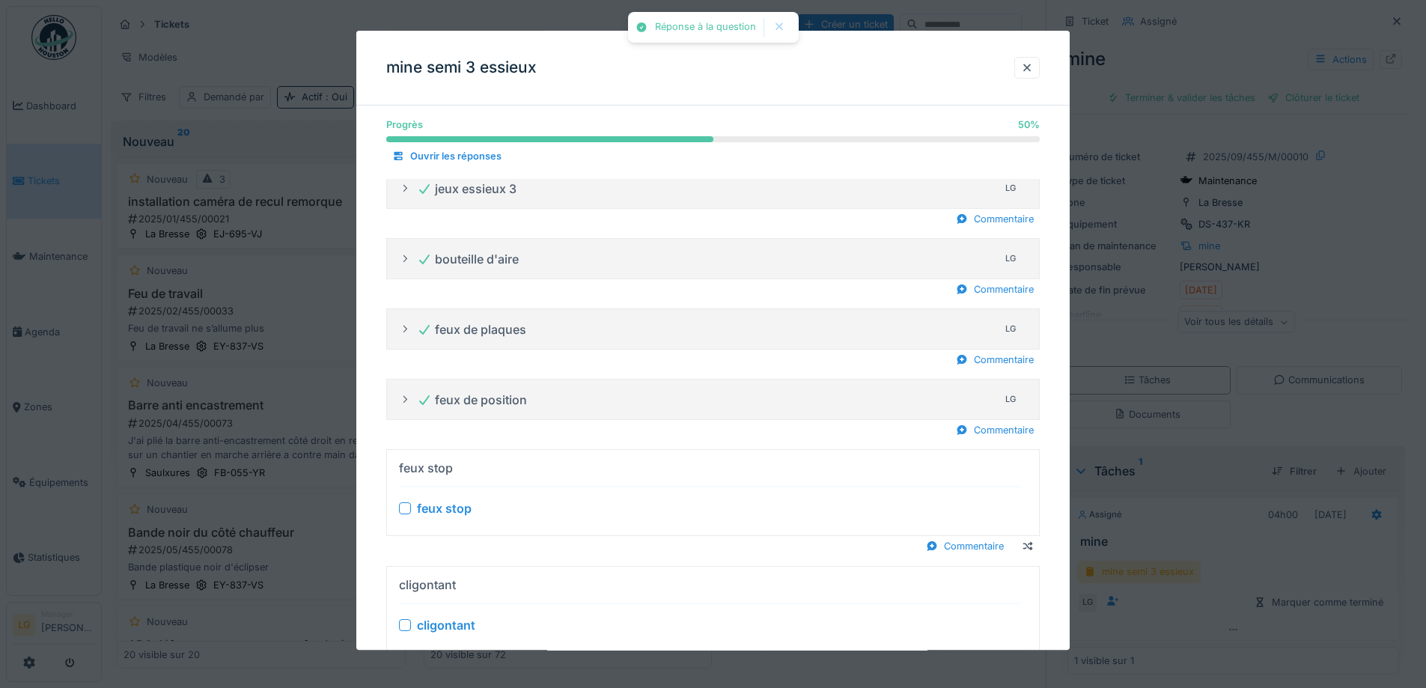
click at [400, 508] on div at bounding box center [405, 509] width 12 height 12
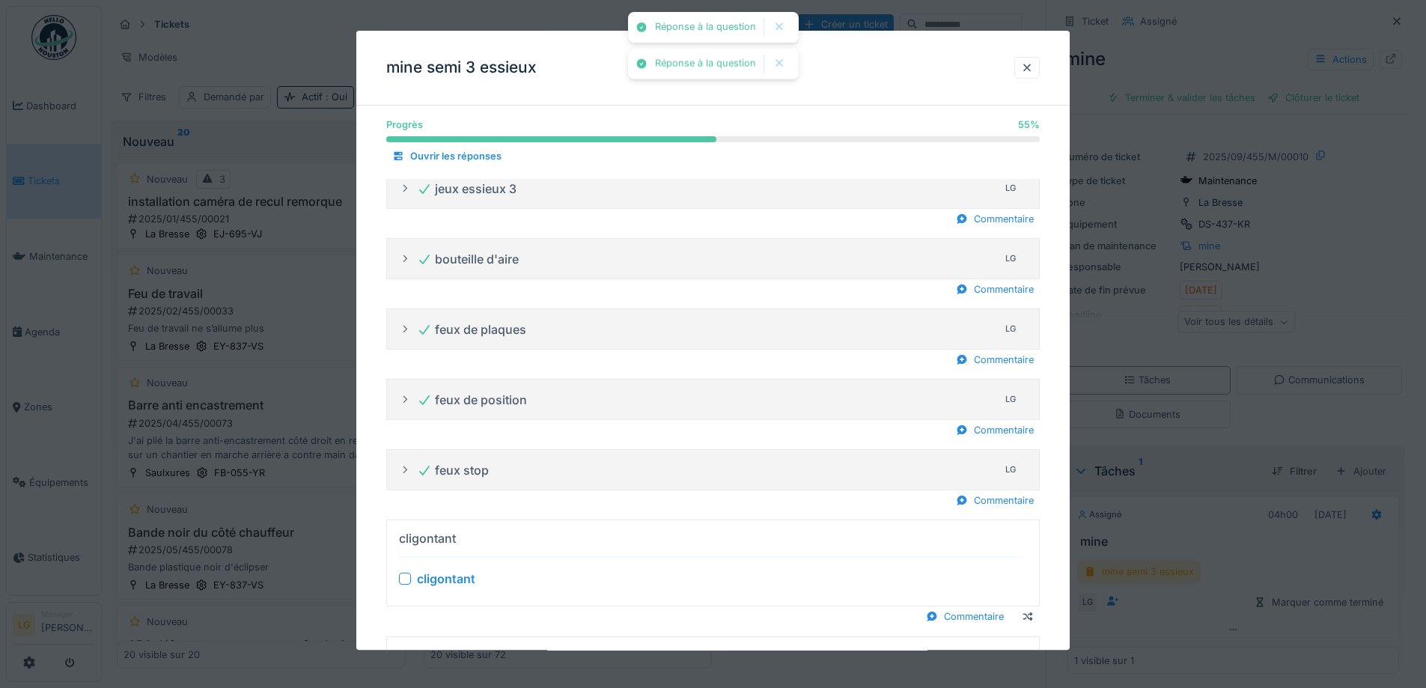
scroll to position [599, 0]
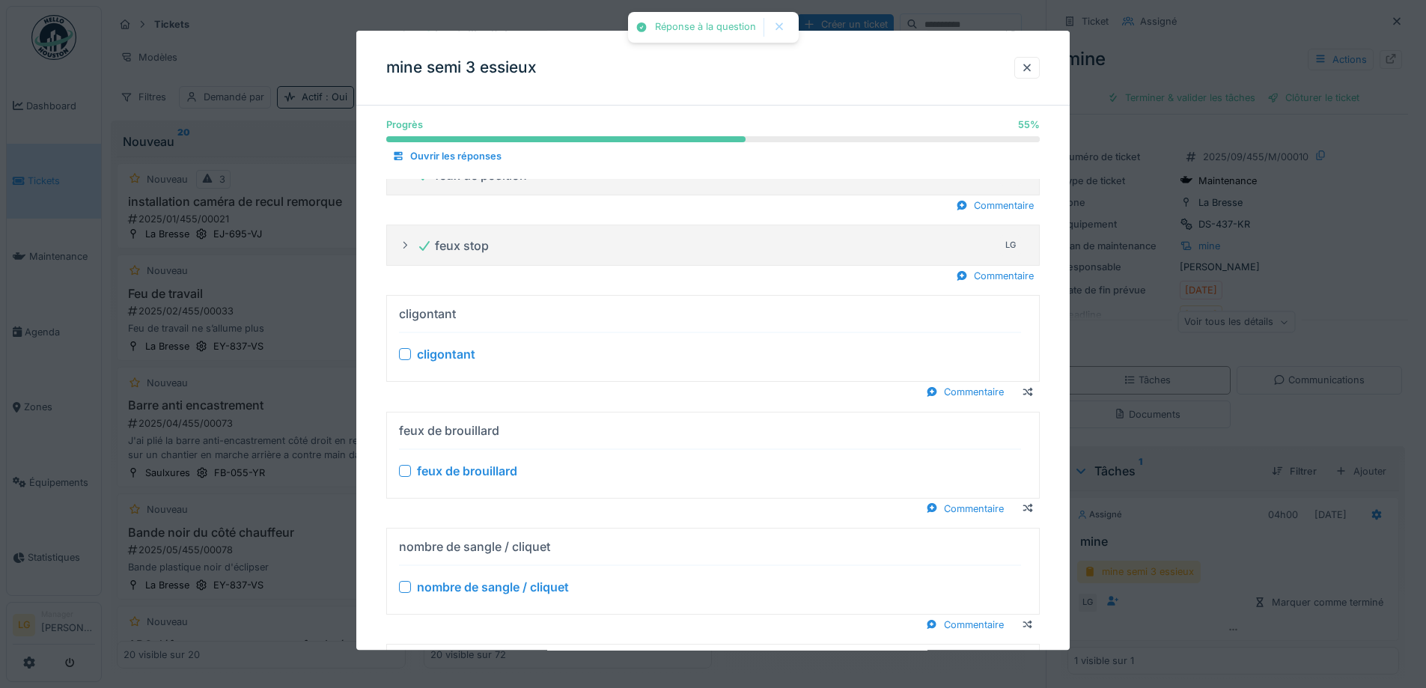
click at [409, 355] on div at bounding box center [405, 355] width 12 height 12
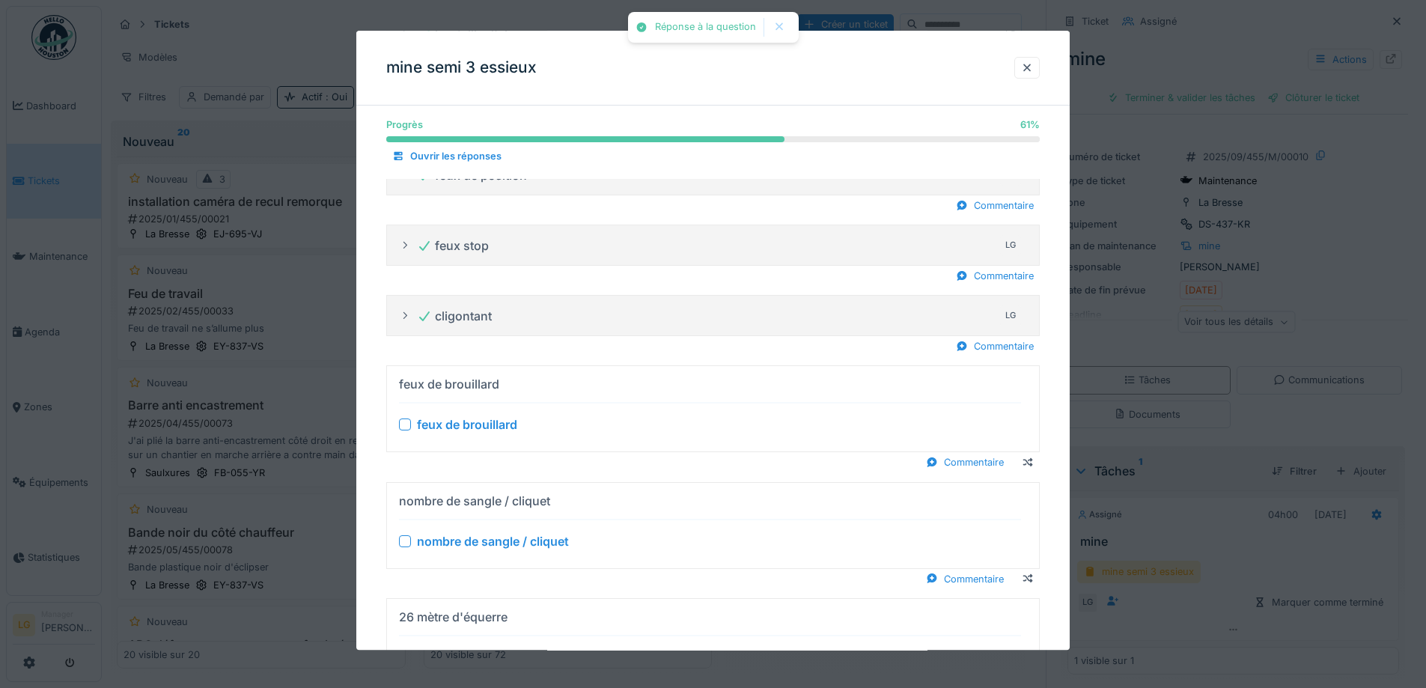
click at [403, 424] on div at bounding box center [405, 425] width 12 height 12
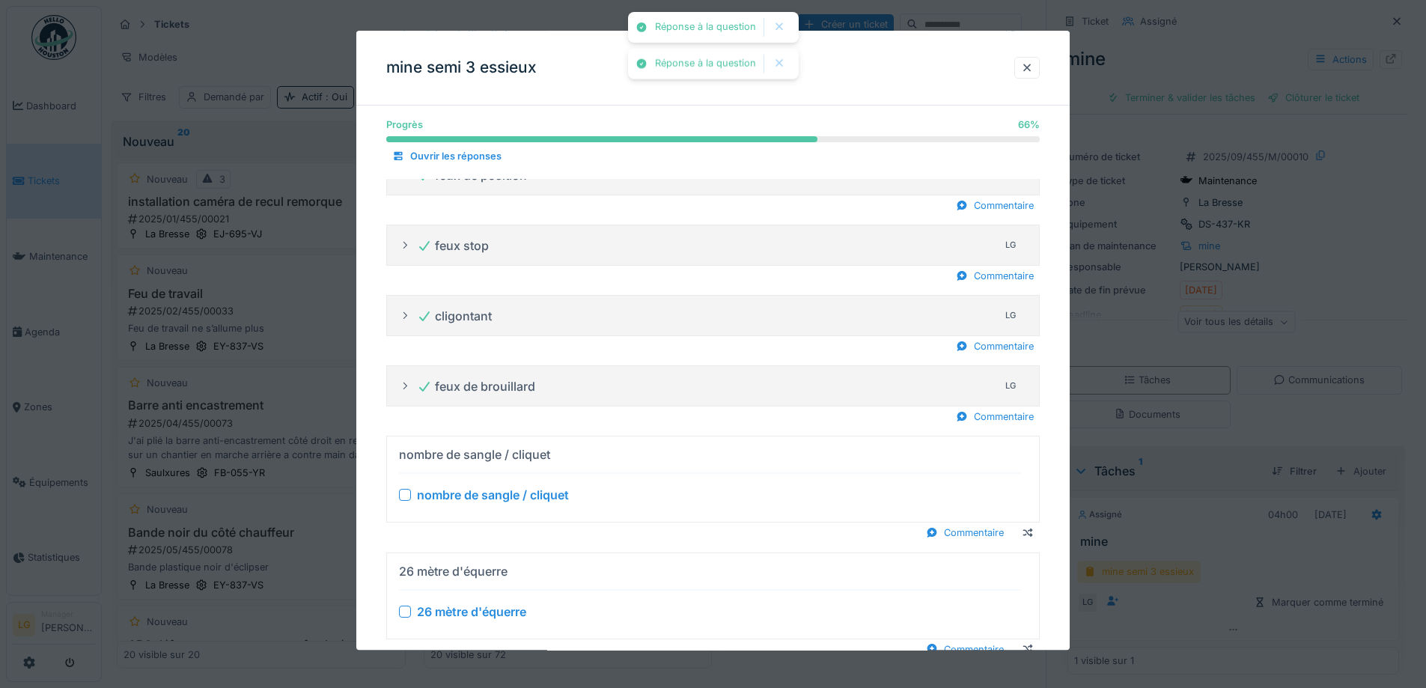
click at [406, 491] on div at bounding box center [405, 496] width 12 height 12
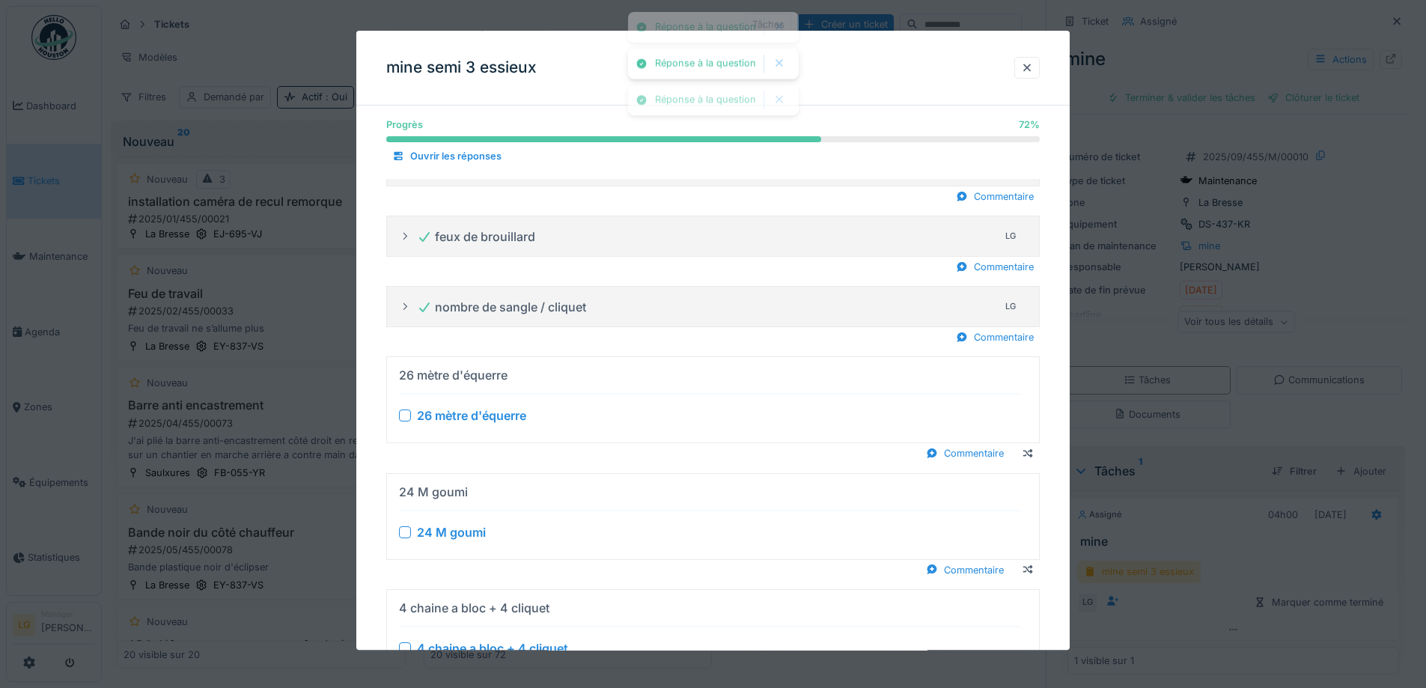
scroll to position [823, 0]
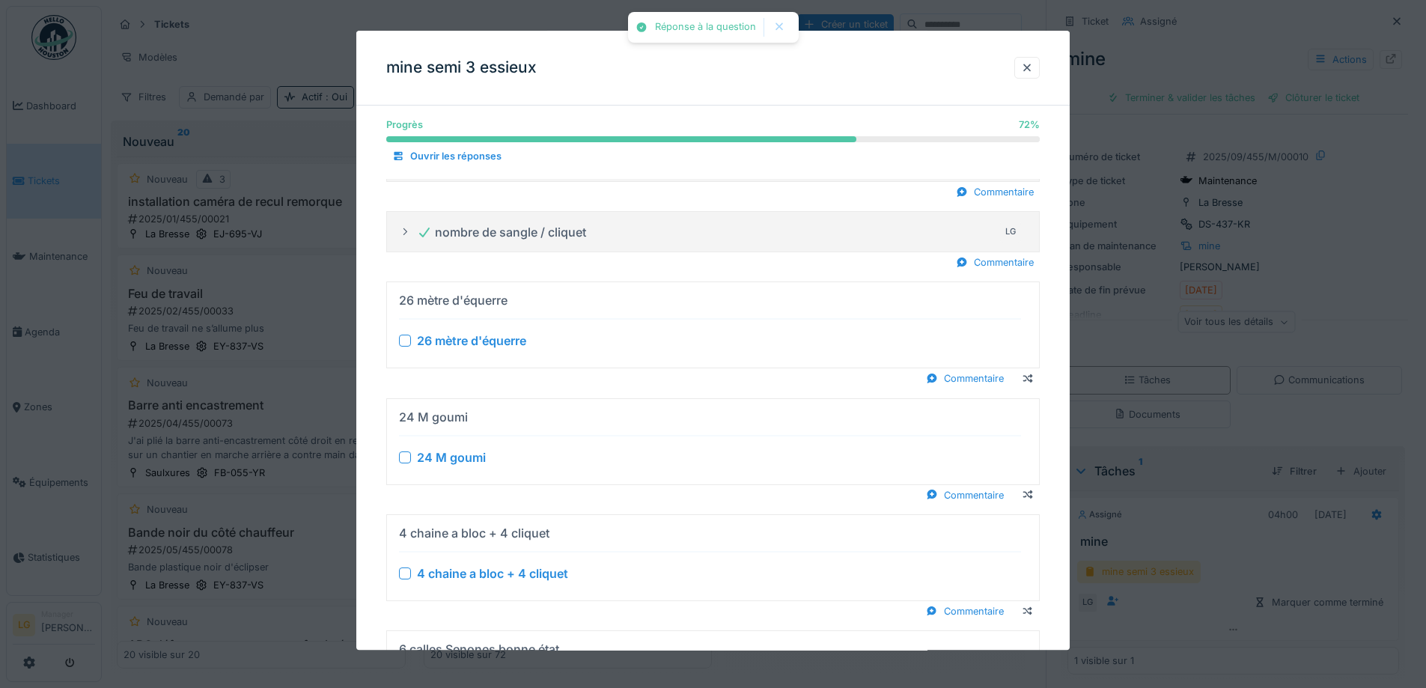
click at [403, 347] on div at bounding box center [405, 341] width 12 height 12
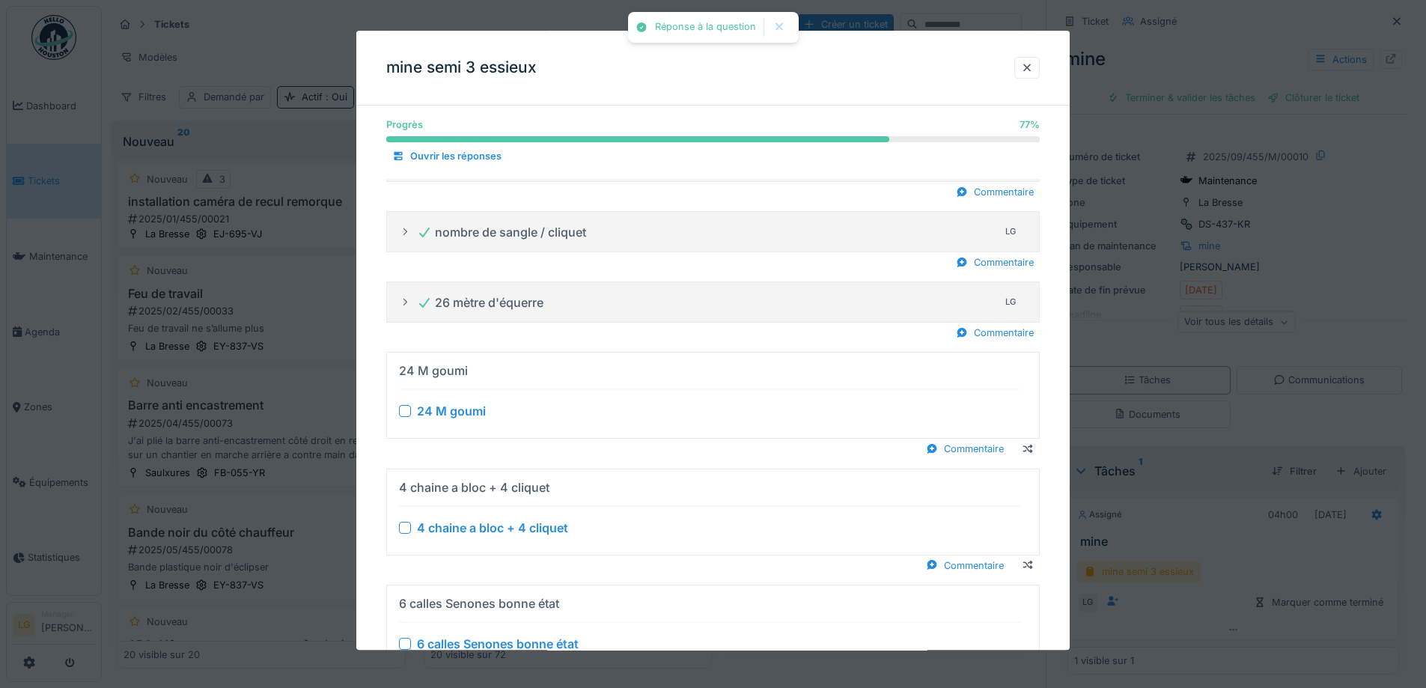
click at [400, 412] on div at bounding box center [405, 412] width 12 height 12
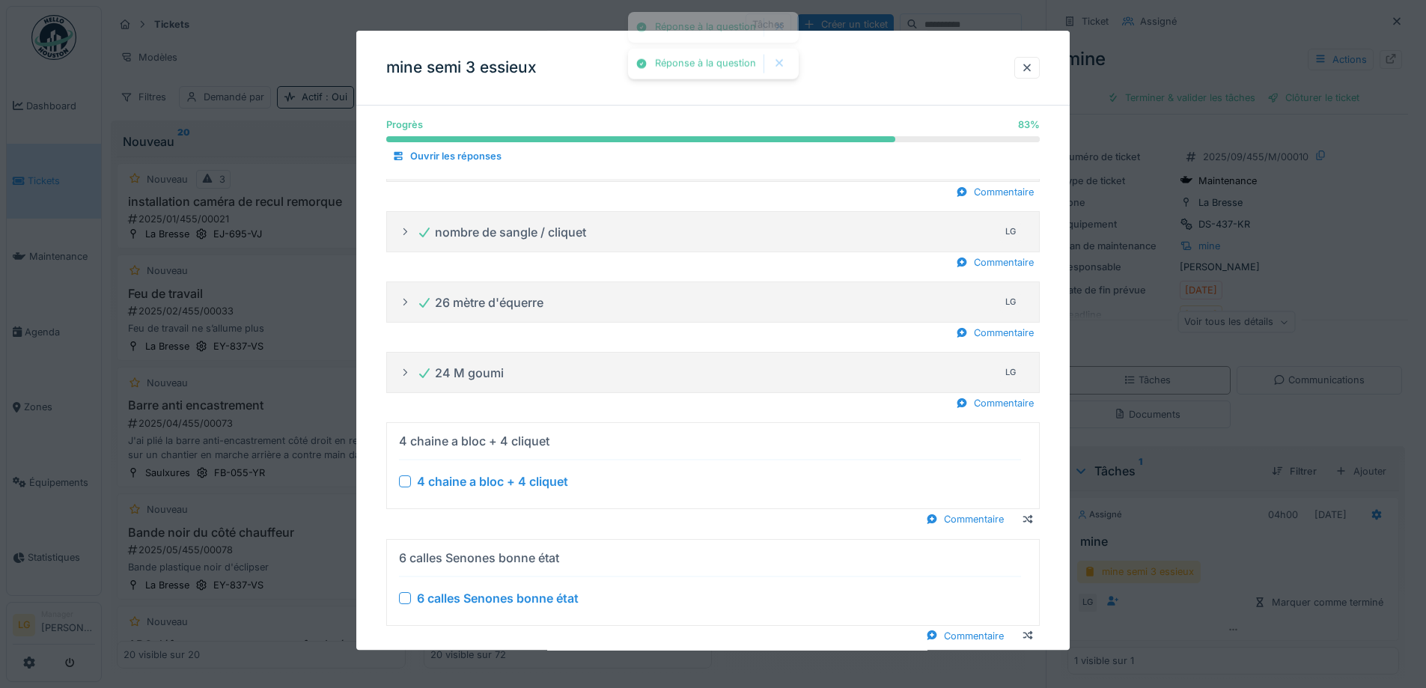
scroll to position [973, 0]
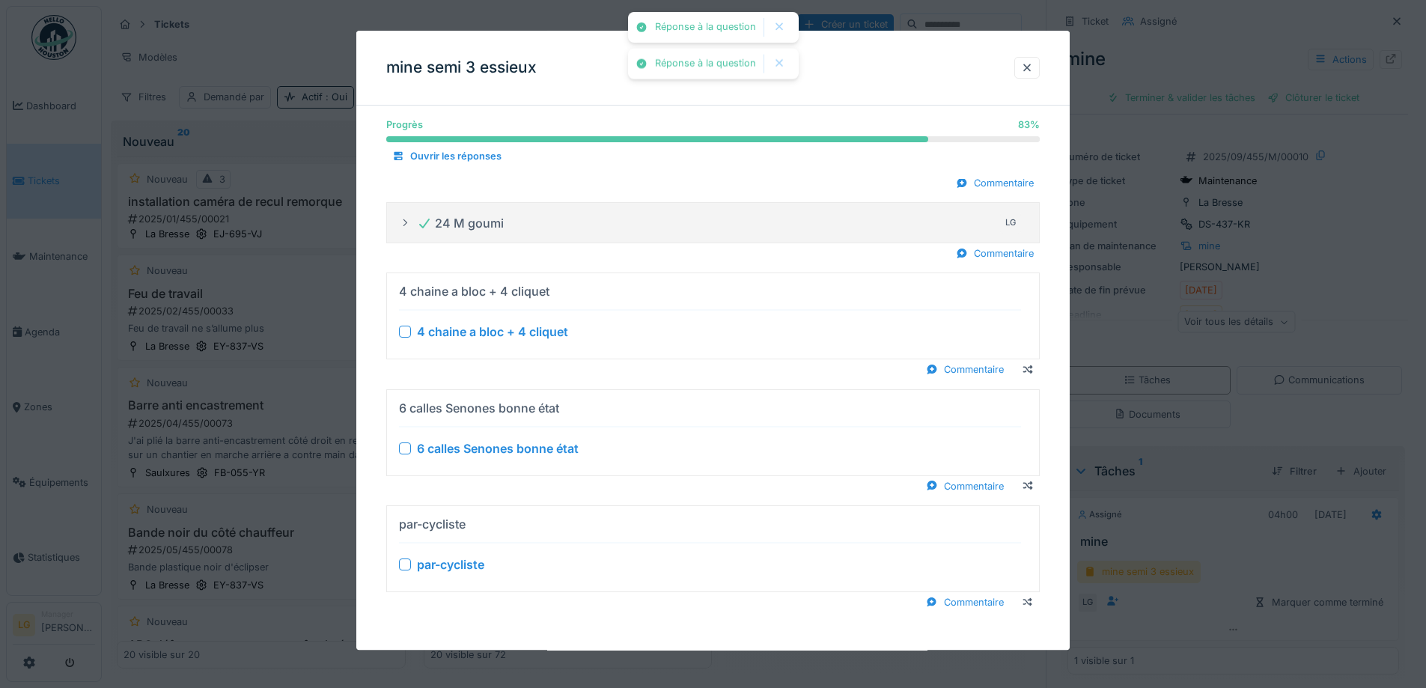
click at [406, 329] on div at bounding box center [405, 332] width 12 height 12
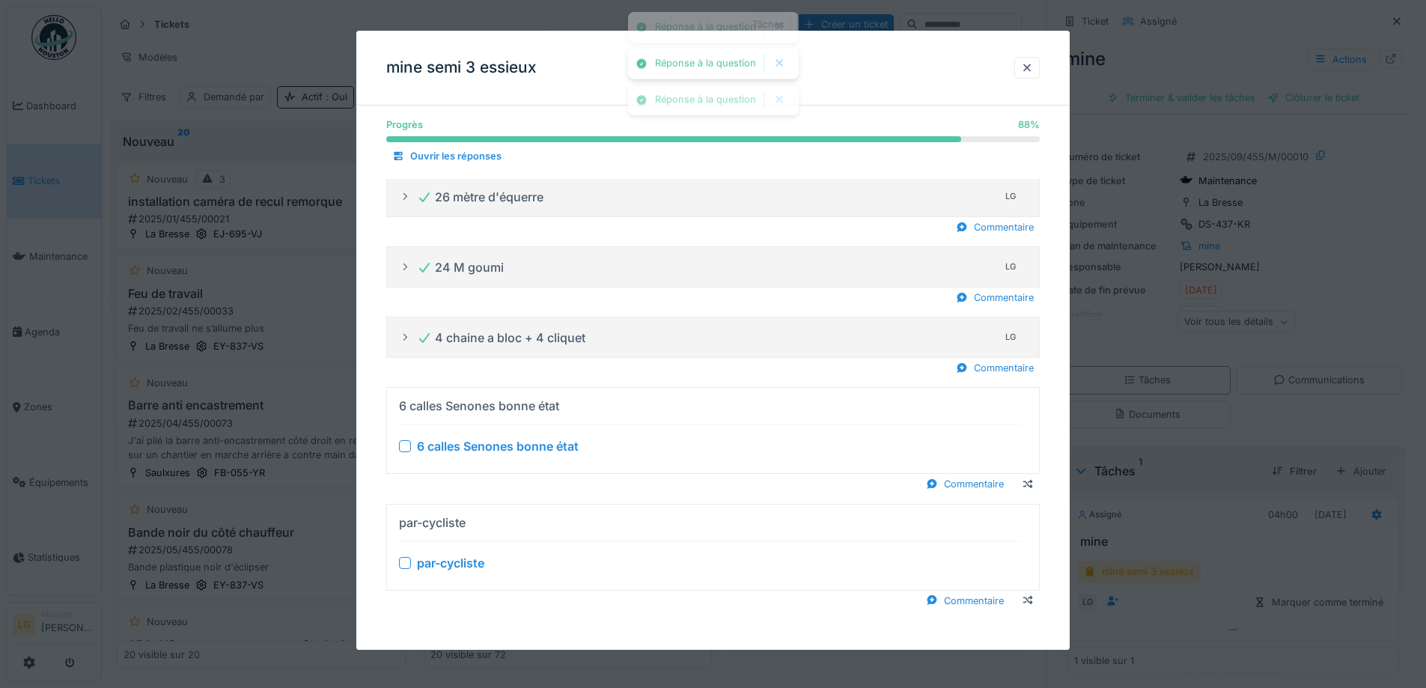
scroll to position [11, 0]
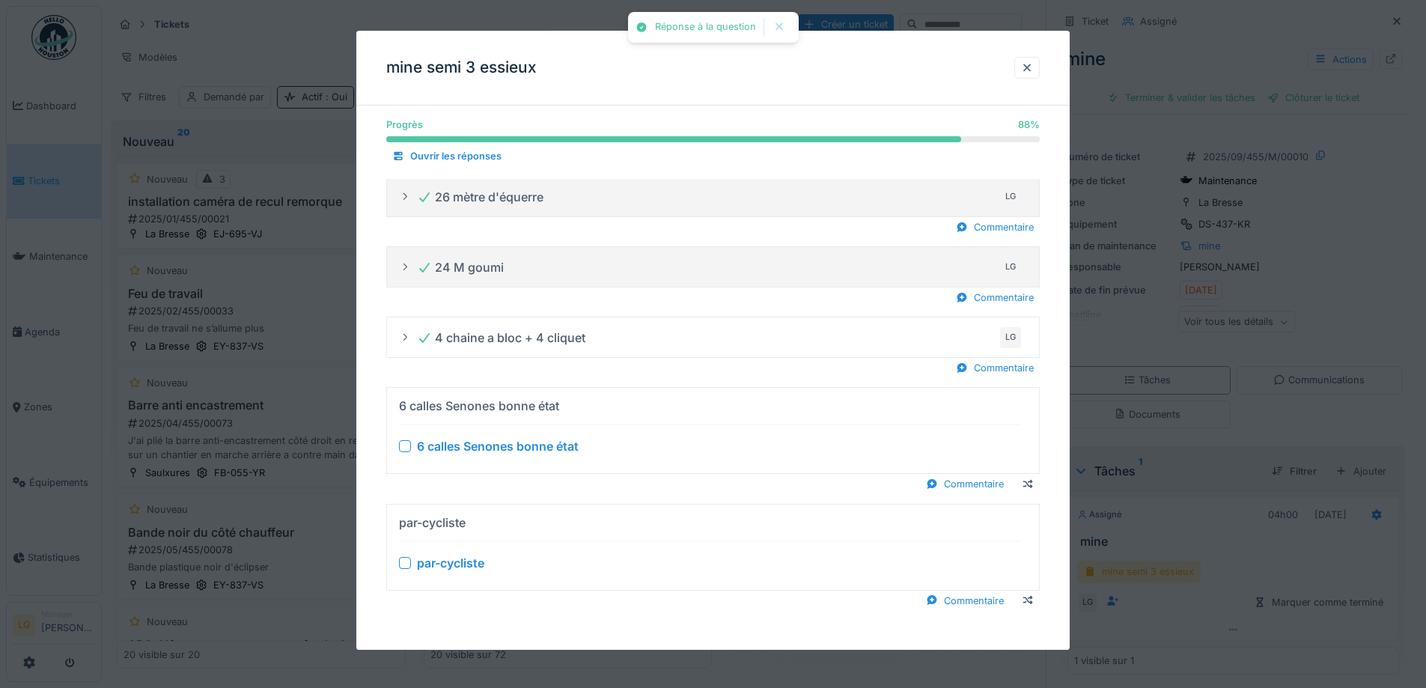
click at [403, 446] on div at bounding box center [405, 447] width 12 height 12
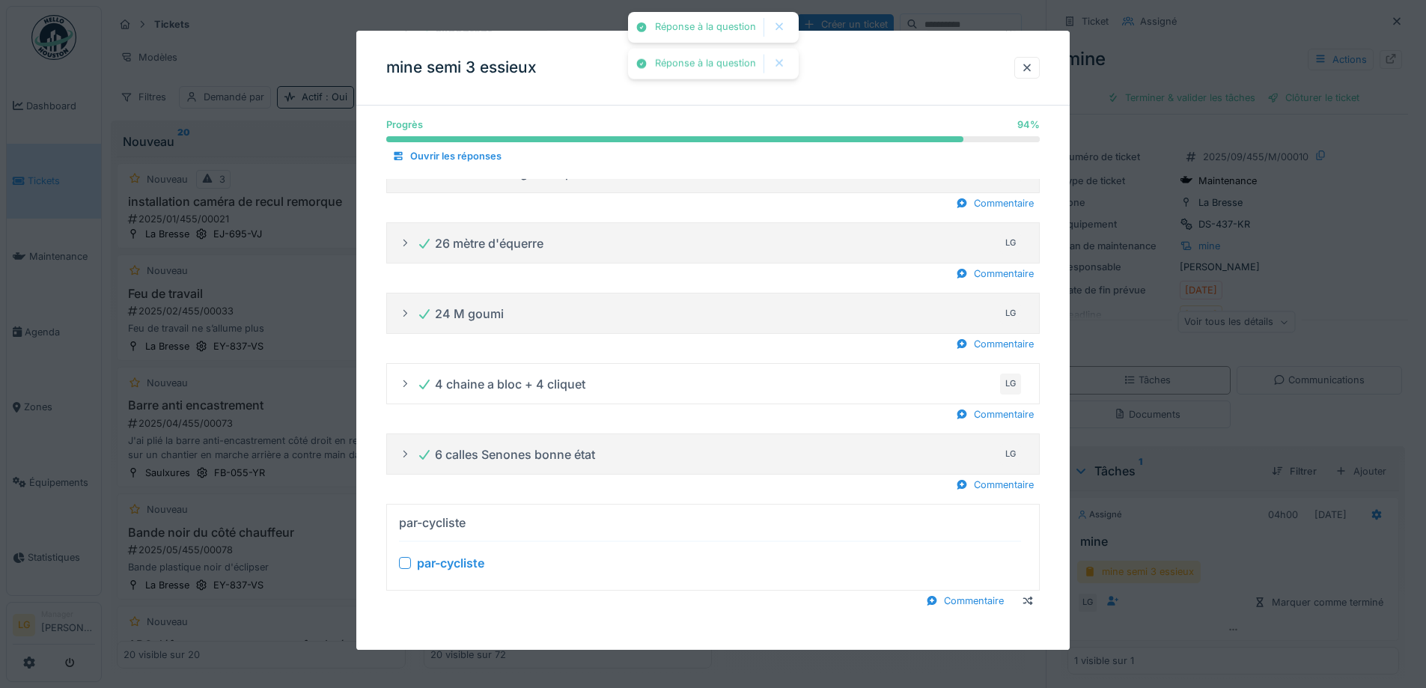
scroll to position [883, 0]
click at [413, 561] on div "par-cycliste" at bounding box center [710, 564] width 622 height 18
click at [408, 560] on div at bounding box center [405, 564] width 12 height 12
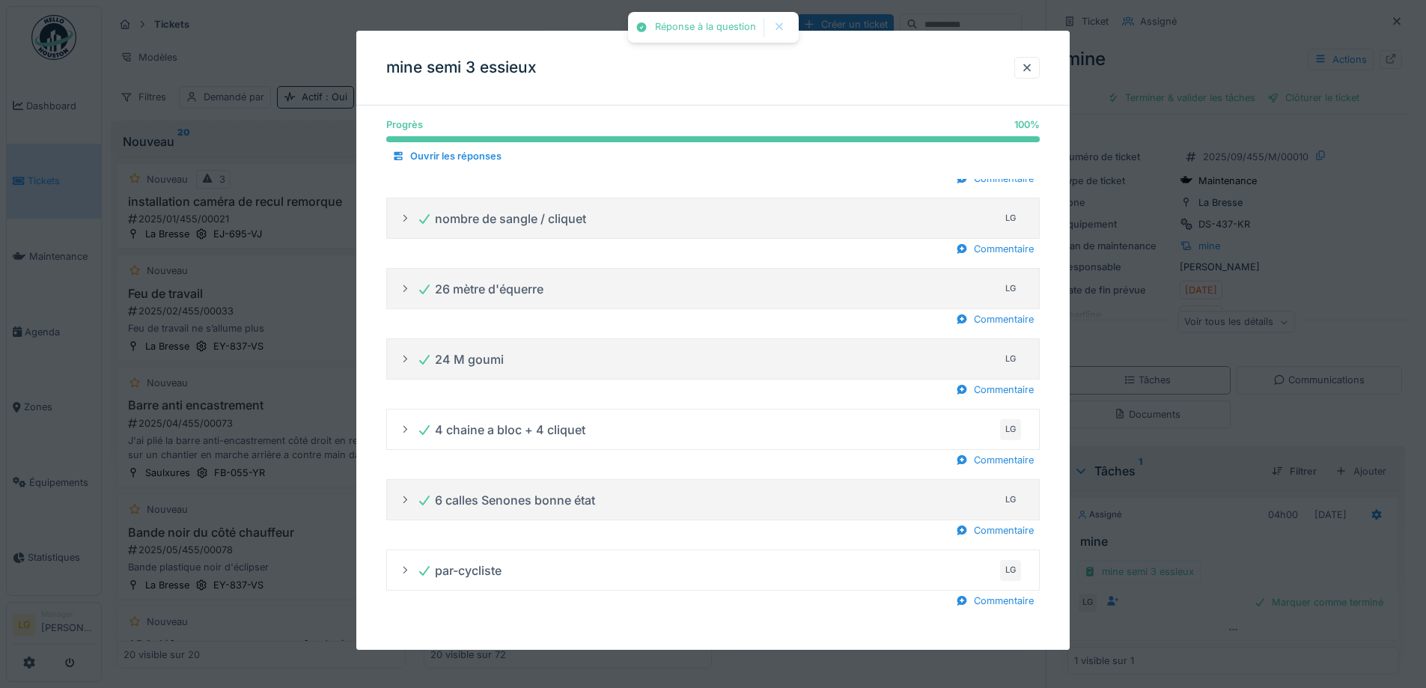
click at [1028, 68] on div at bounding box center [1027, 68] width 12 height 14
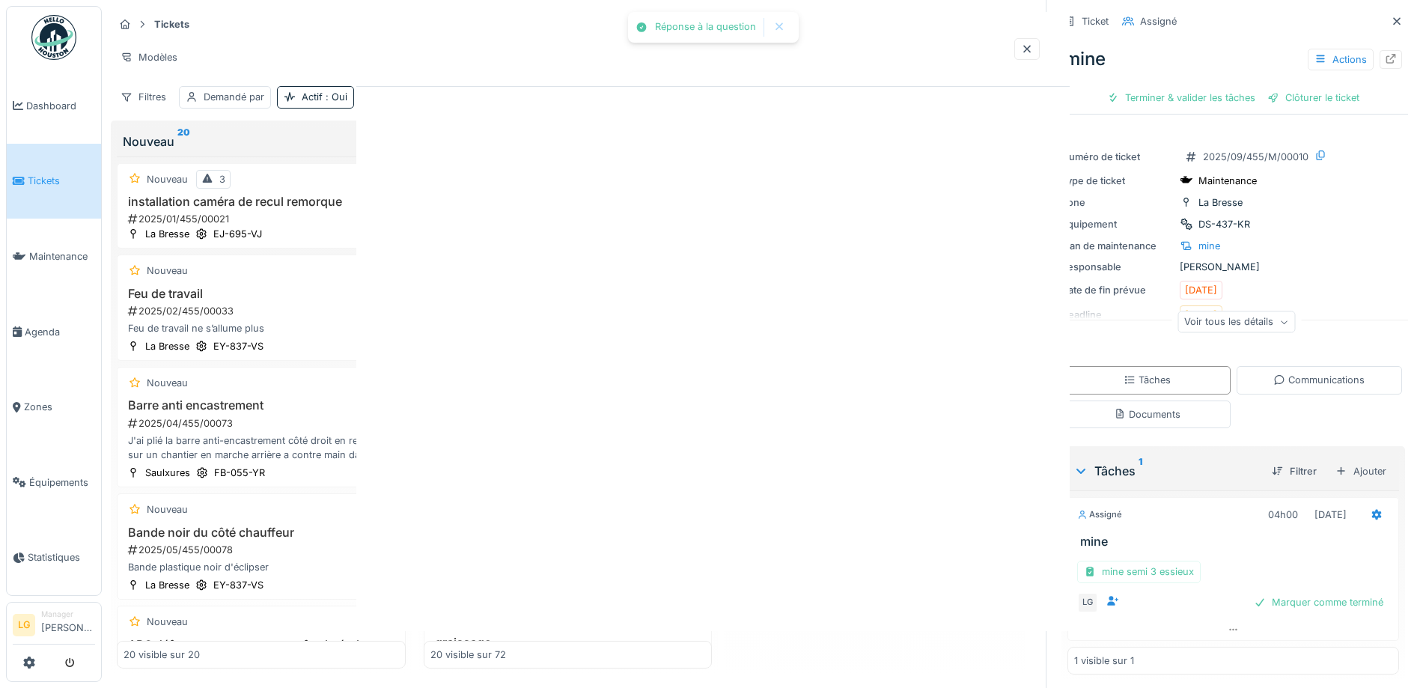
scroll to position [0, 0]
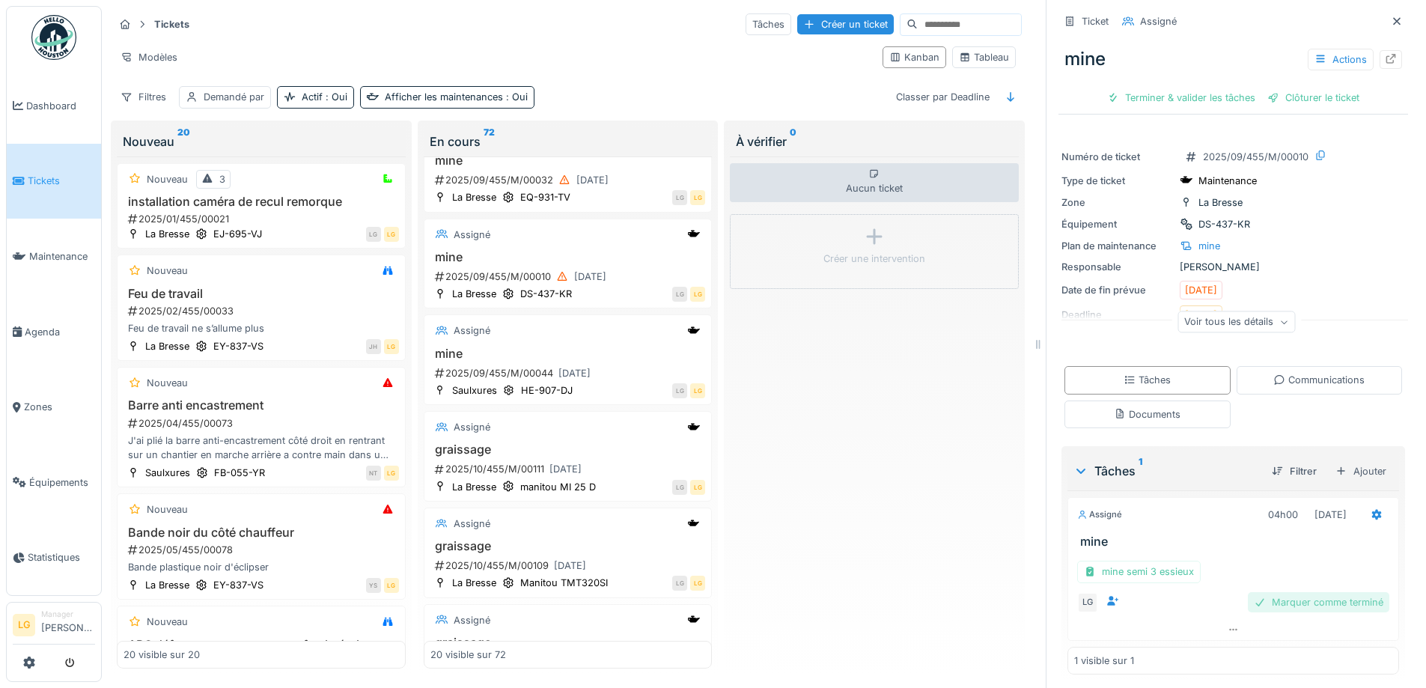
click at [1262, 592] on div "Marquer comme terminé" at bounding box center [1318, 602] width 141 height 20
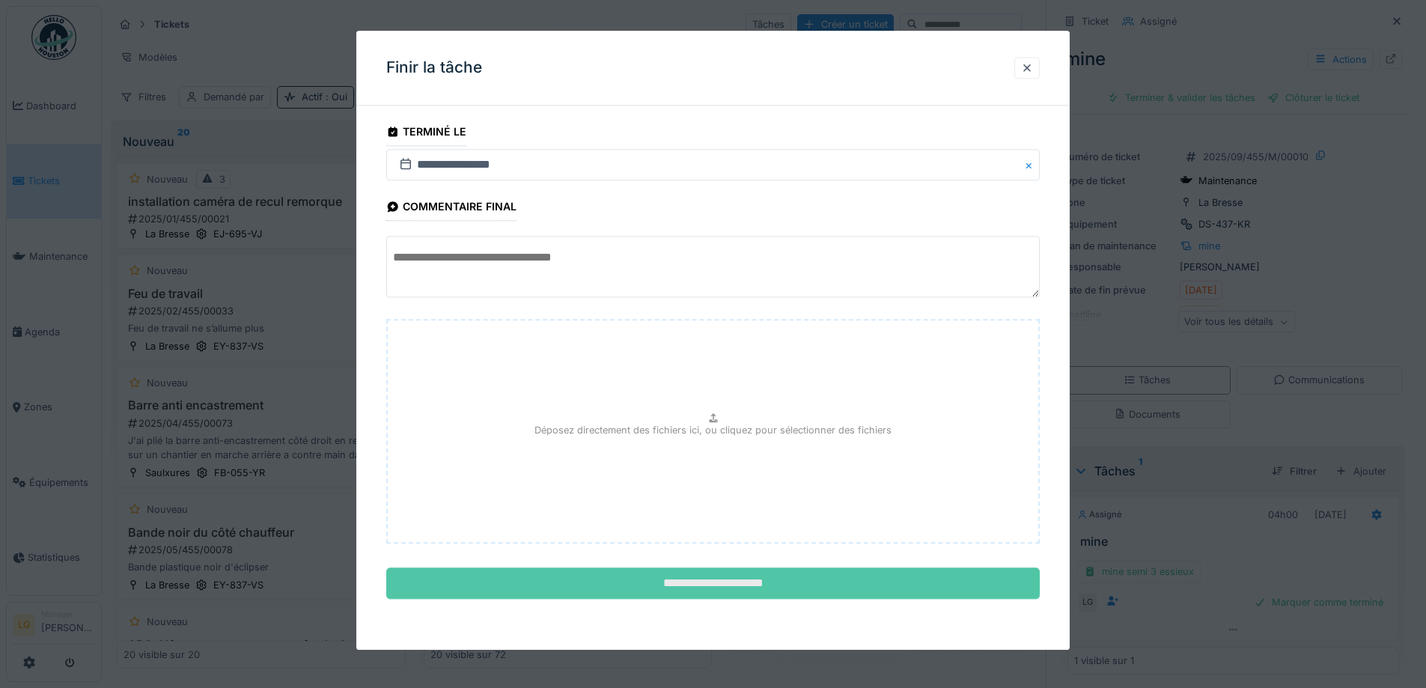
click at [683, 589] on input "**********" at bounding box center [712, 583] width 653 height 31
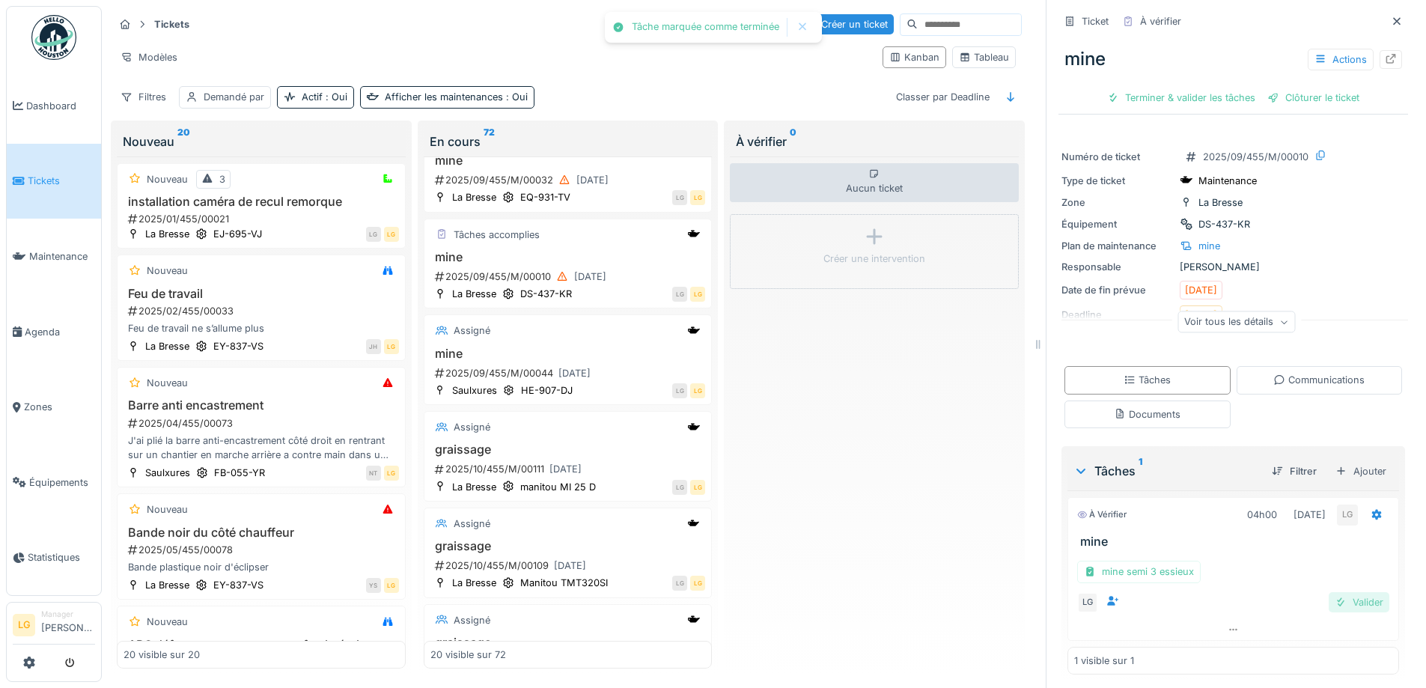
click at [1344, 592] on div "Valider" at bounding box center [1359, 602] width 61 height 20
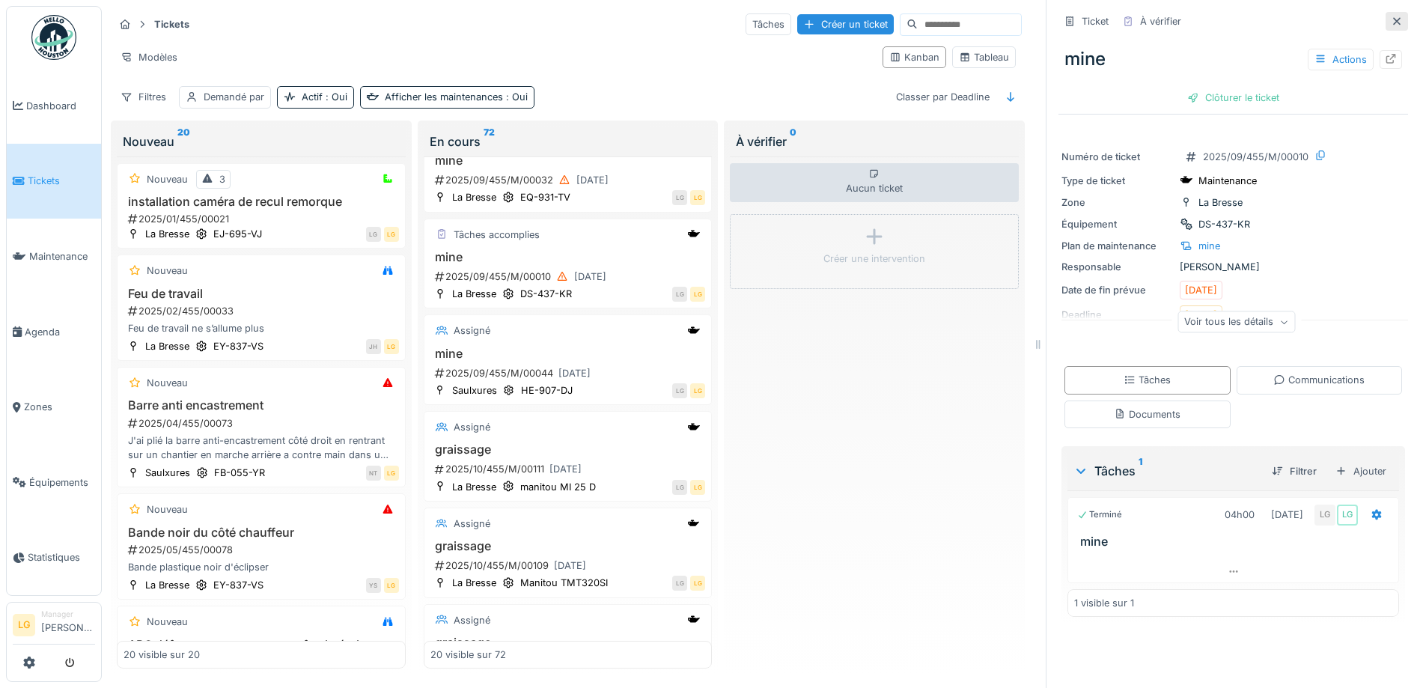
click at [1391, 16] on icon at bounding box center [1397, 21] width 12 height 10
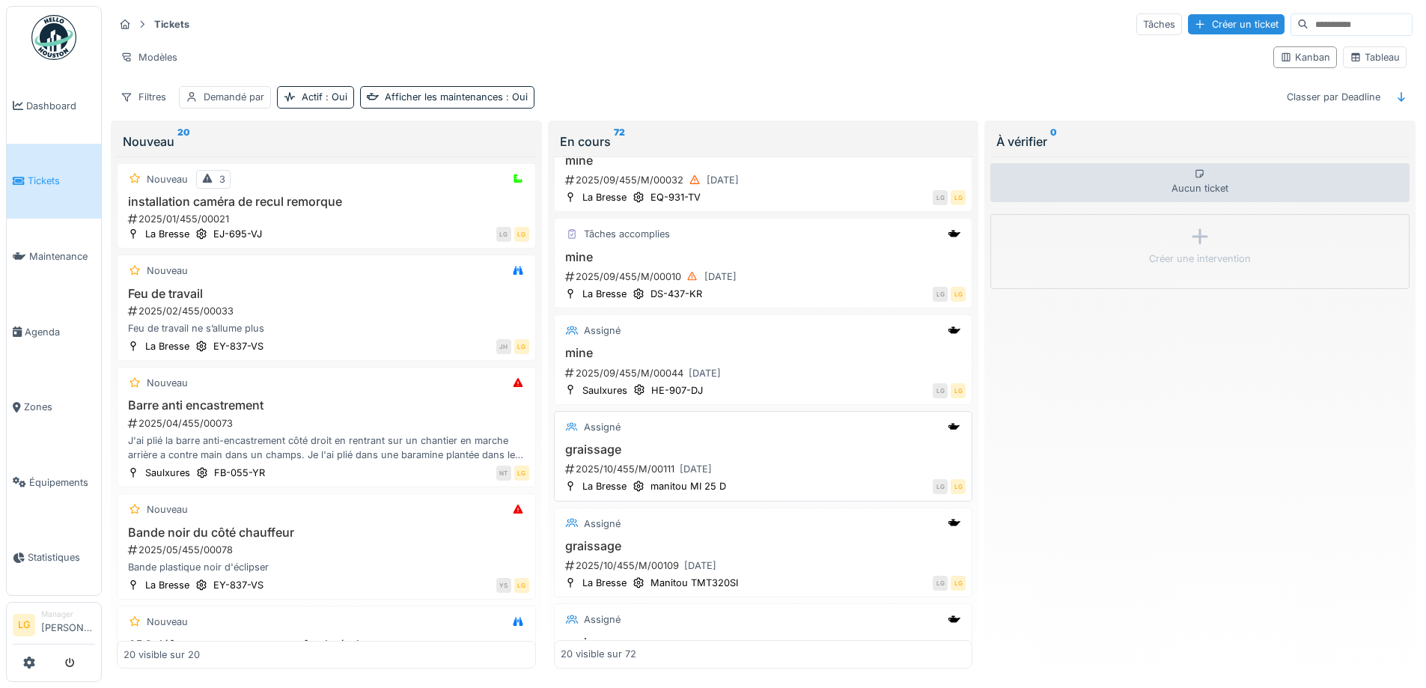
scroll to position [1123, 0]
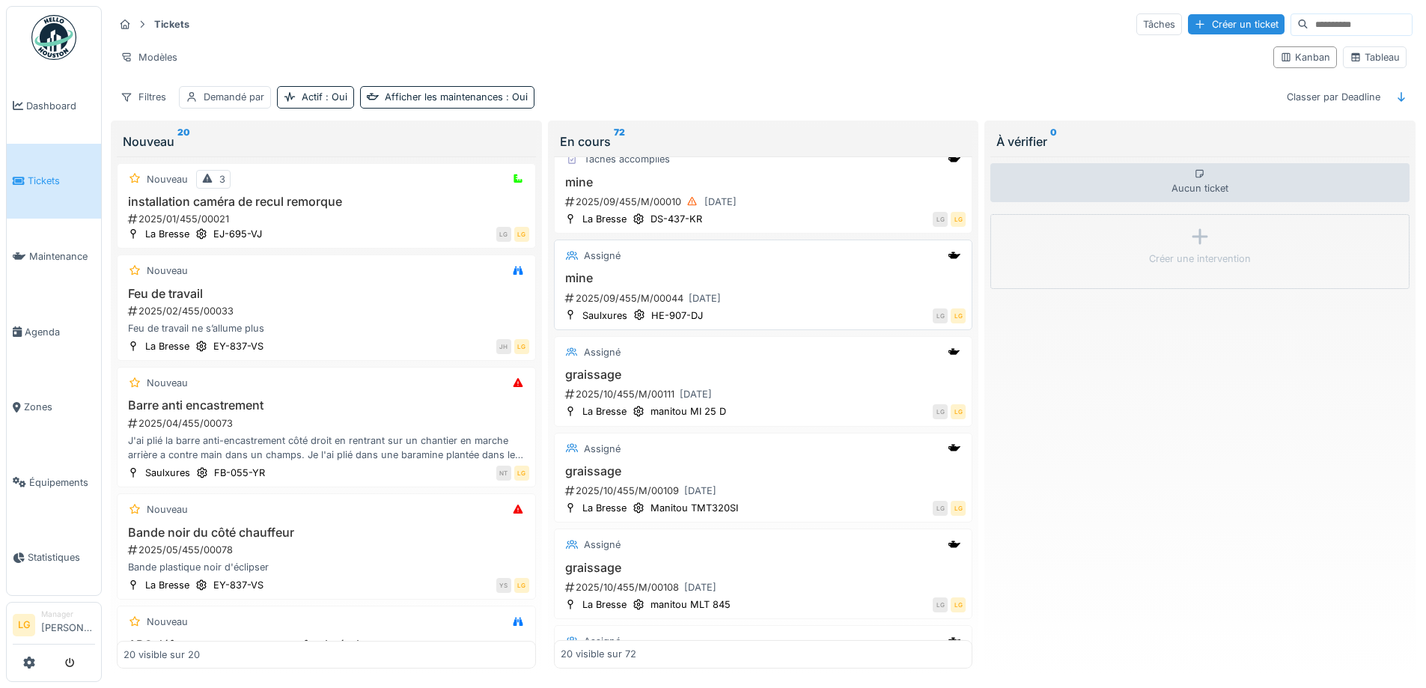
click at [816, 271] on h3 "mine" at bounding box center [764, 278] width 406 height 14
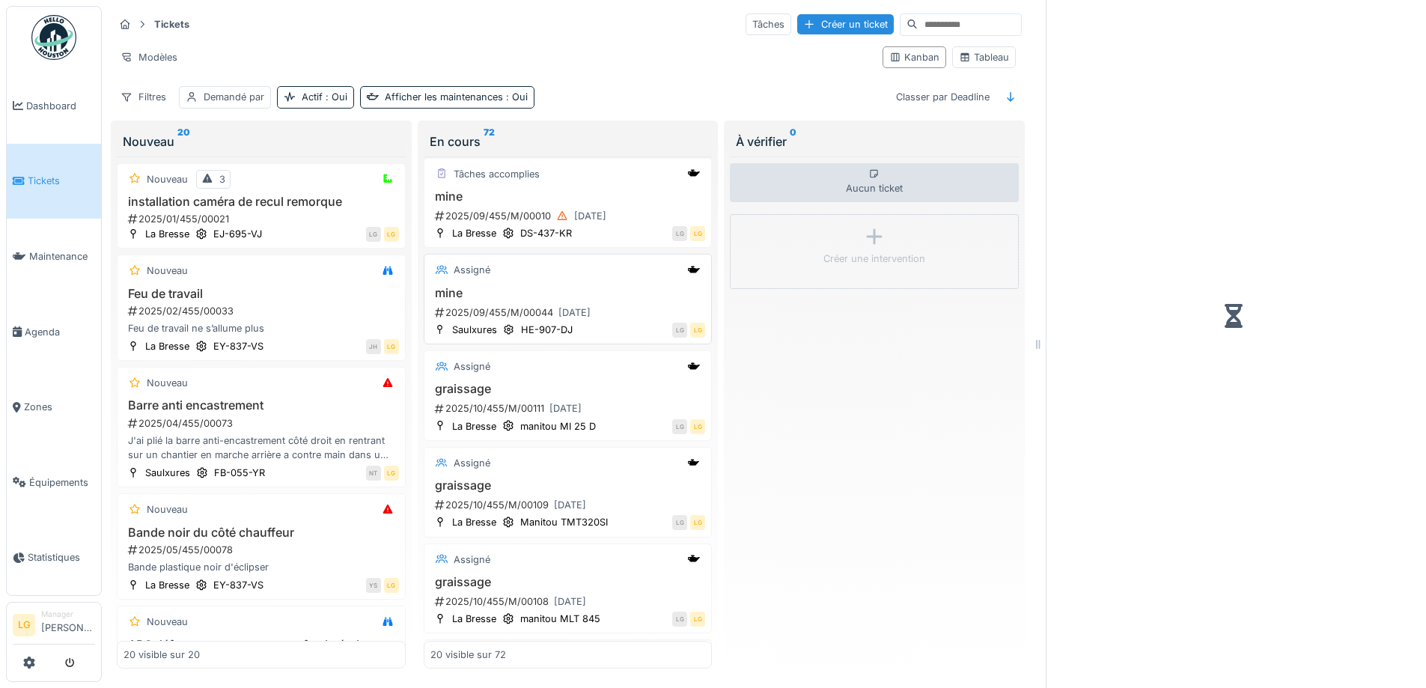
scroll to position [1137, 0]
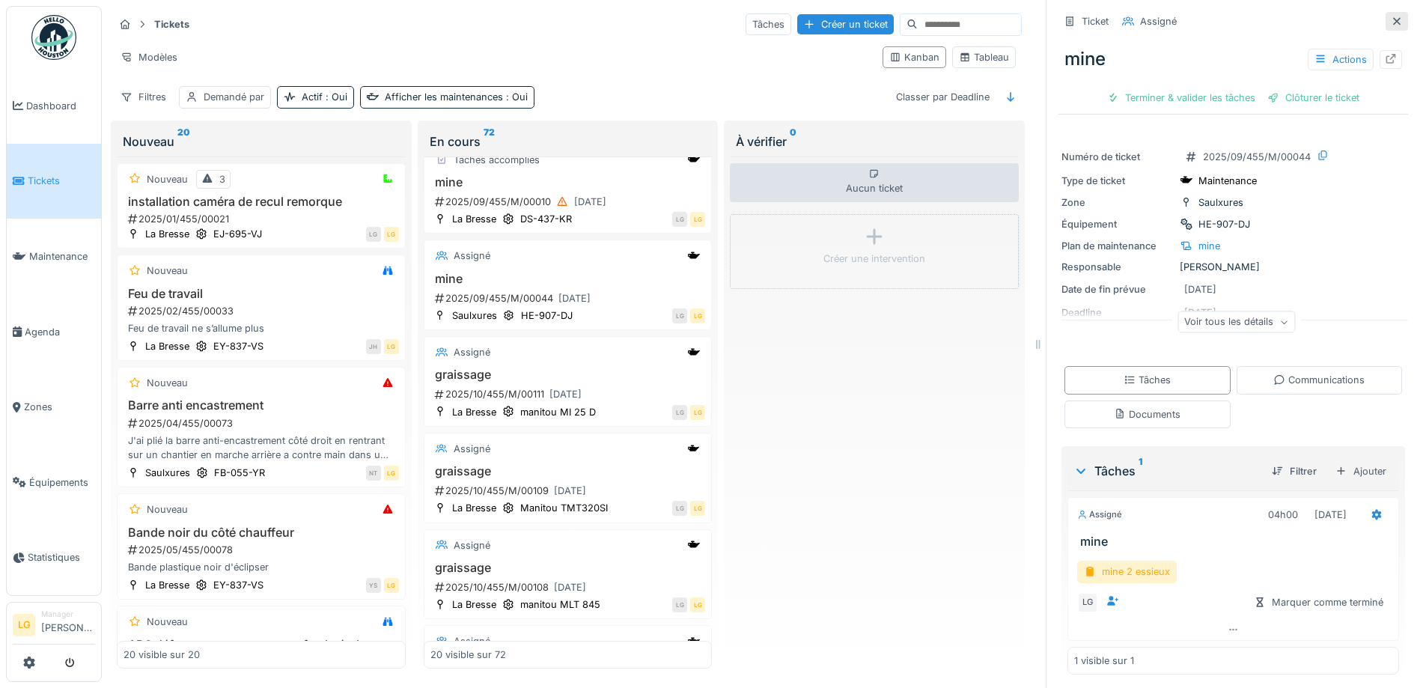
click at [1391, 16] on icon at bounding box center [1397, 21] width 12 height 10
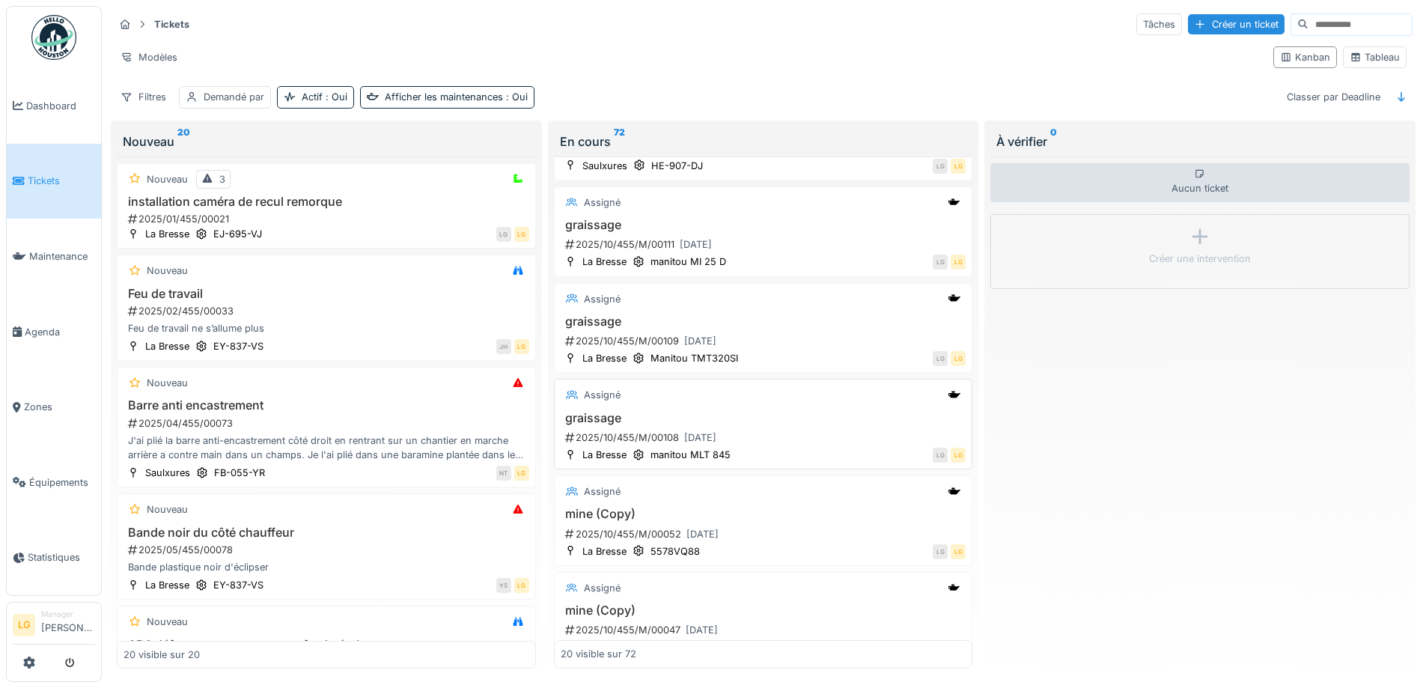
scroll to position [1347, 0]
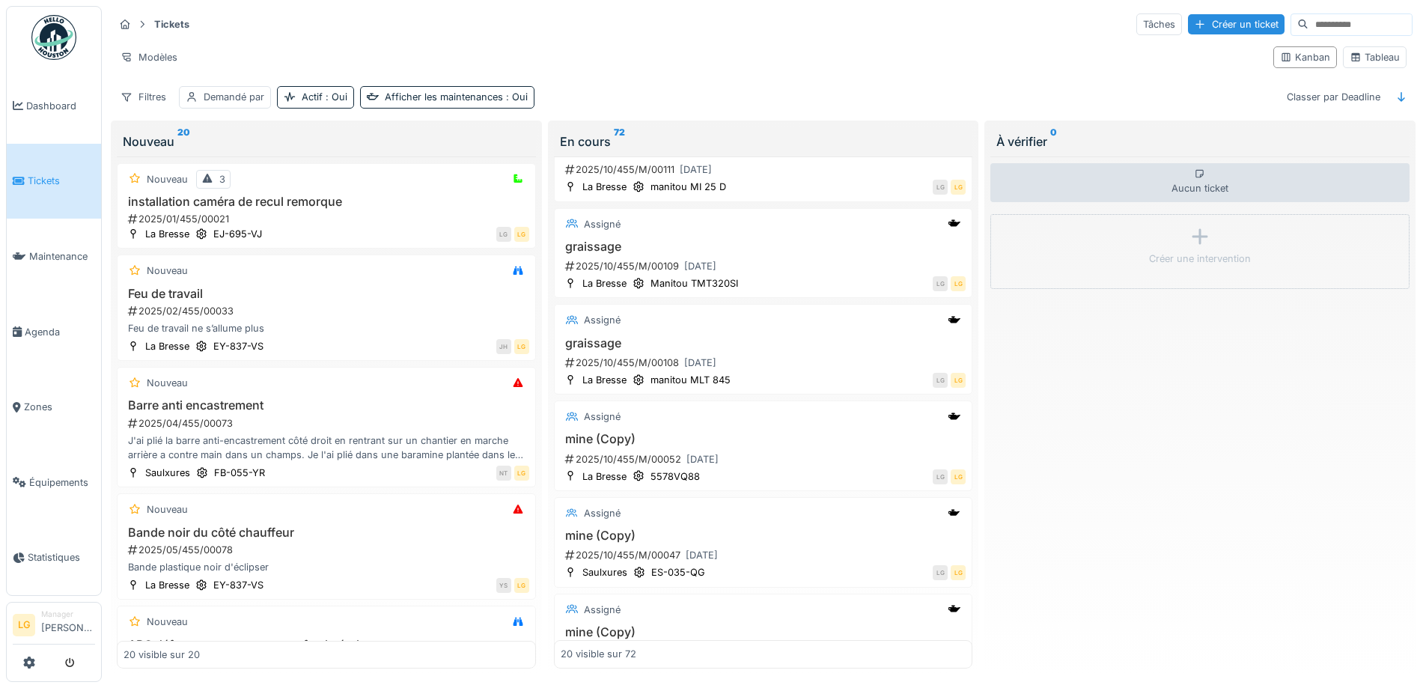
click at [1108, 415] on div "Aucun ticket Créer une intervention" at bounding box center [1199, 412] width 419 height 512
